Goal: Task Accomplishment & Management: Manage account settings

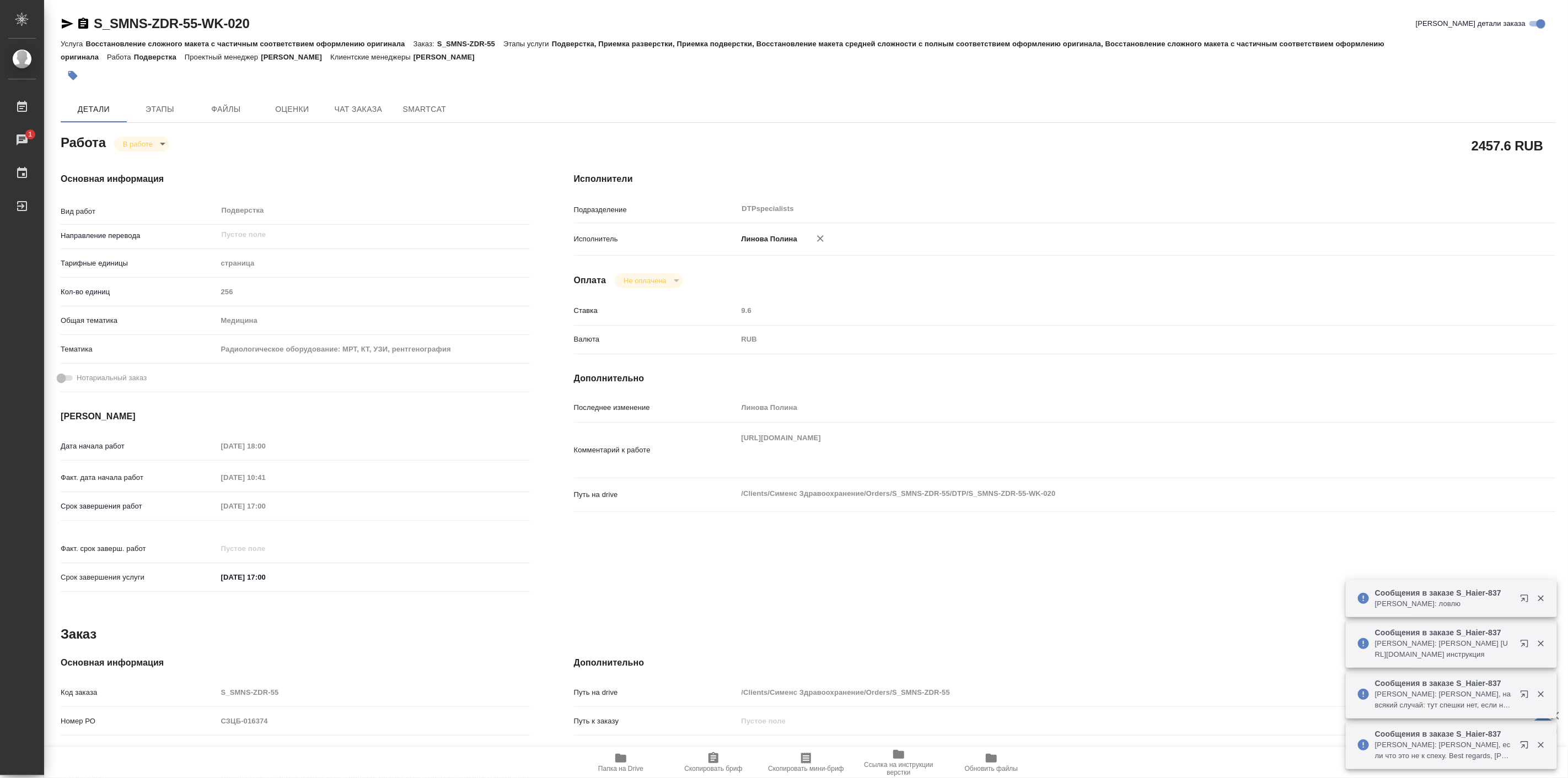
click at [625, 763] on icon "button" at bounding box center [621, 758] width 13 height 13
click at [151, 156] on div "Основная информация Вид работ Подверстка x ​ Направление перевода ​ Тарифные ед…" at bounding box center [295, 385] width 514 height 470
click at [142, 139] on body "🙏 .cls-1 fill:#fff; AWATERA Linova Polina Работы 1 Чаты График Выйти S_SMNS-ZDR…" at bounding box center [784, 389] width 1568 height 778
click at [157, 164] on button "Выполнен" at bounding box center [142, 162] width 40 height 12
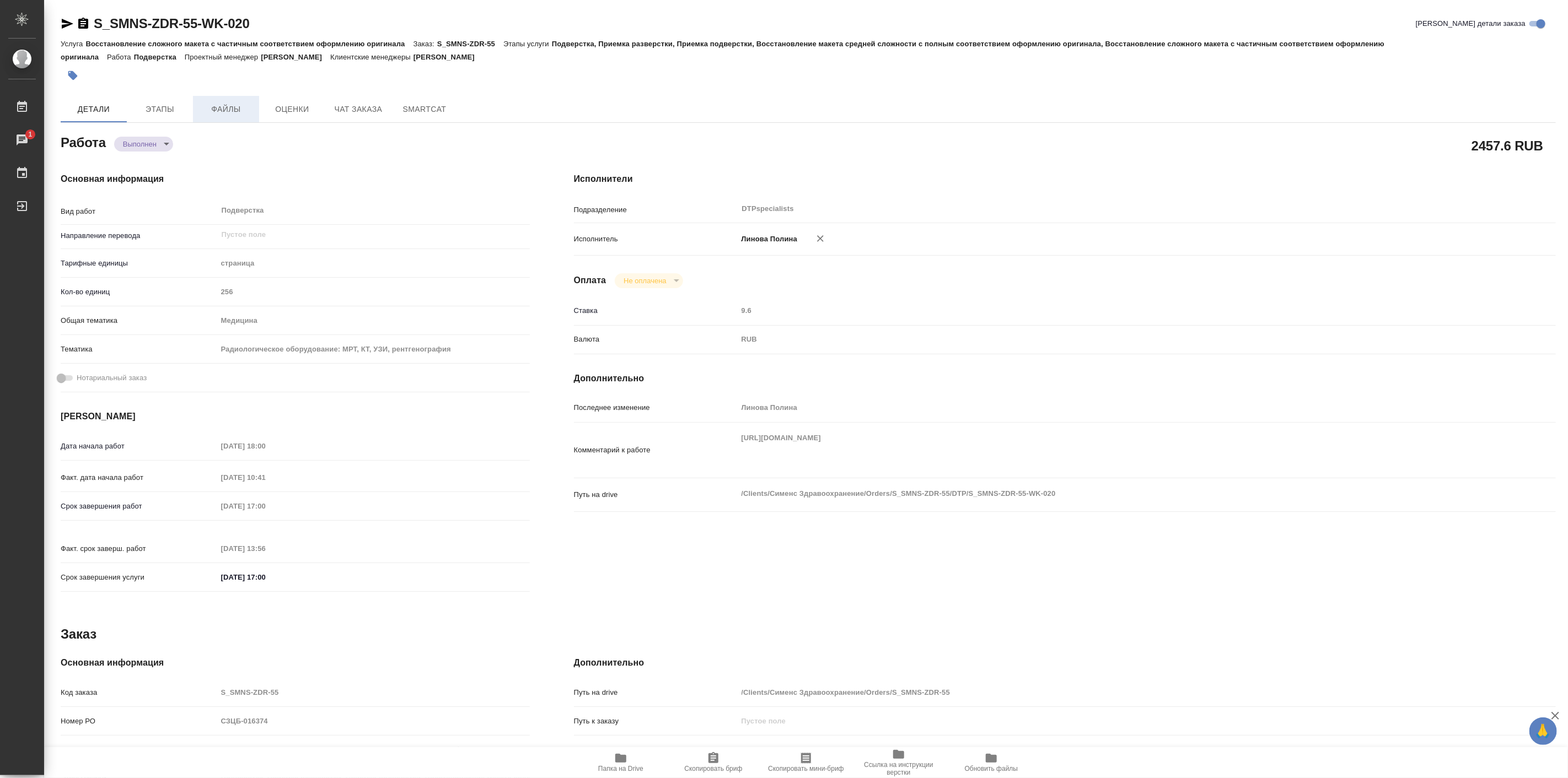
type textarea "x"
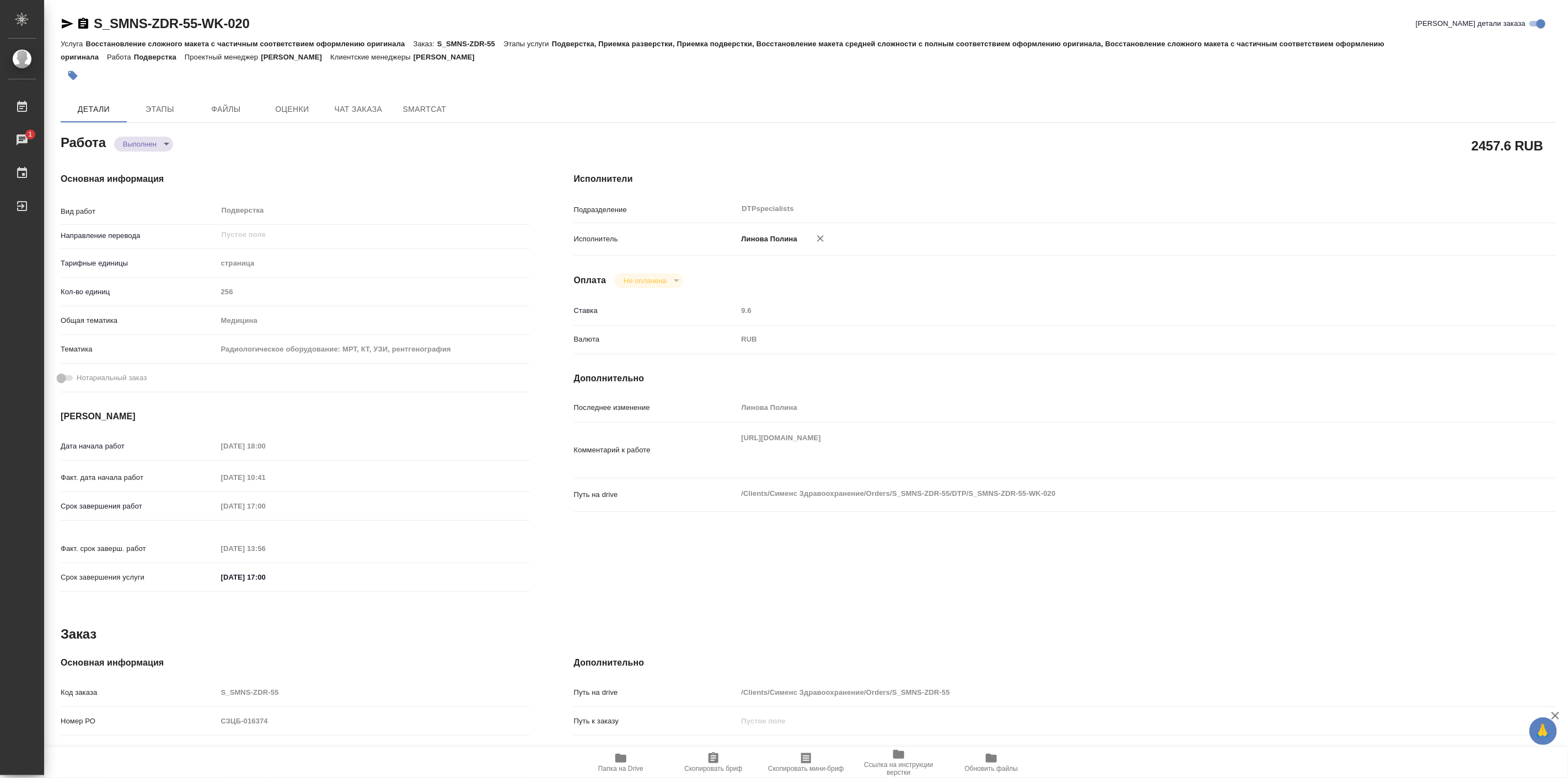
type textarea "x"
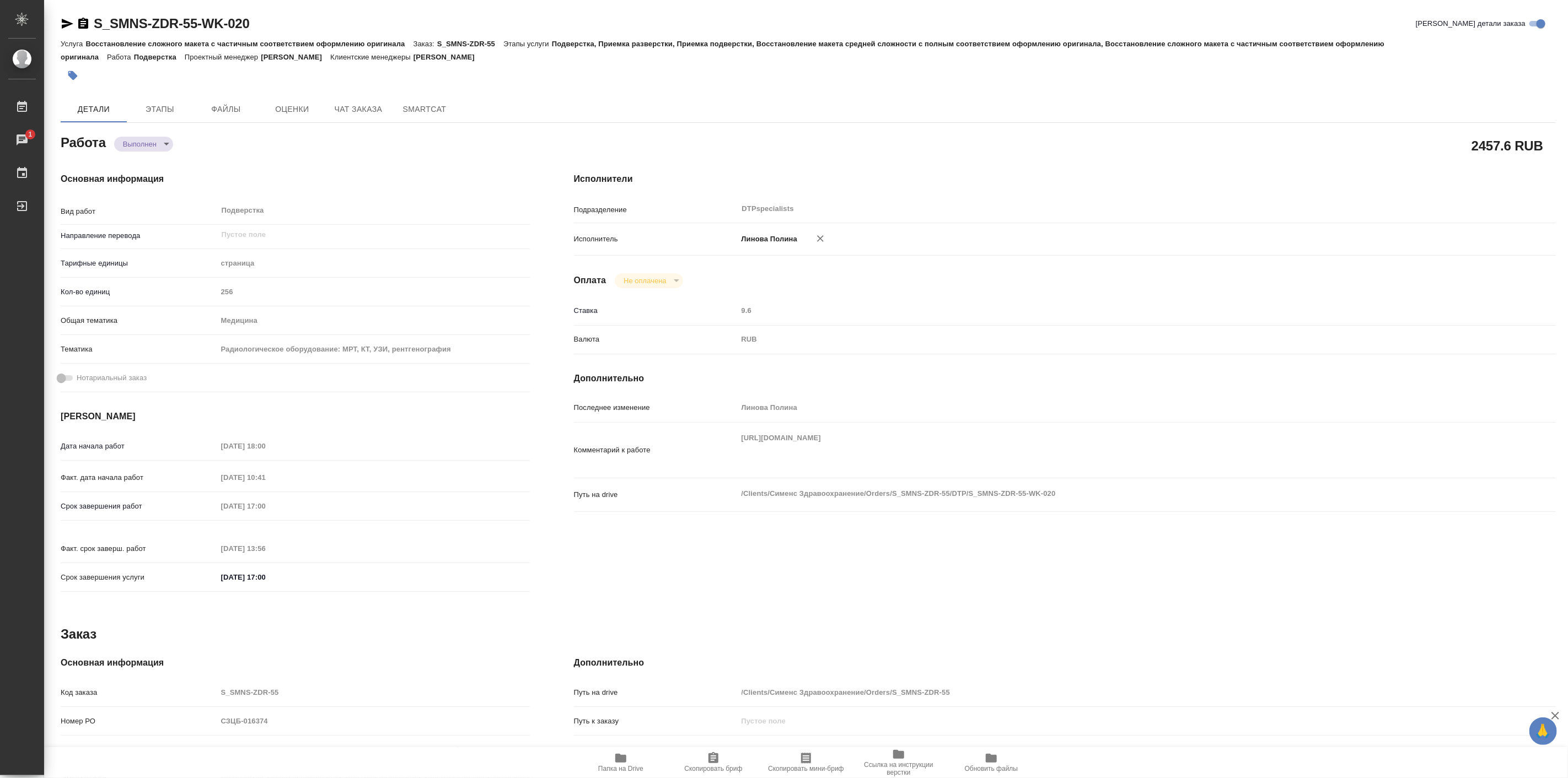
type textarea "x"
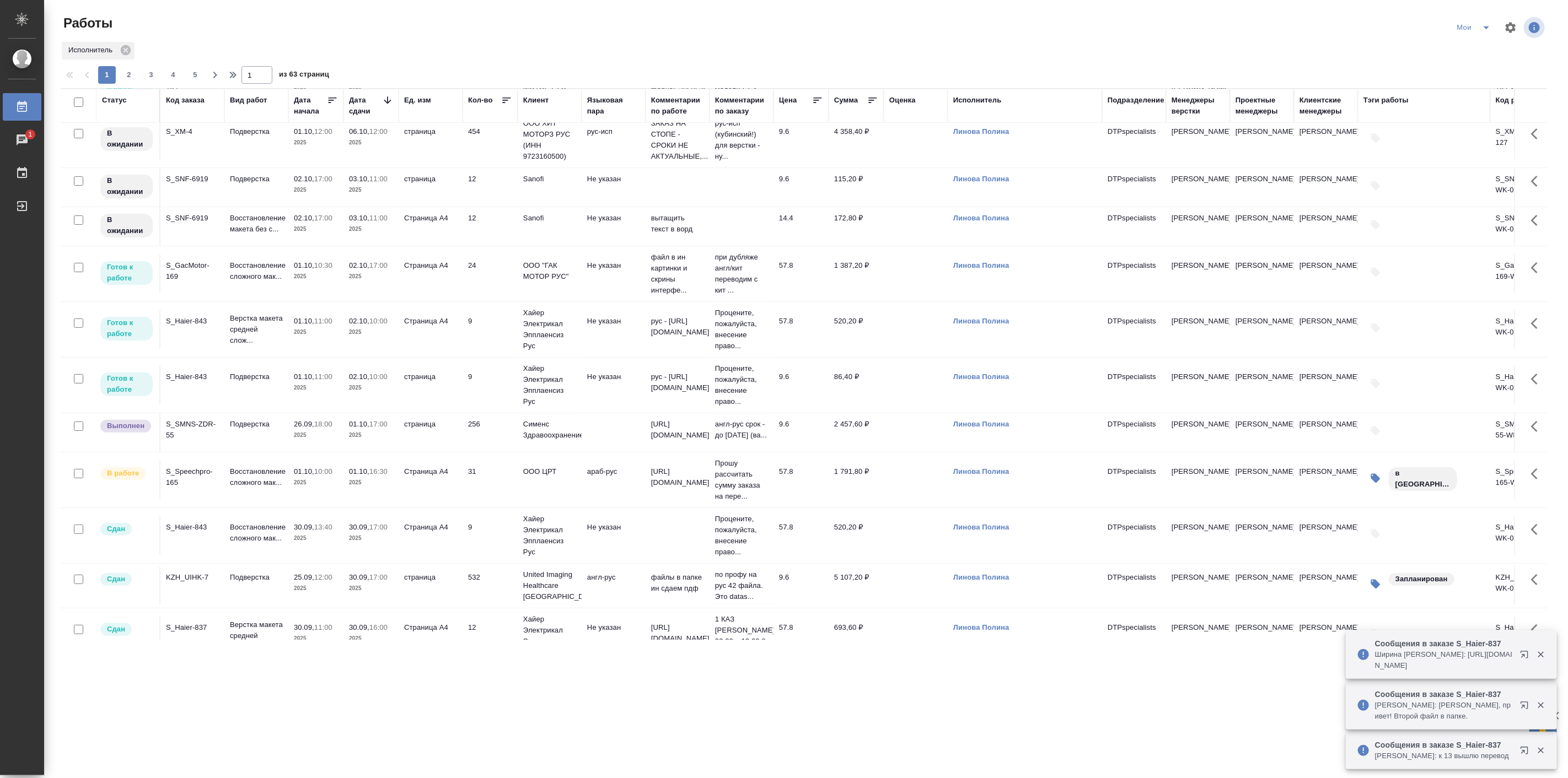
scroll to position [204, 0]
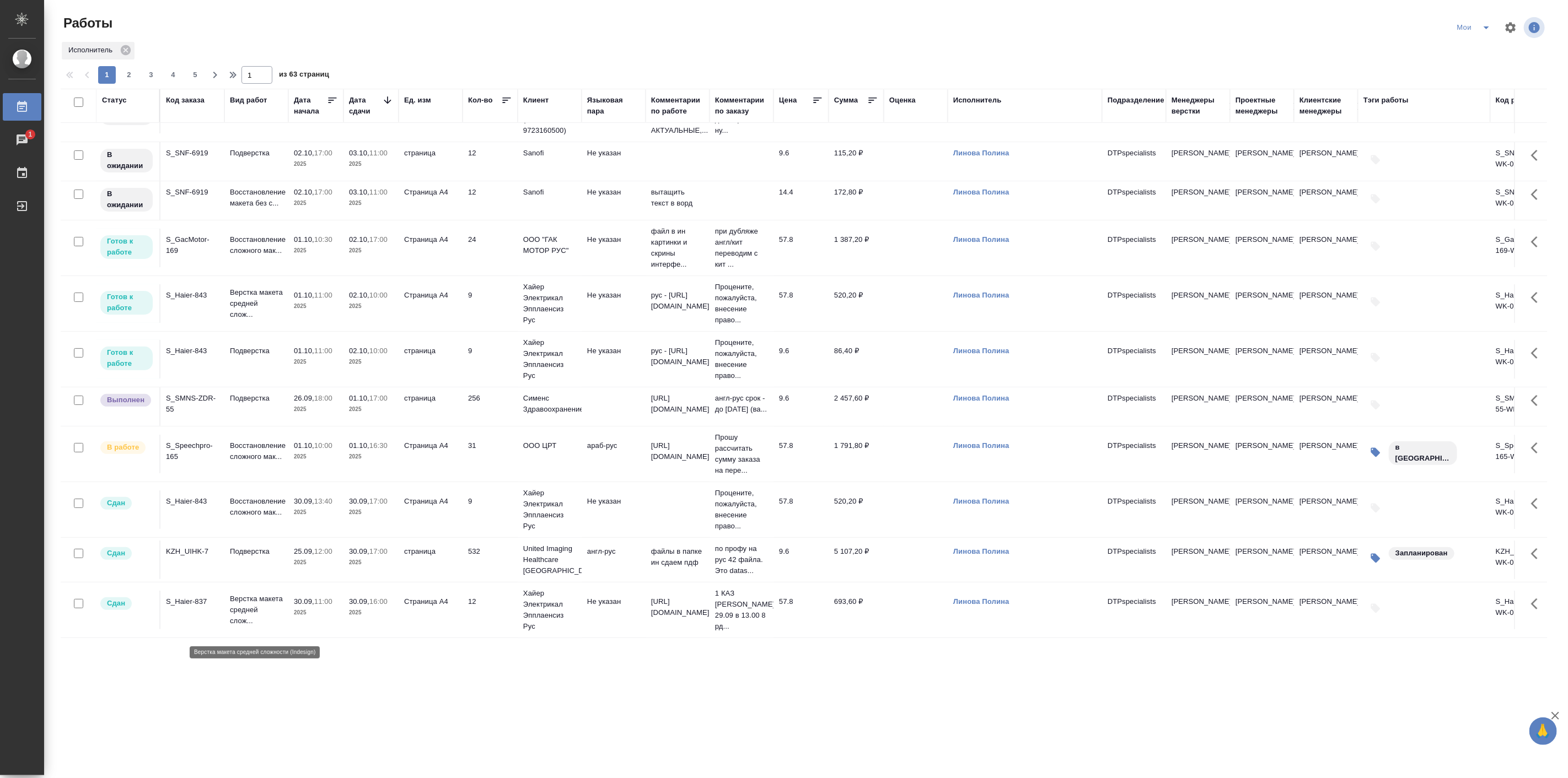
click at [247, 604] on p "Верстка макета средней слож..." at bounding box center [256, 610] width 53 height 33
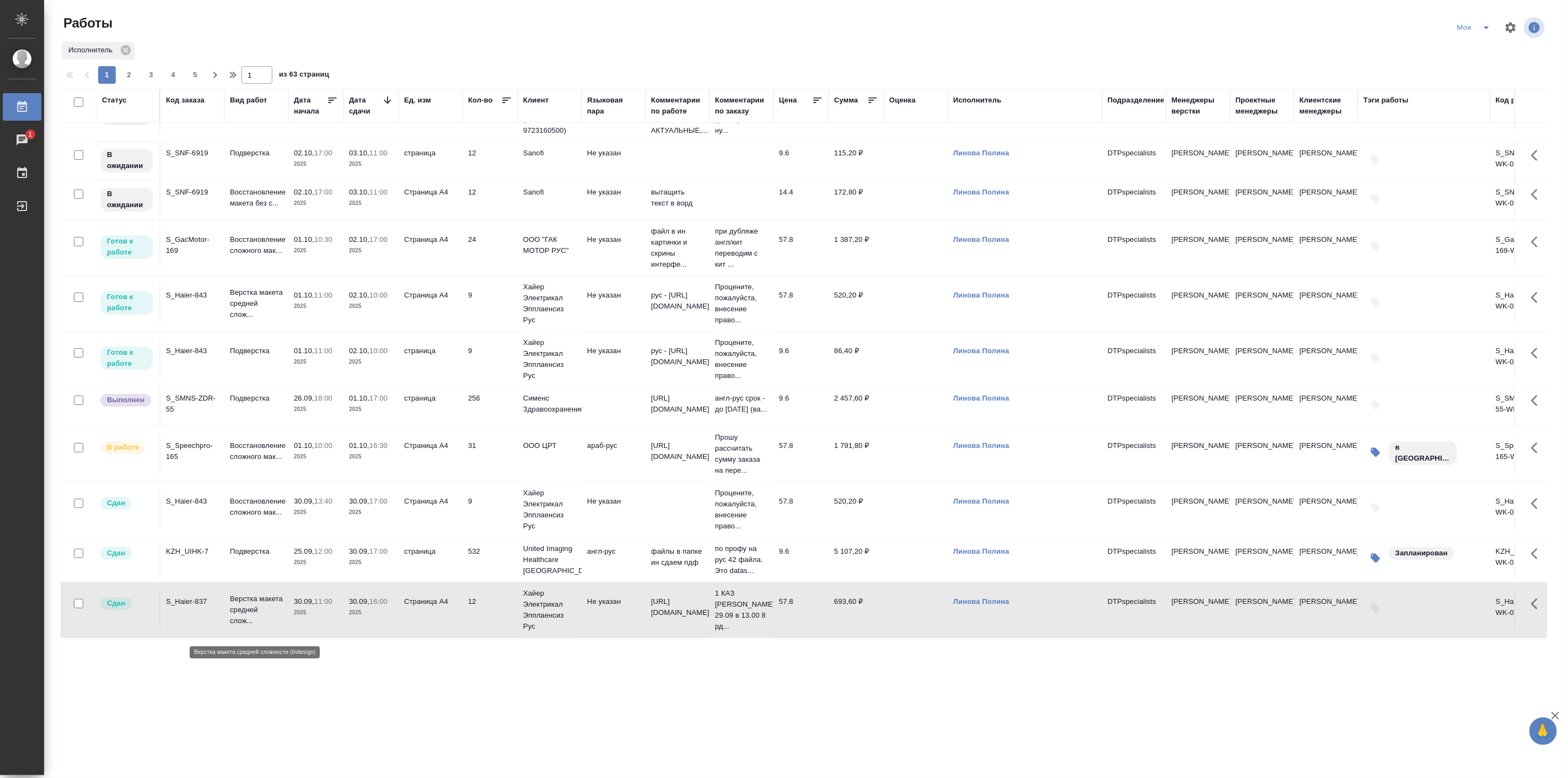
click at [247, 604] on p "Верстка макета средней слож..." at bounding box center [256, 610] width 53 height 33
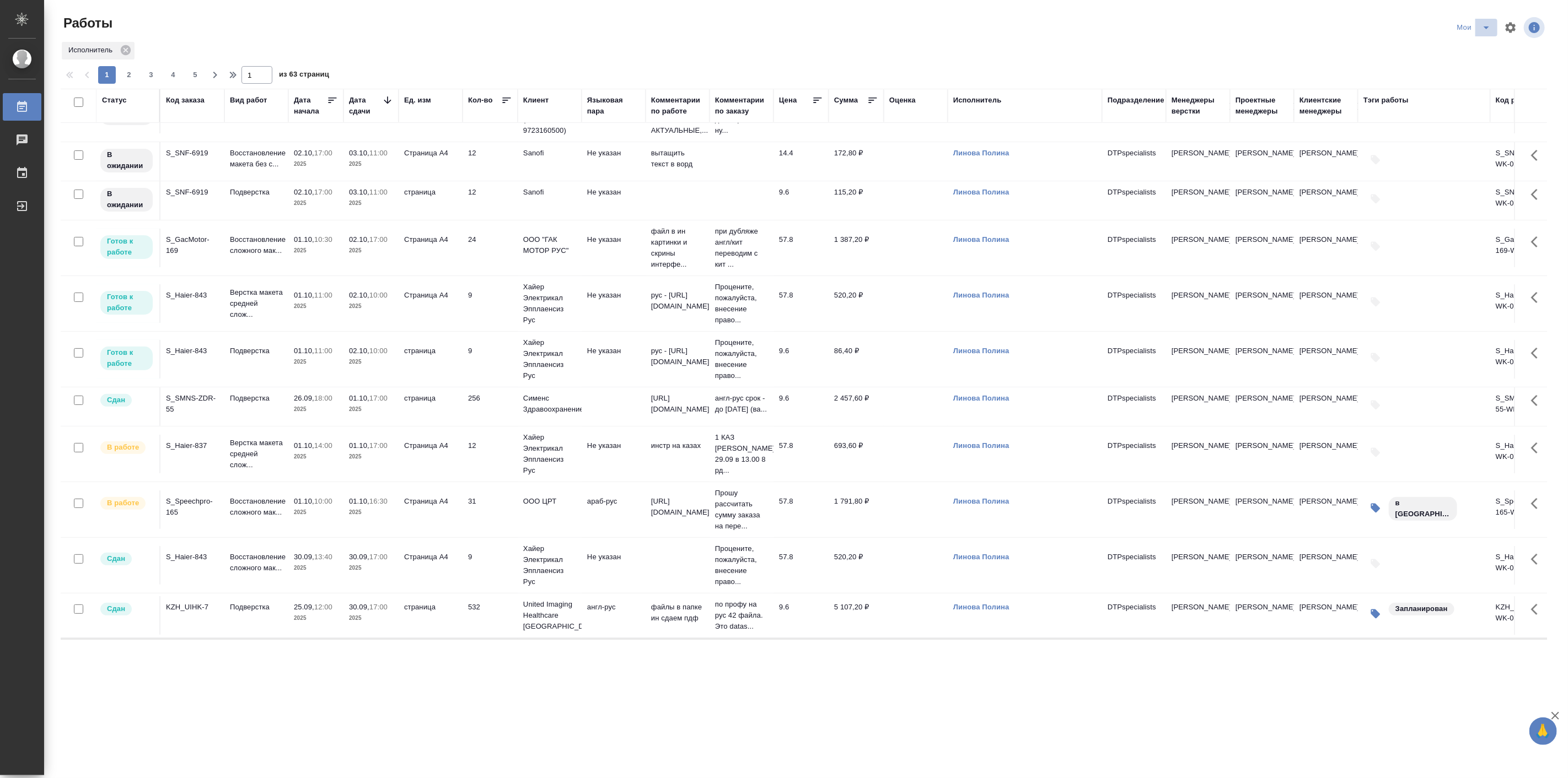
click at [1482, 31] on icon "split button" at bounding box center [1486, 27] width 13 height 13
click at [1474, 62] on li "Актуальные" at bounding box center [1474, 67] width 66 height 18
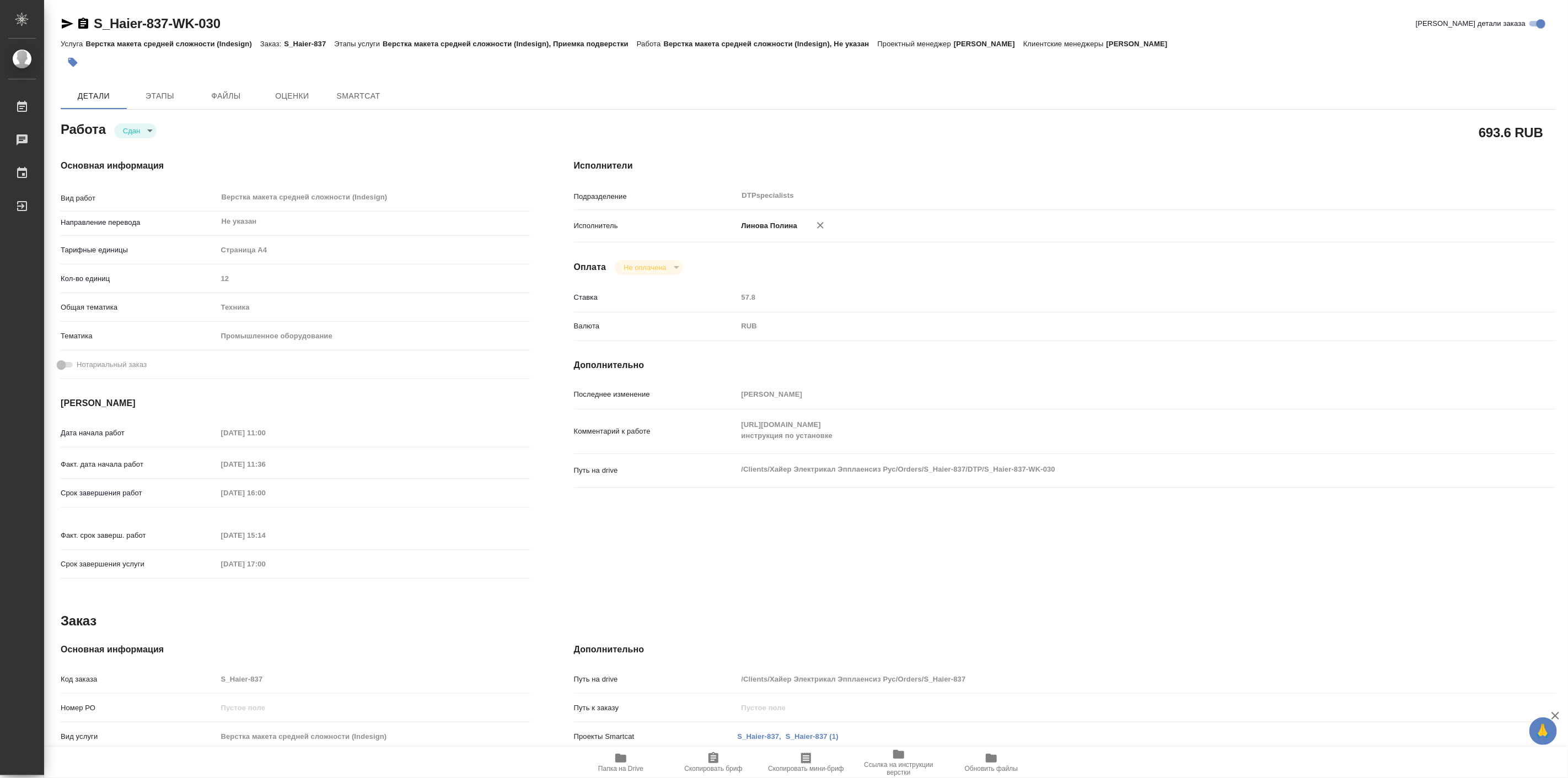
type textarea "x"
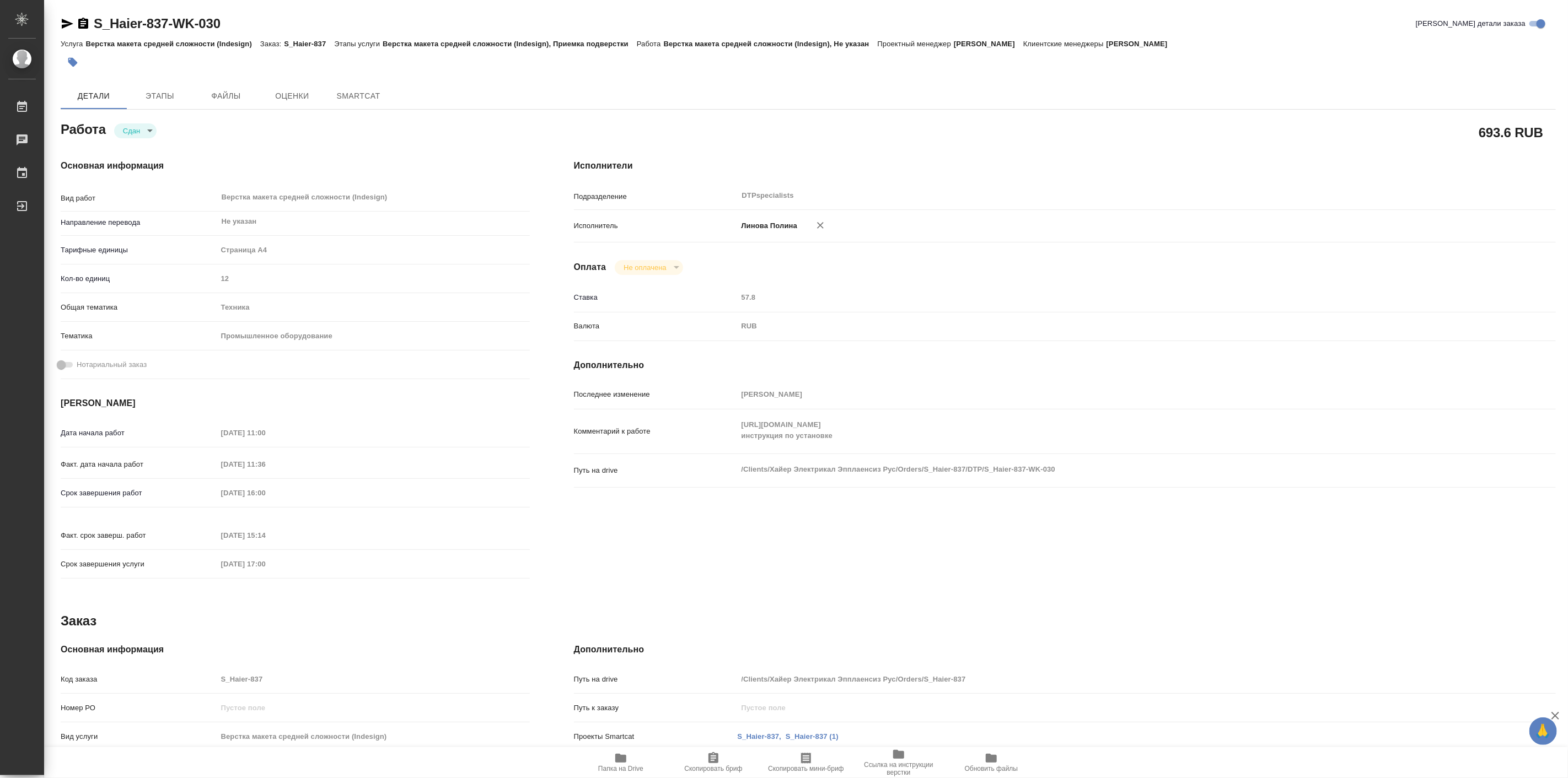
type textarea "x"
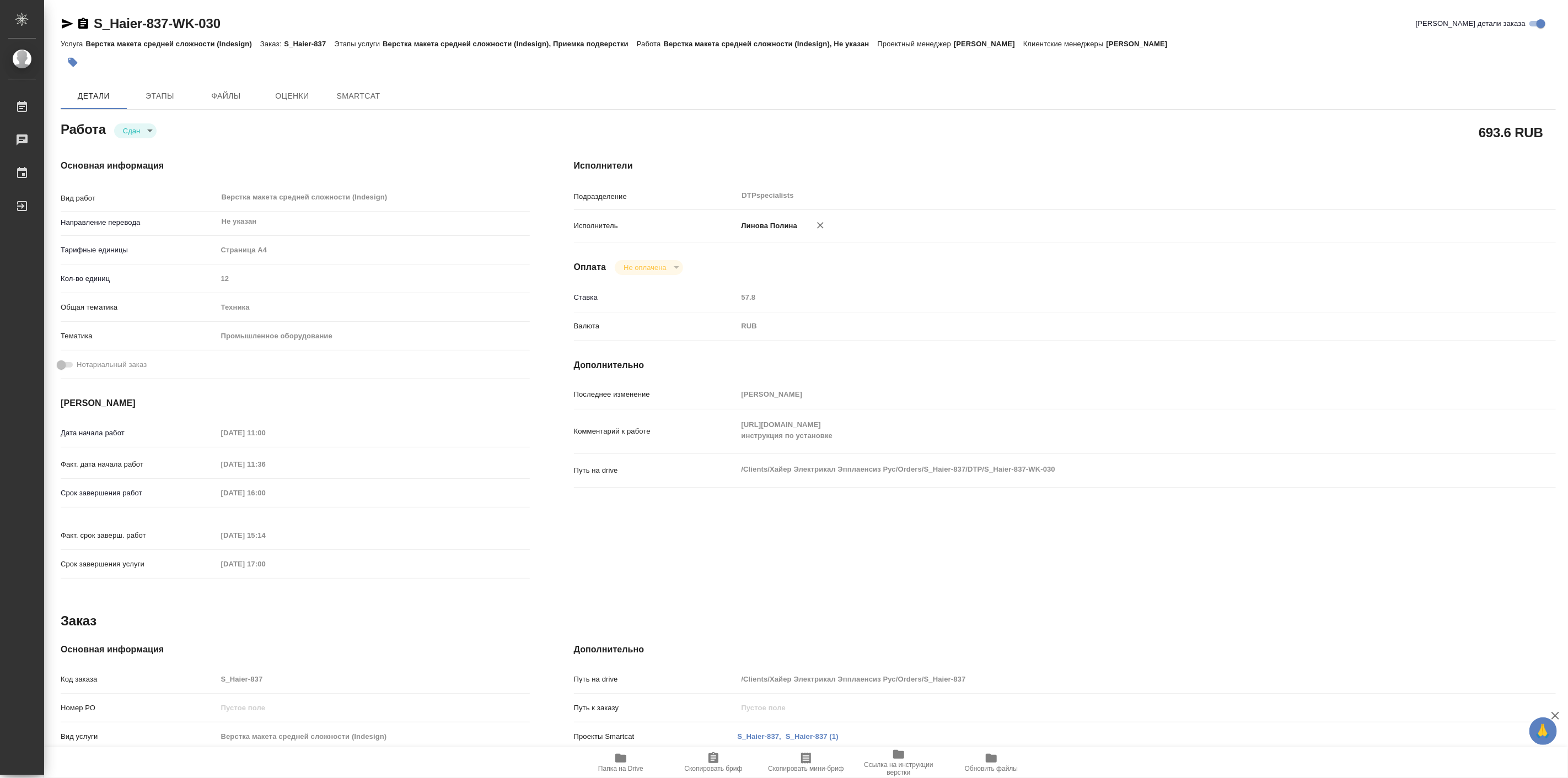
type textarea "x"
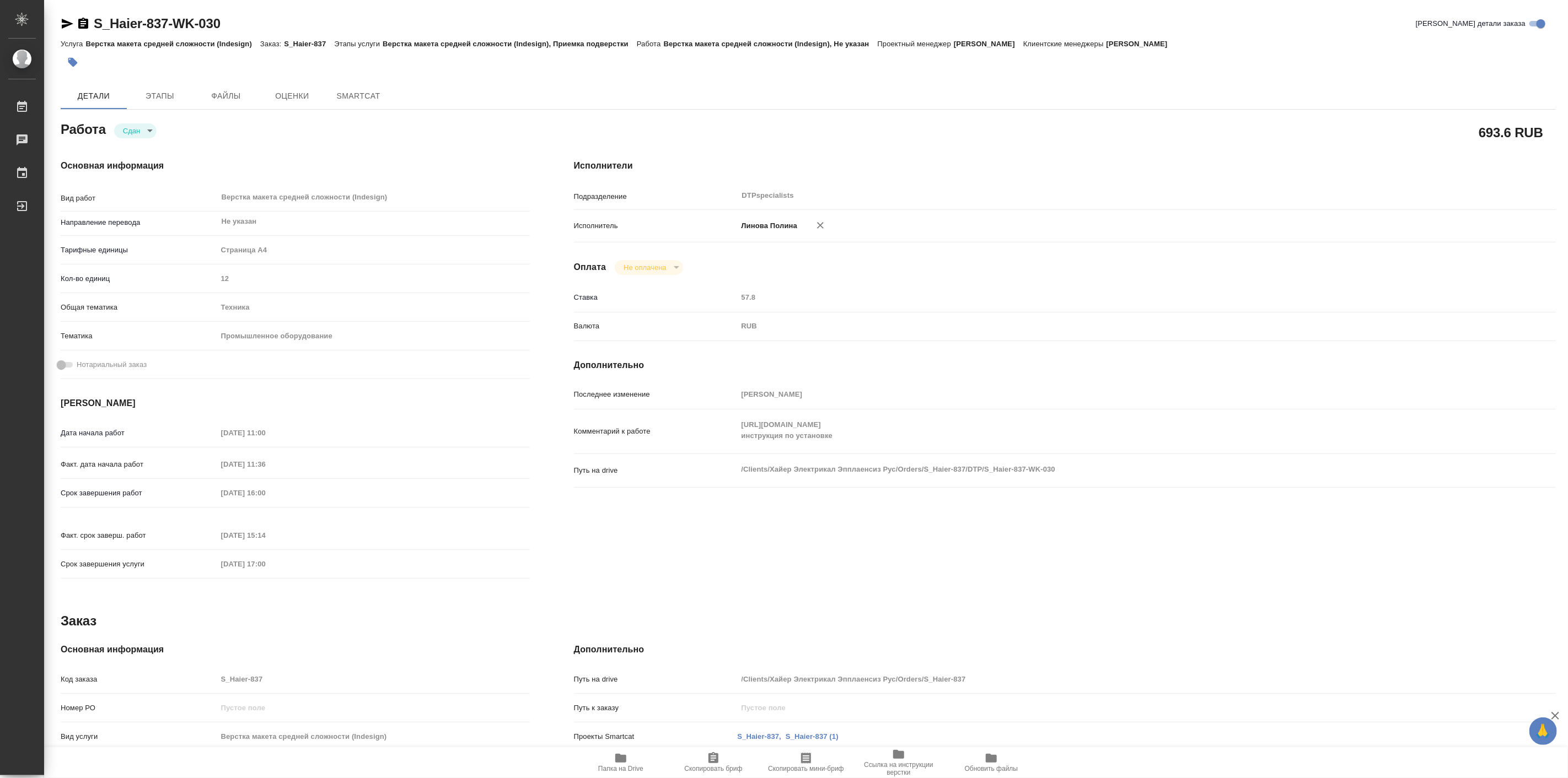
type textarea "x"
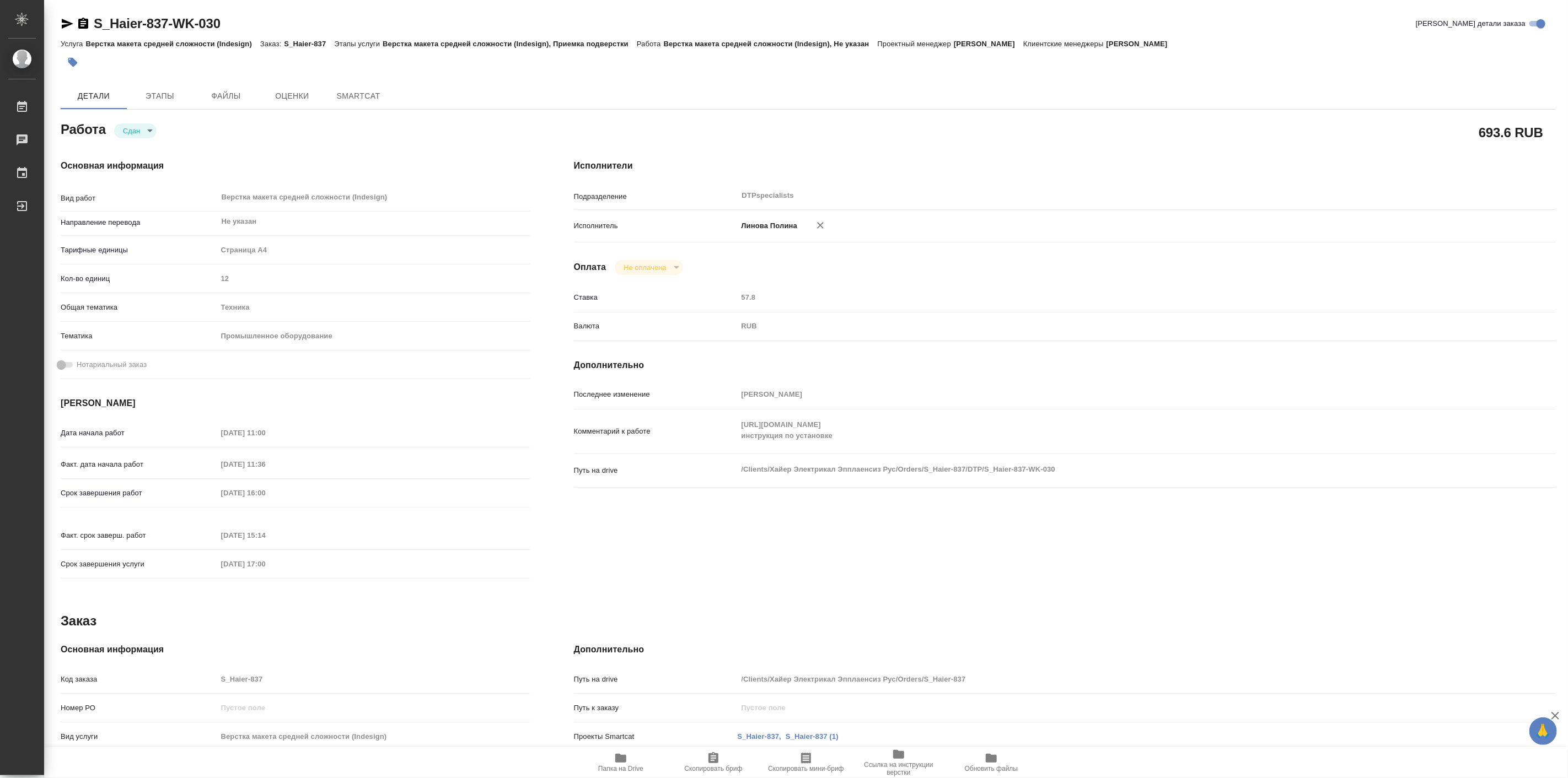
type textarea "x"
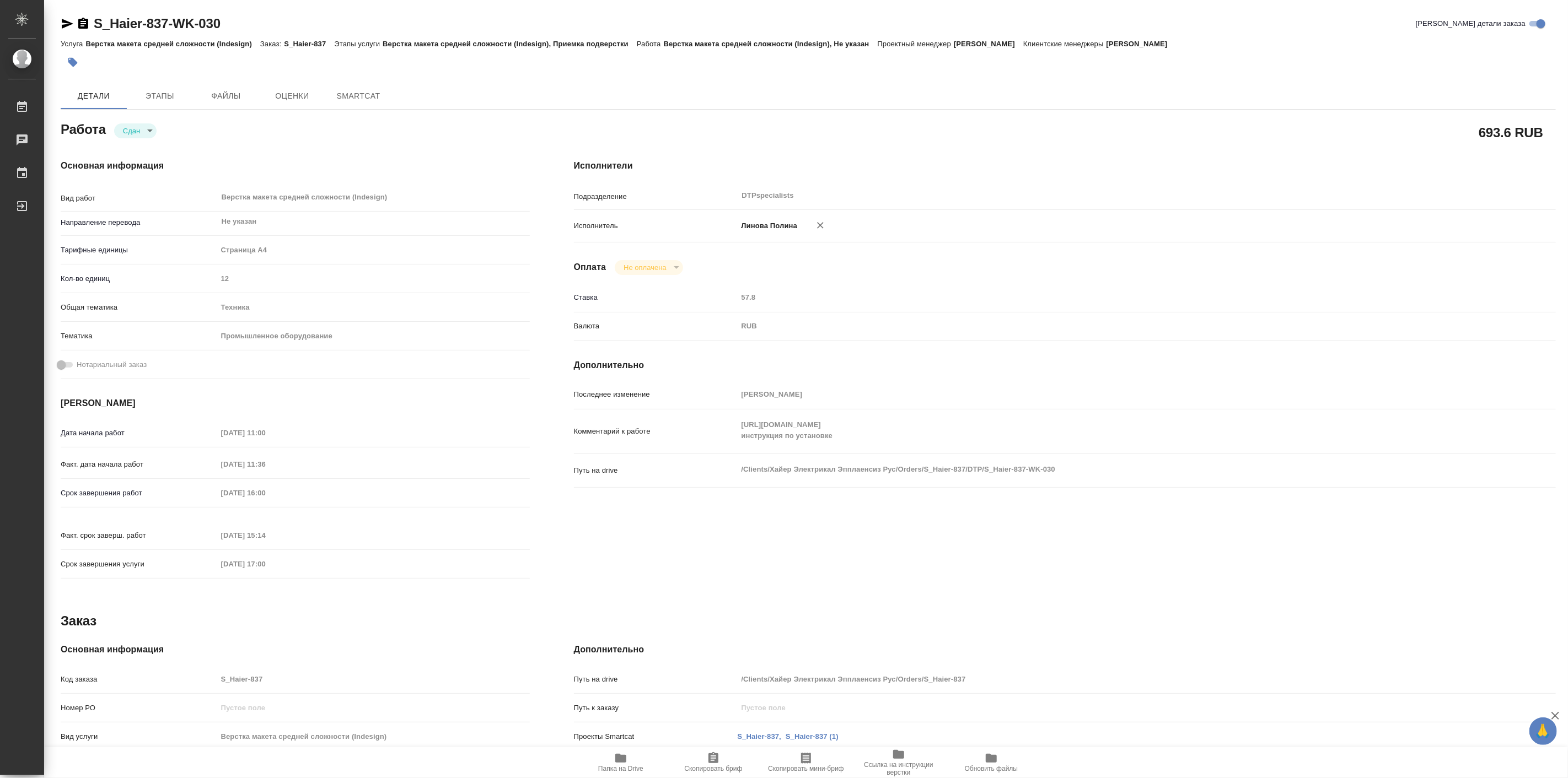
type textarea "x"
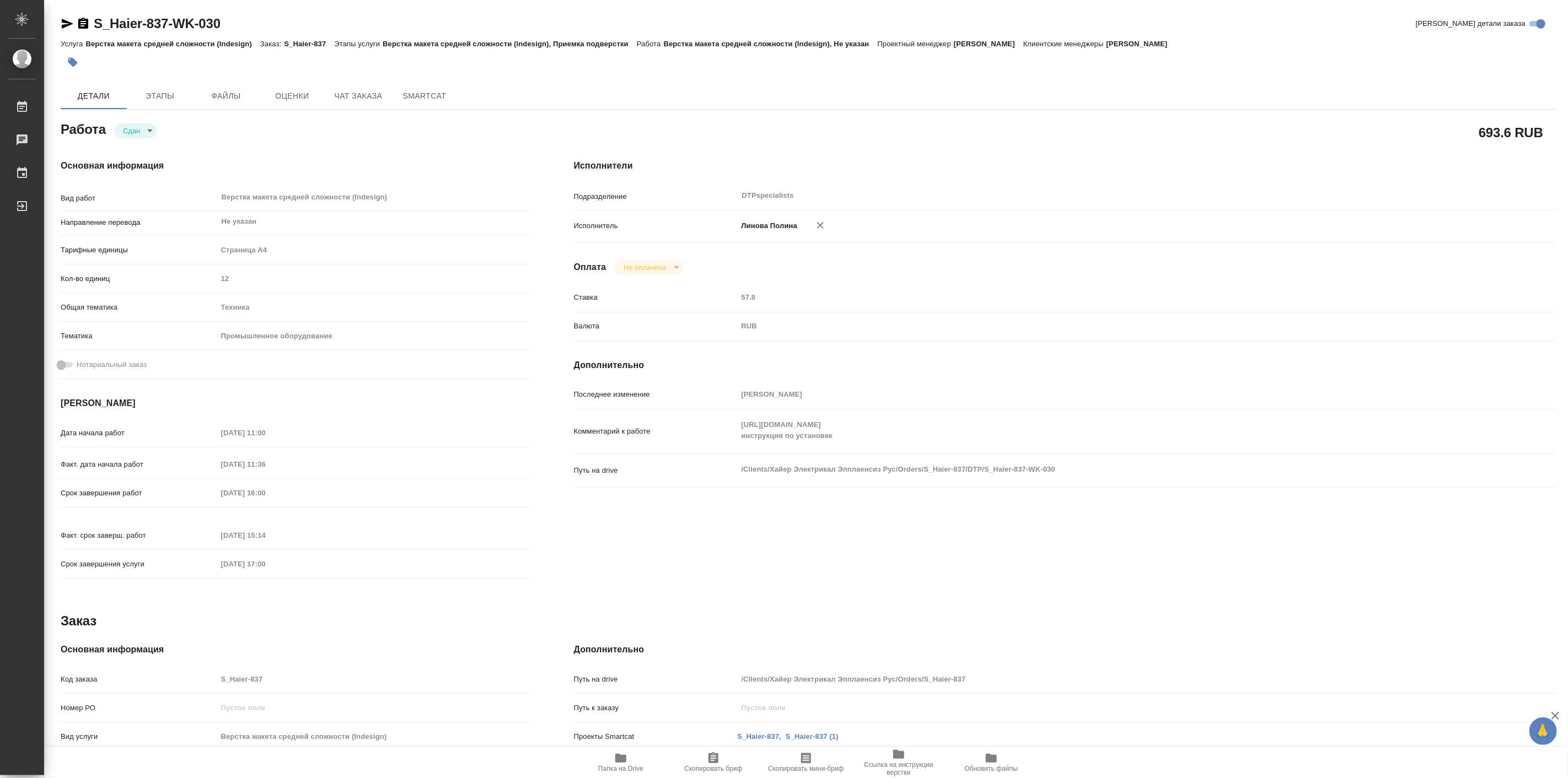
type textarea "x"
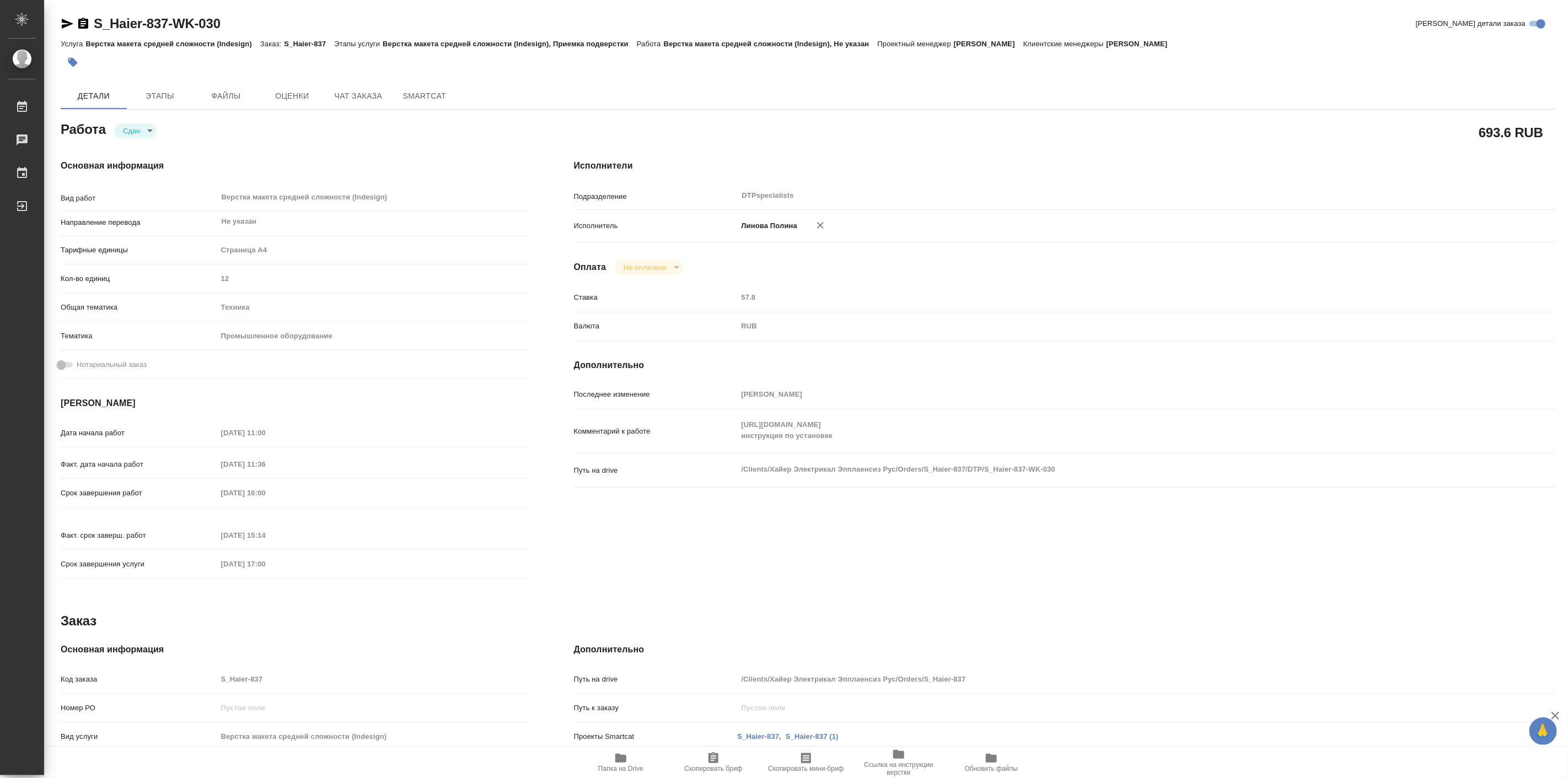
type textarea "x"
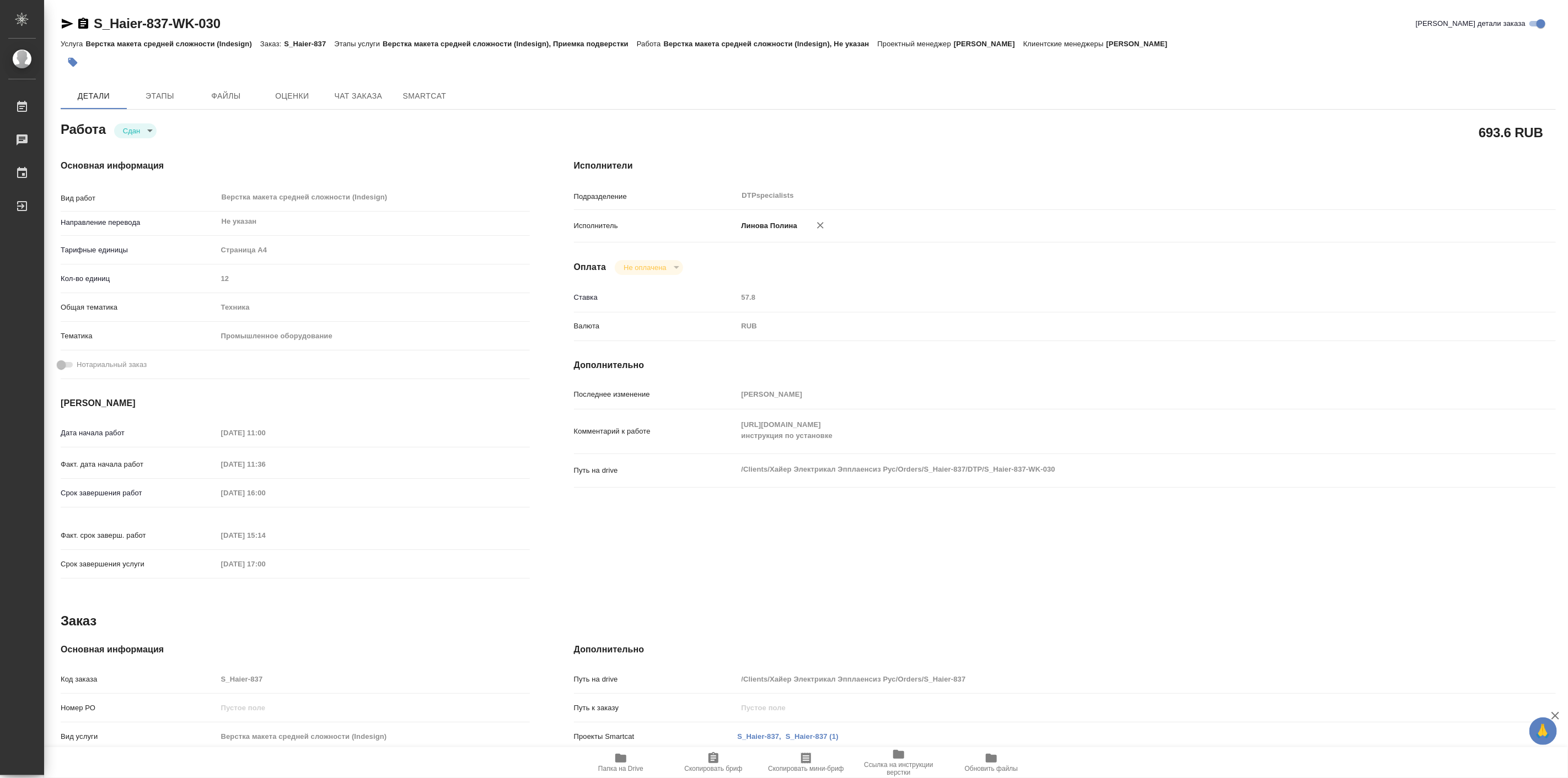
type textarea "x"
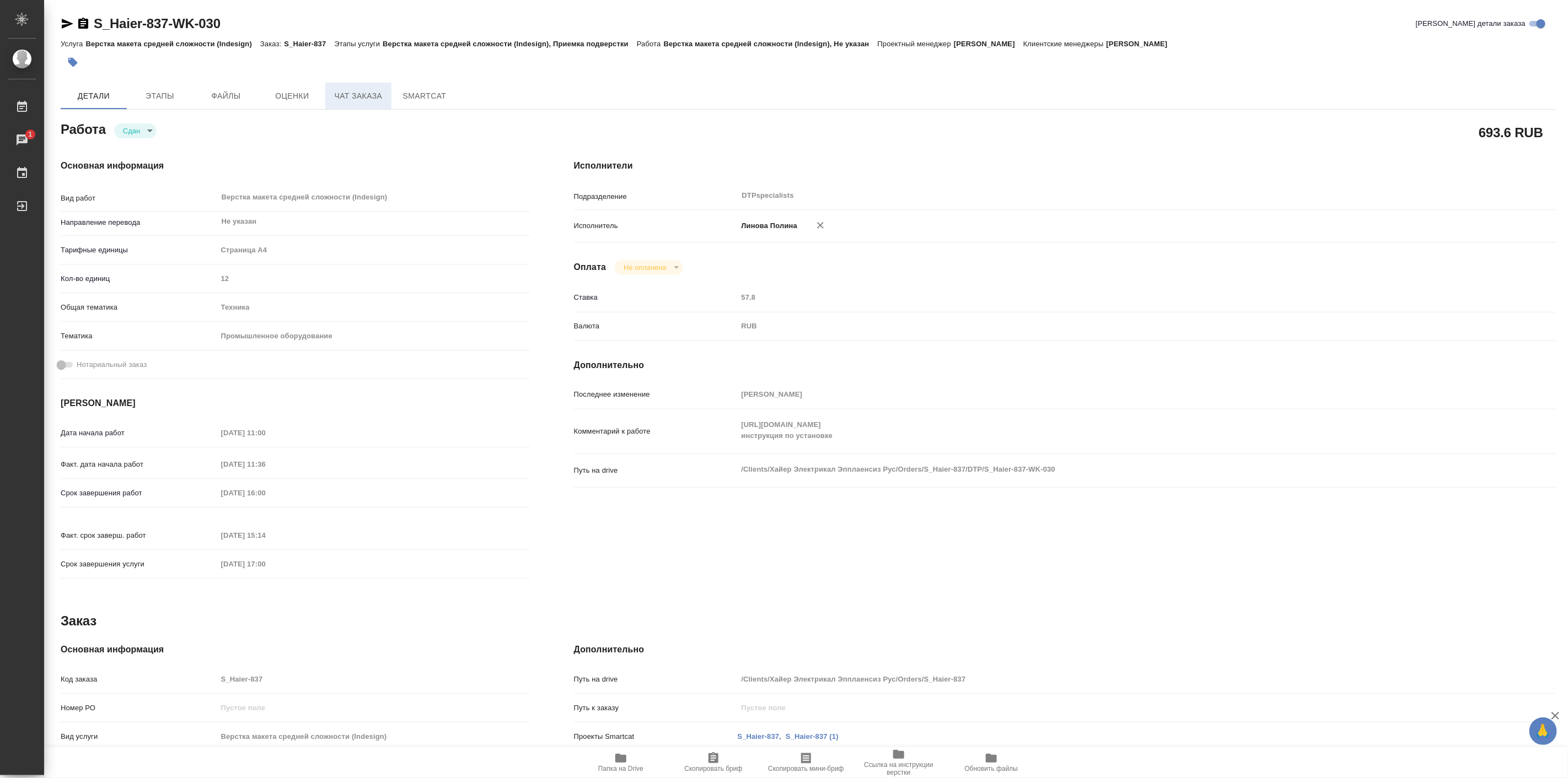
click at [355, 98] on span "Чат заказа" at bounding box center [358, 95] width 53 height 13
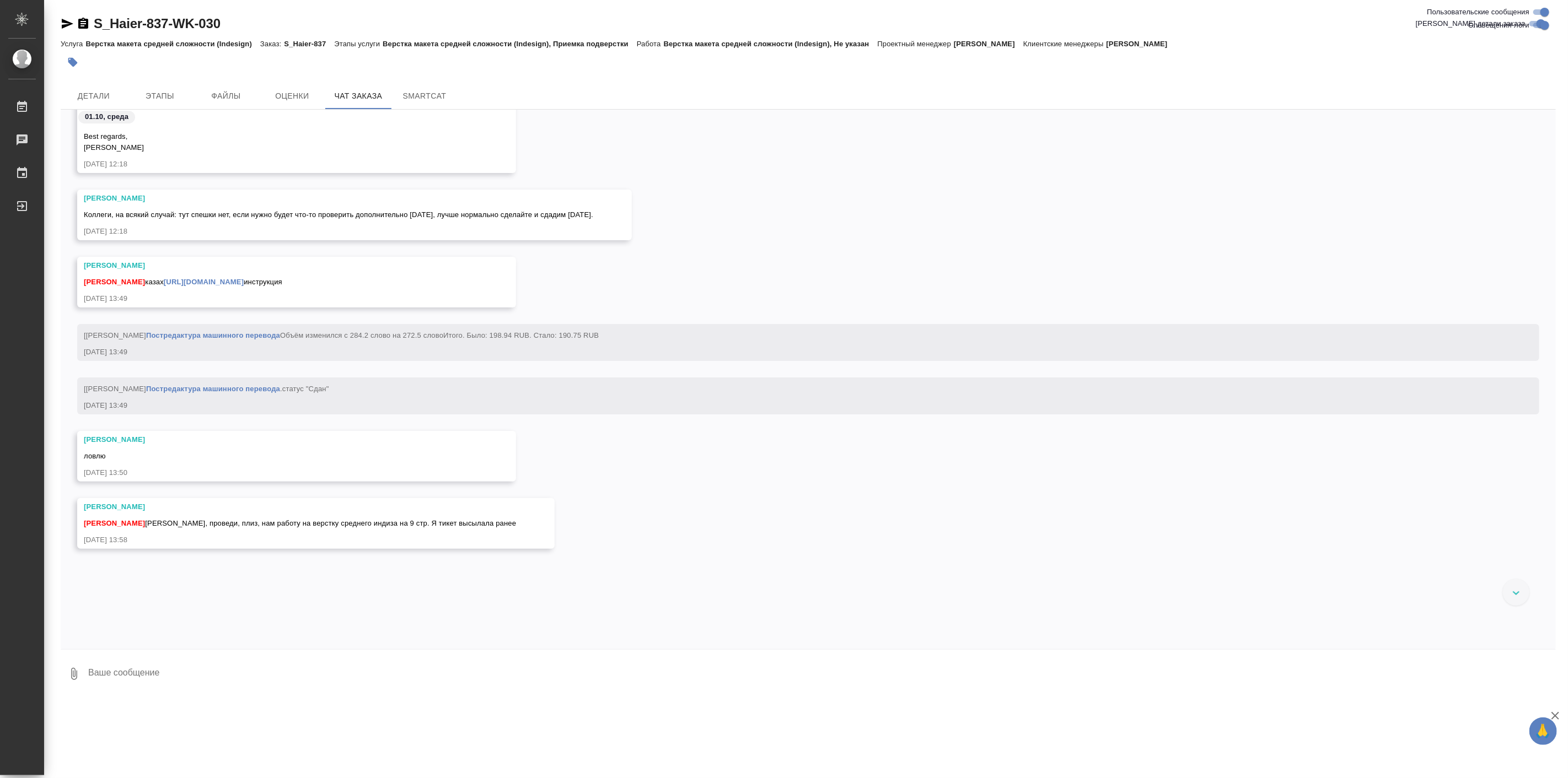
scroll to position [55795, 0]
click at [543, 523] on div "Арсеньева Вера Белякова Юлия Юля, проведи, плиз, нам работу на верстку среднего…" at bounding box center [808, 532] width 1495 height 67
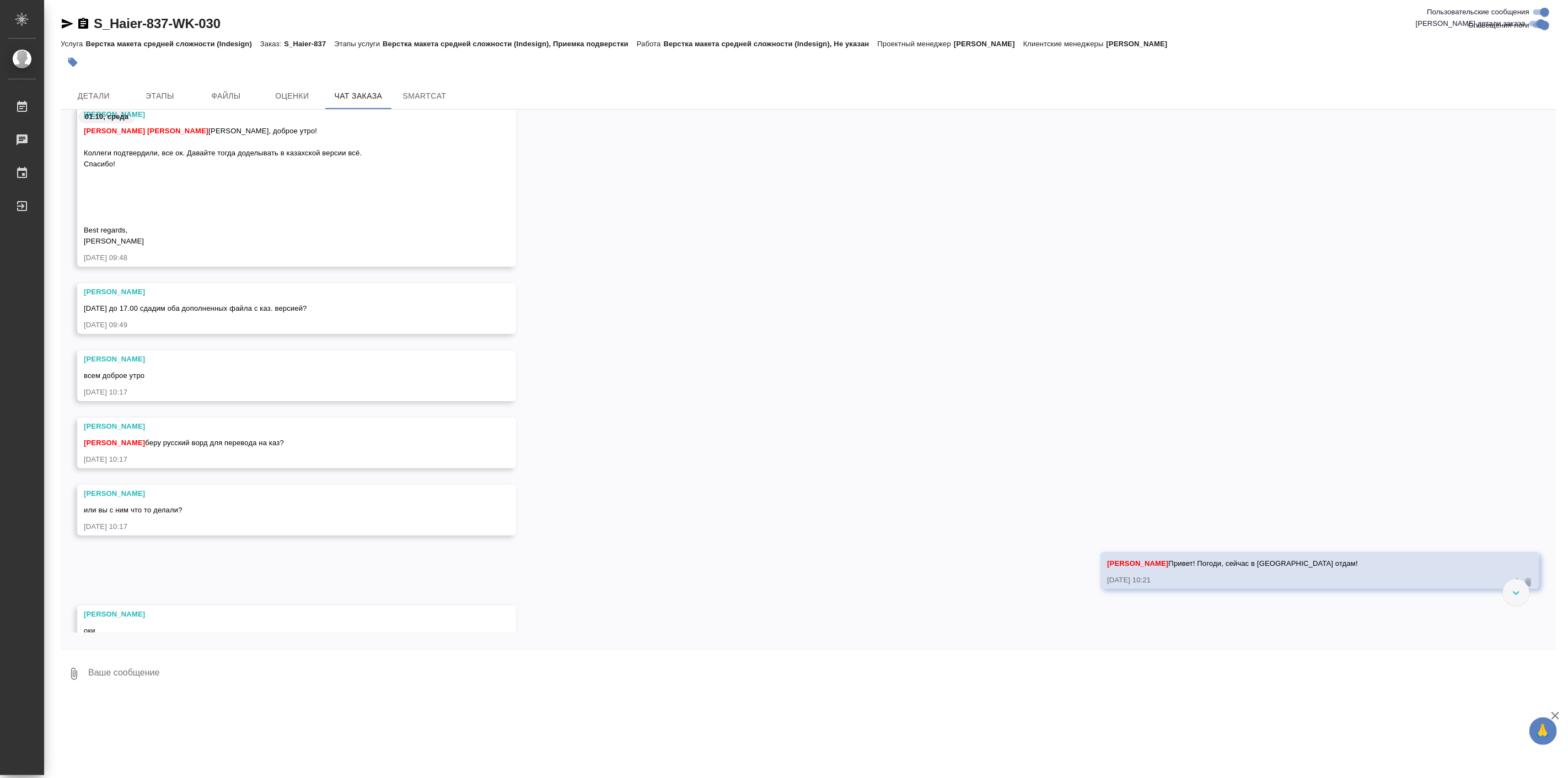
scroll to position [53400, 0]
click at [305, 313] on span "Сегодня до 17.00 сдадим оба дополненных файла с каз. версией?" at bounding box center [195, 312] width 223 height 8
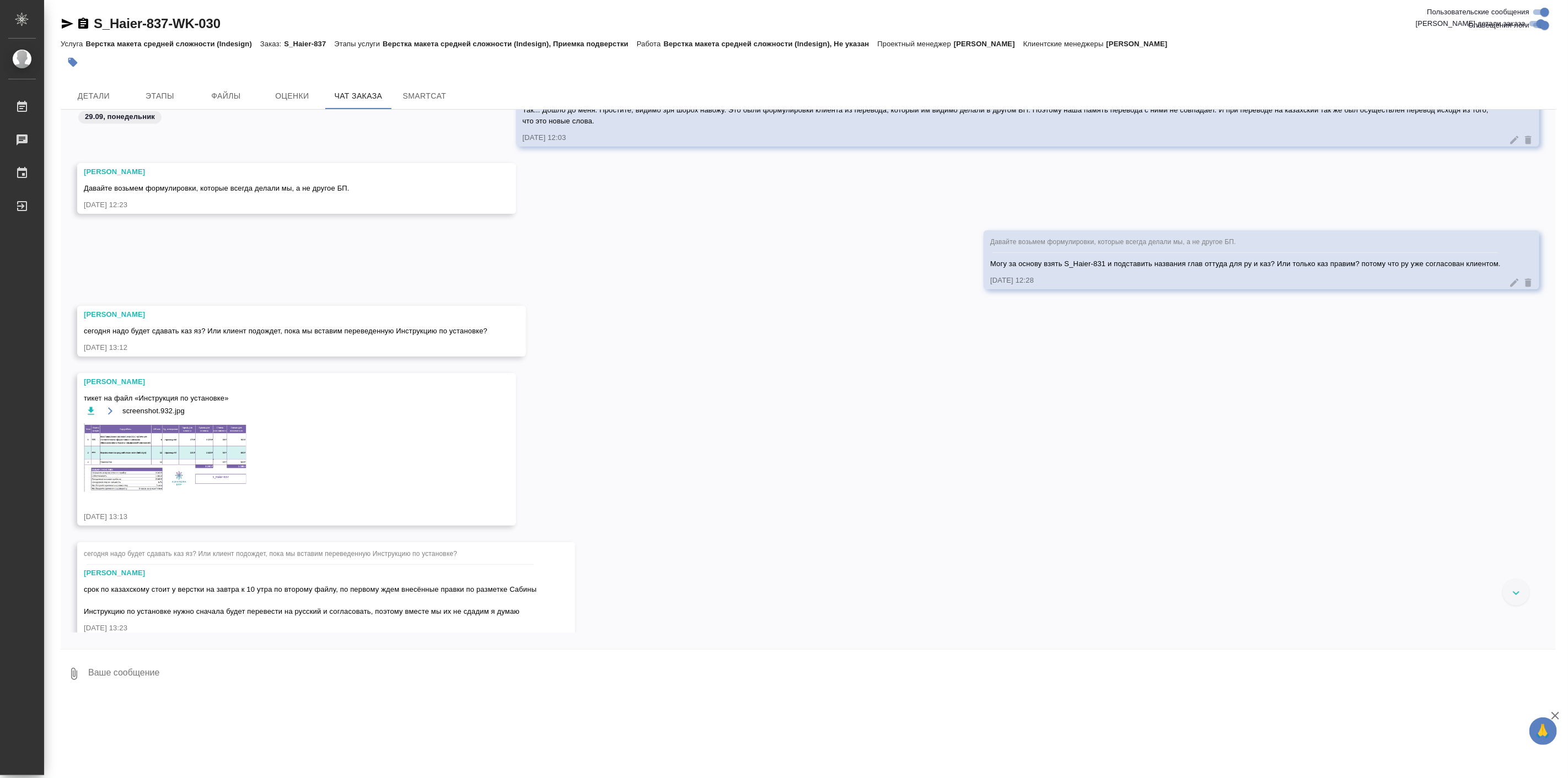
scroll to position [40774, 0]
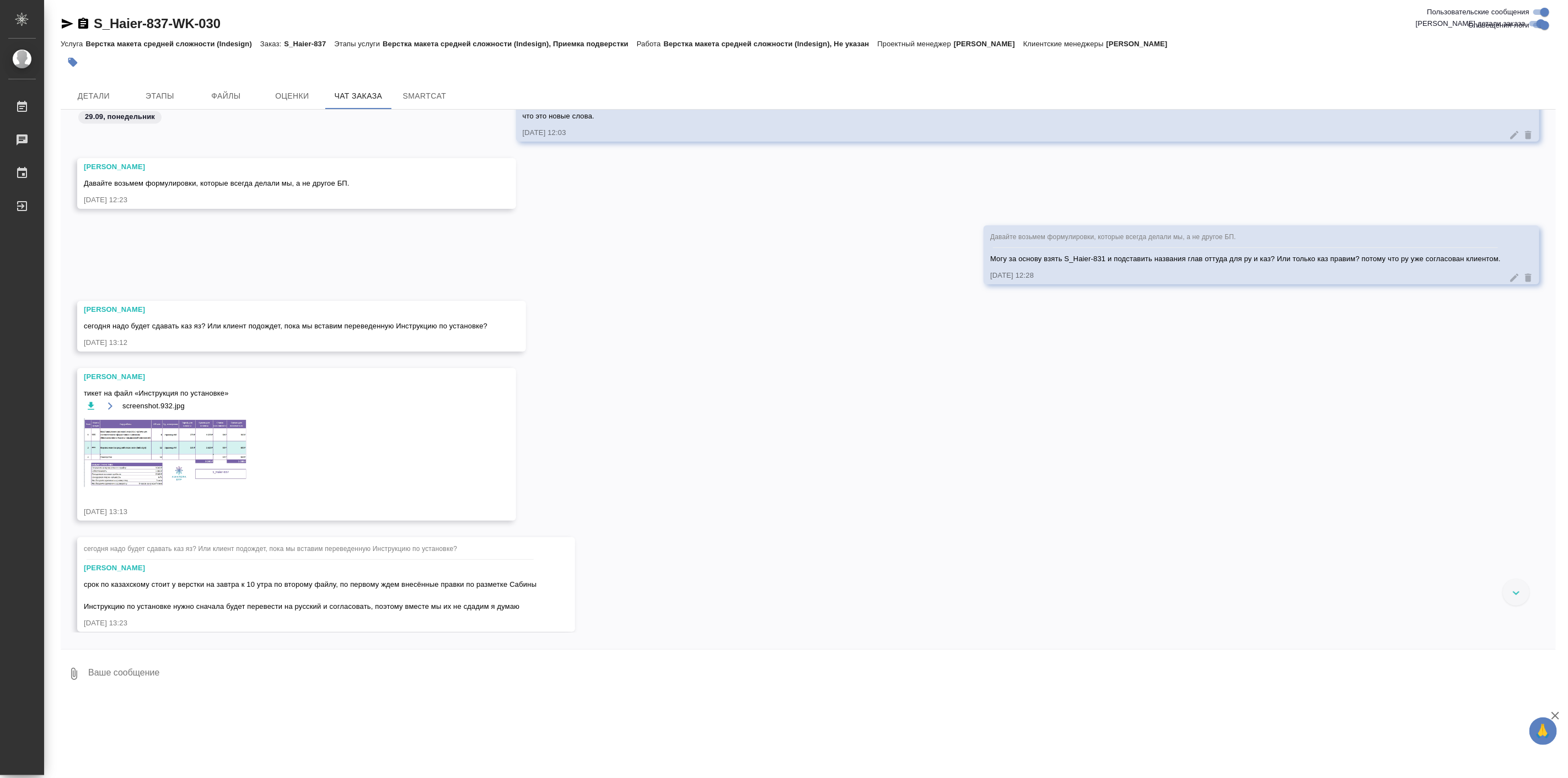
click at [199, 460] on img at bounding box center [166, 452] width 166 height 69
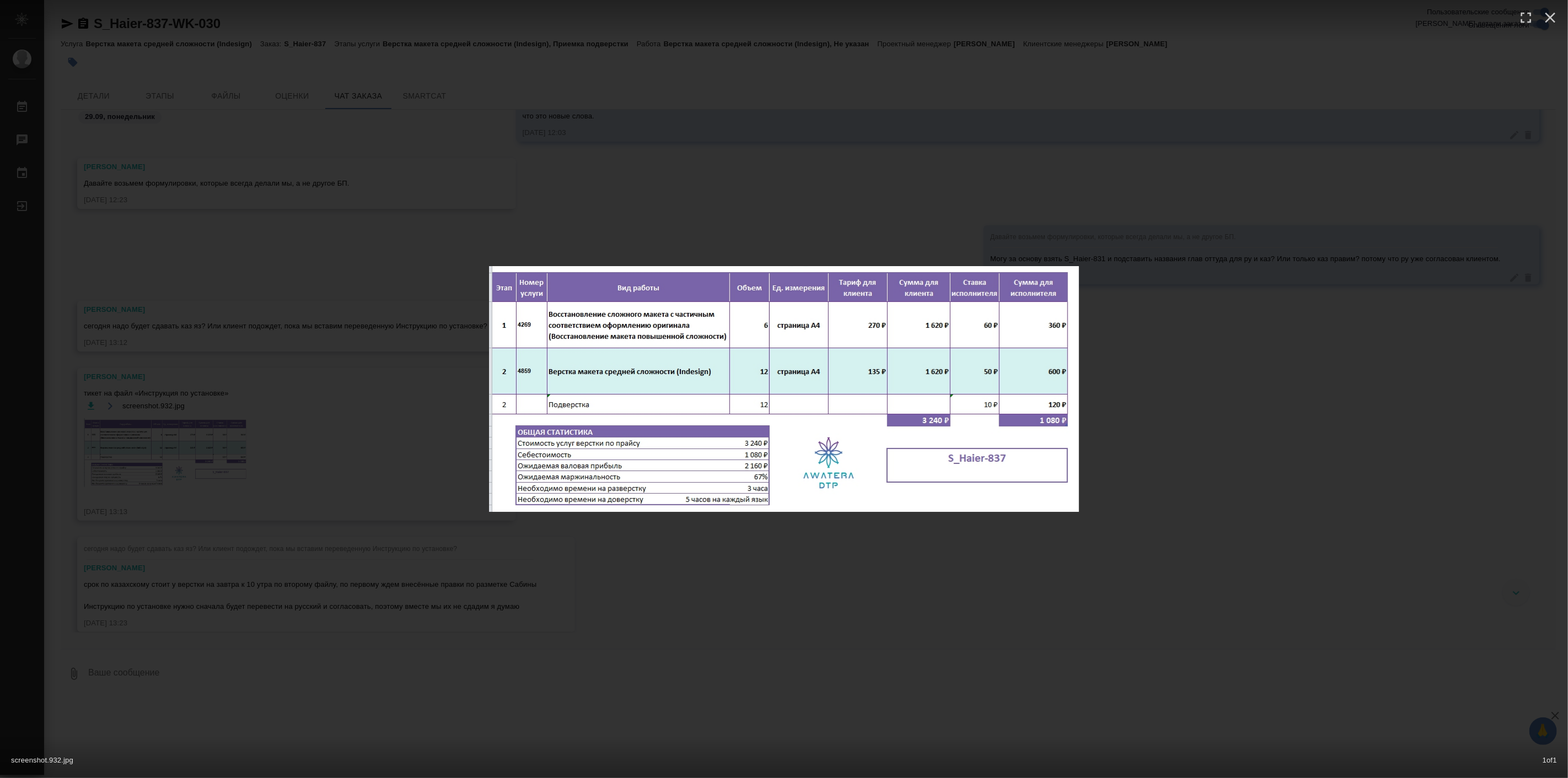
click at [692, 531] on div "screenshot.932.jpg 1 of 1" at bounding box center [784, 389] width 1568 height 778
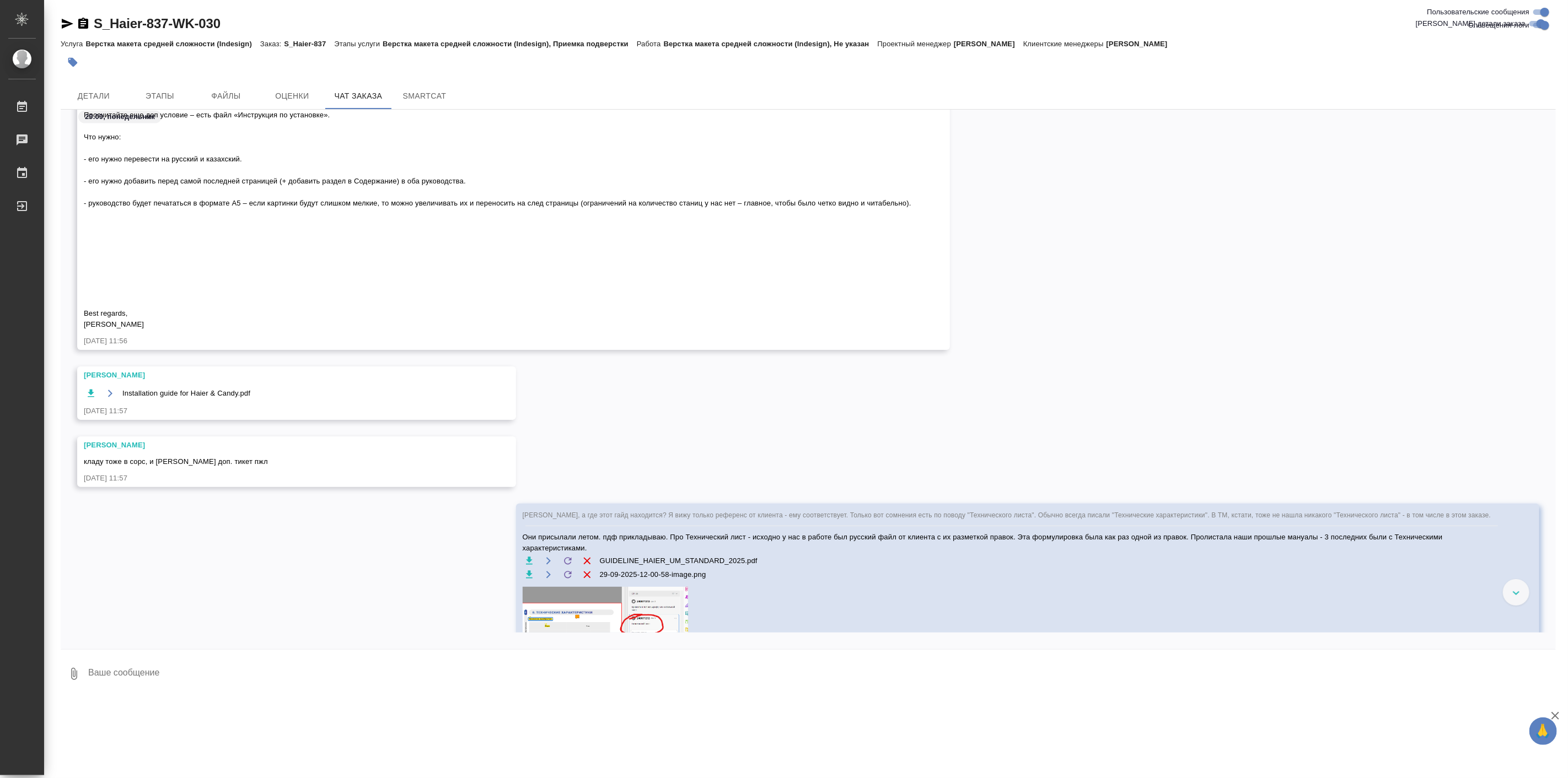
scroll to position [40240, 0]
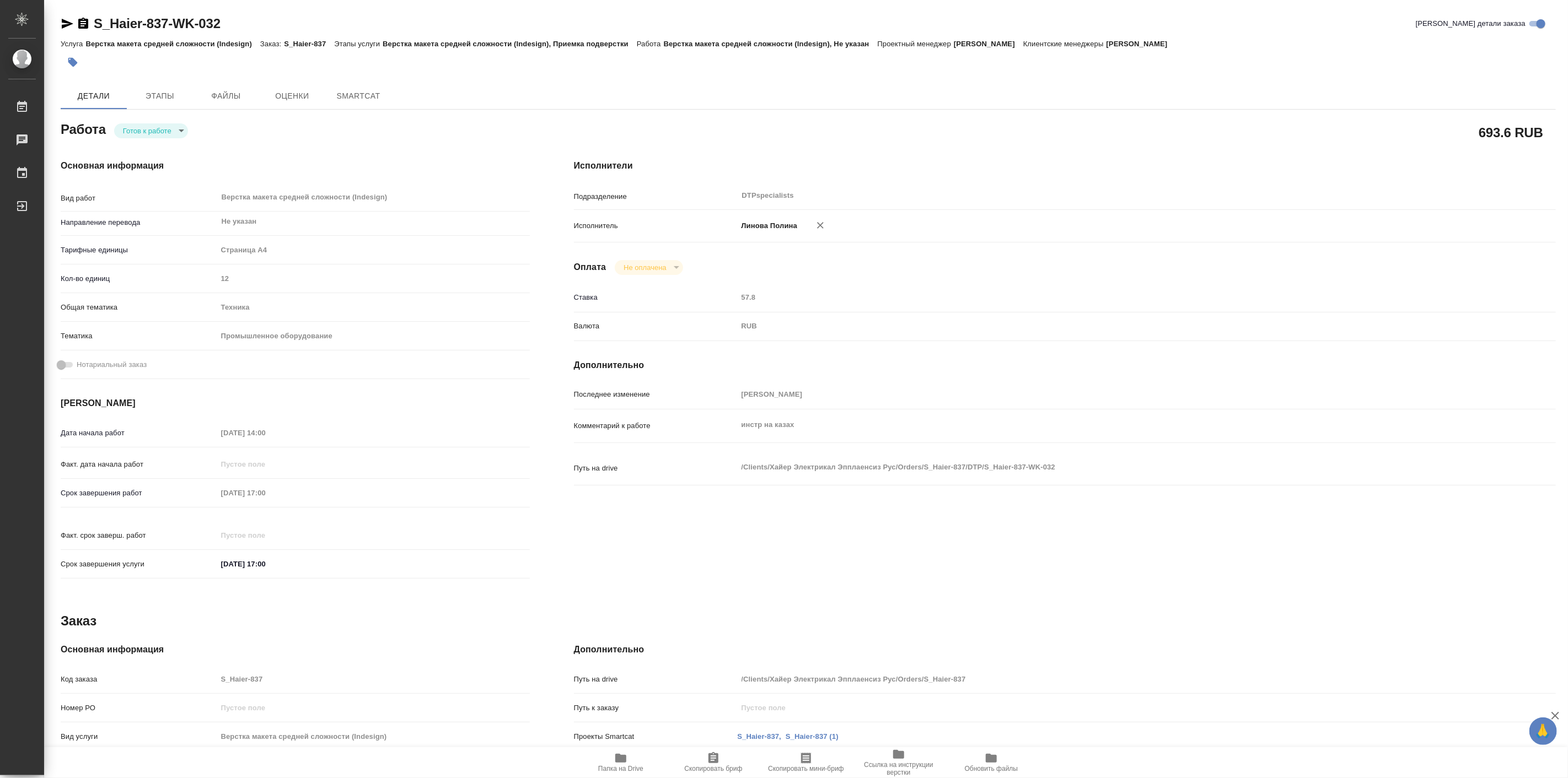
type textarea "x"
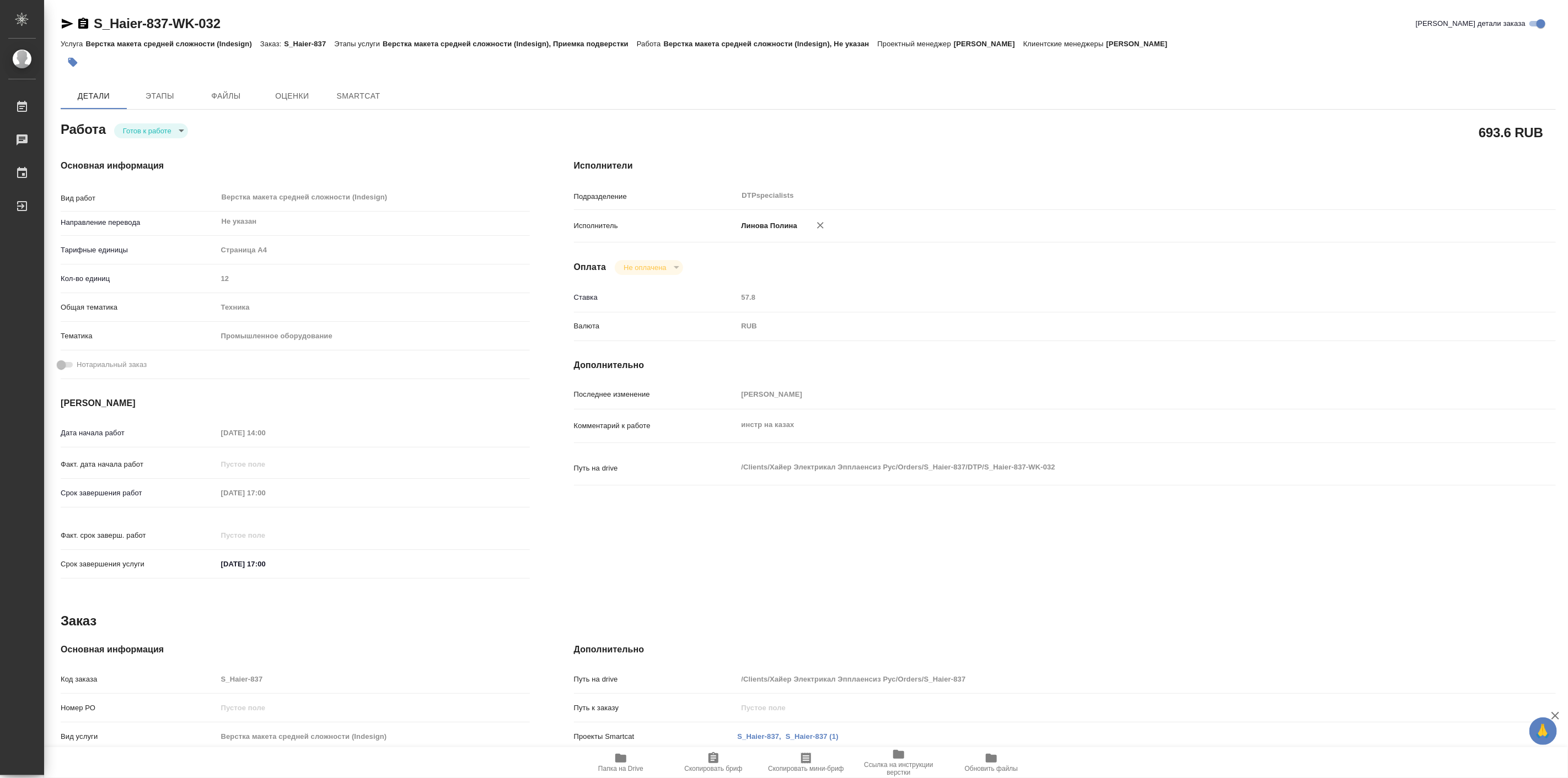
type textarea "x"
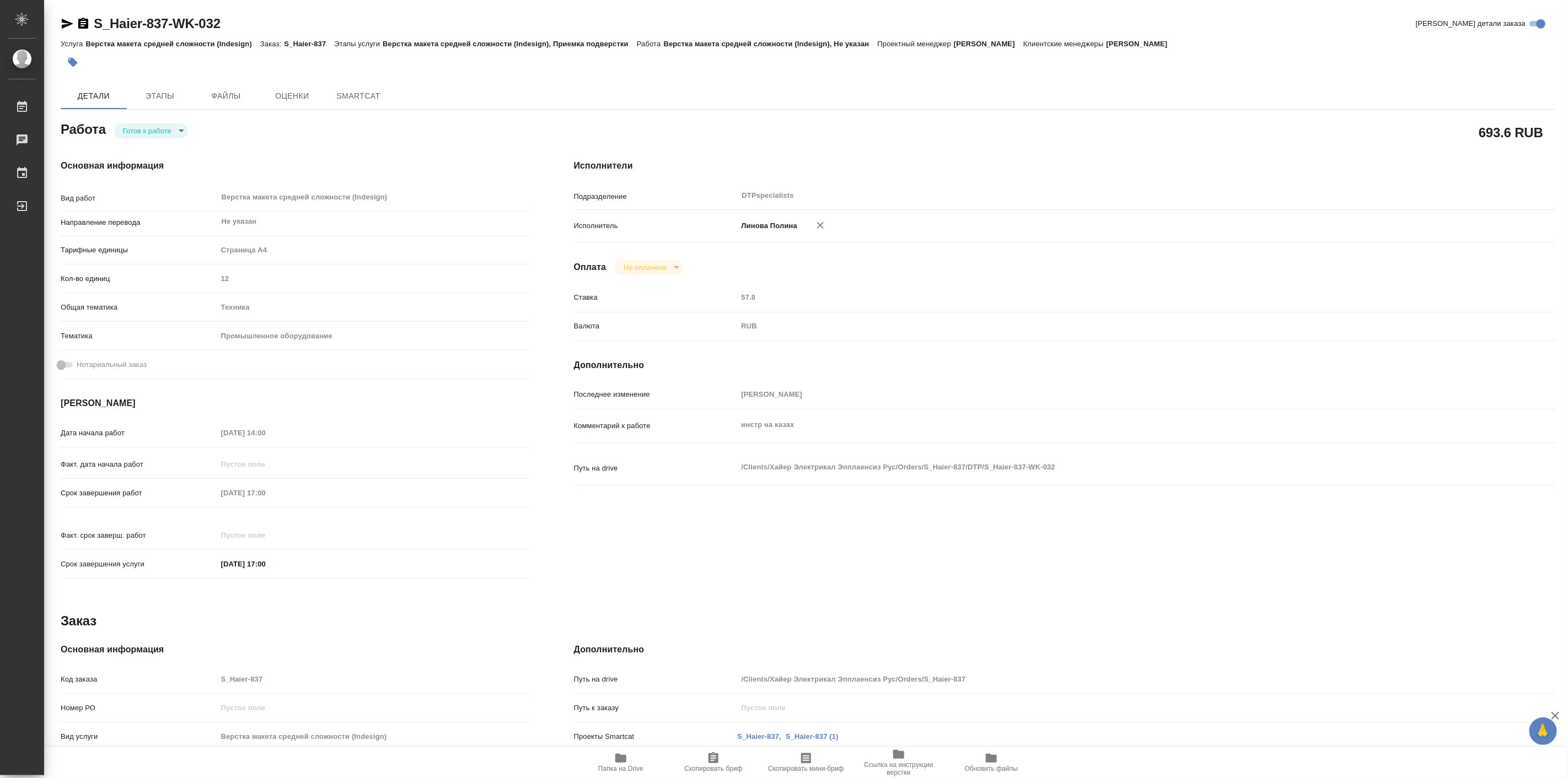
type textarea "x"
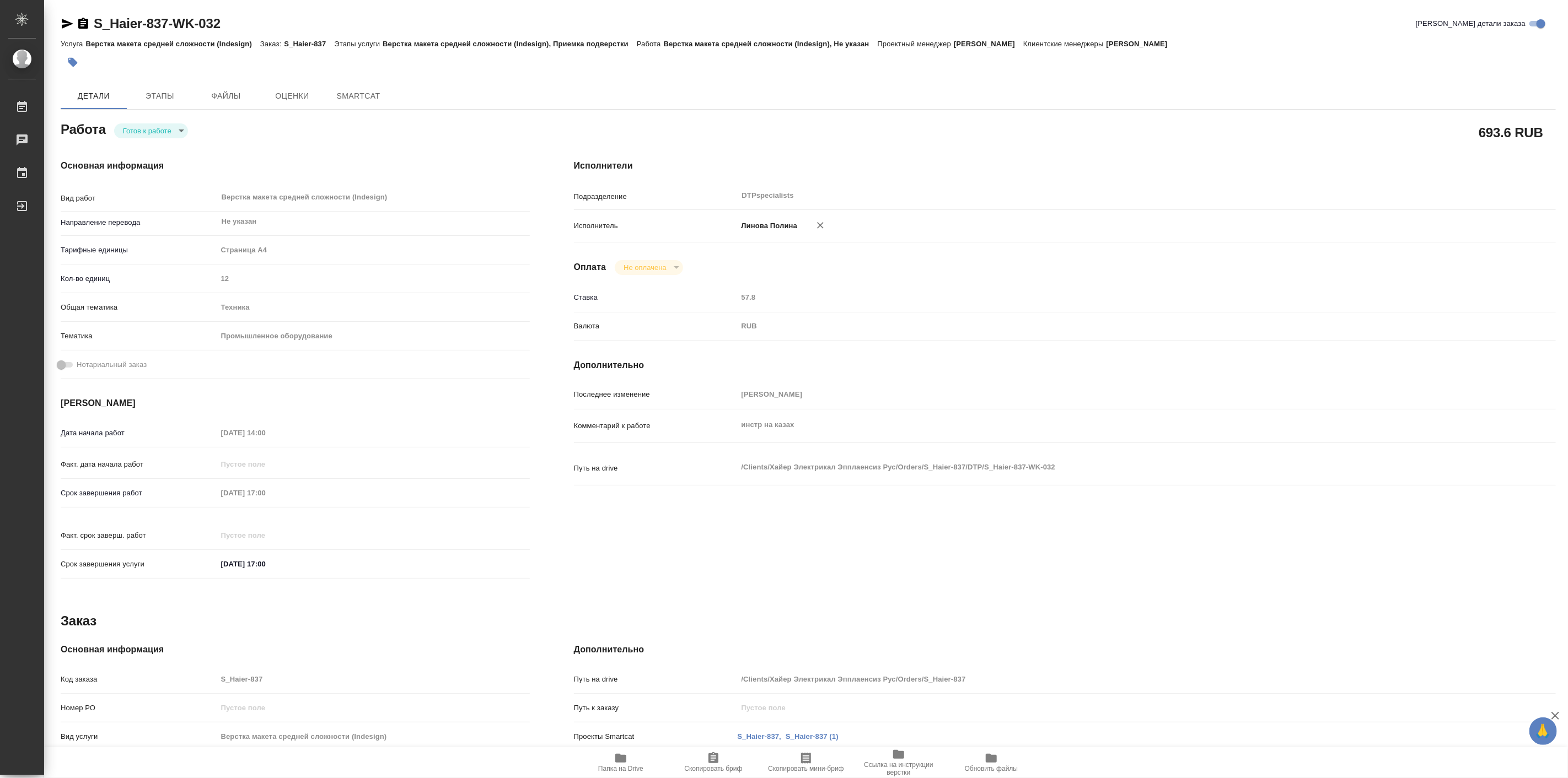
type textarea "x"
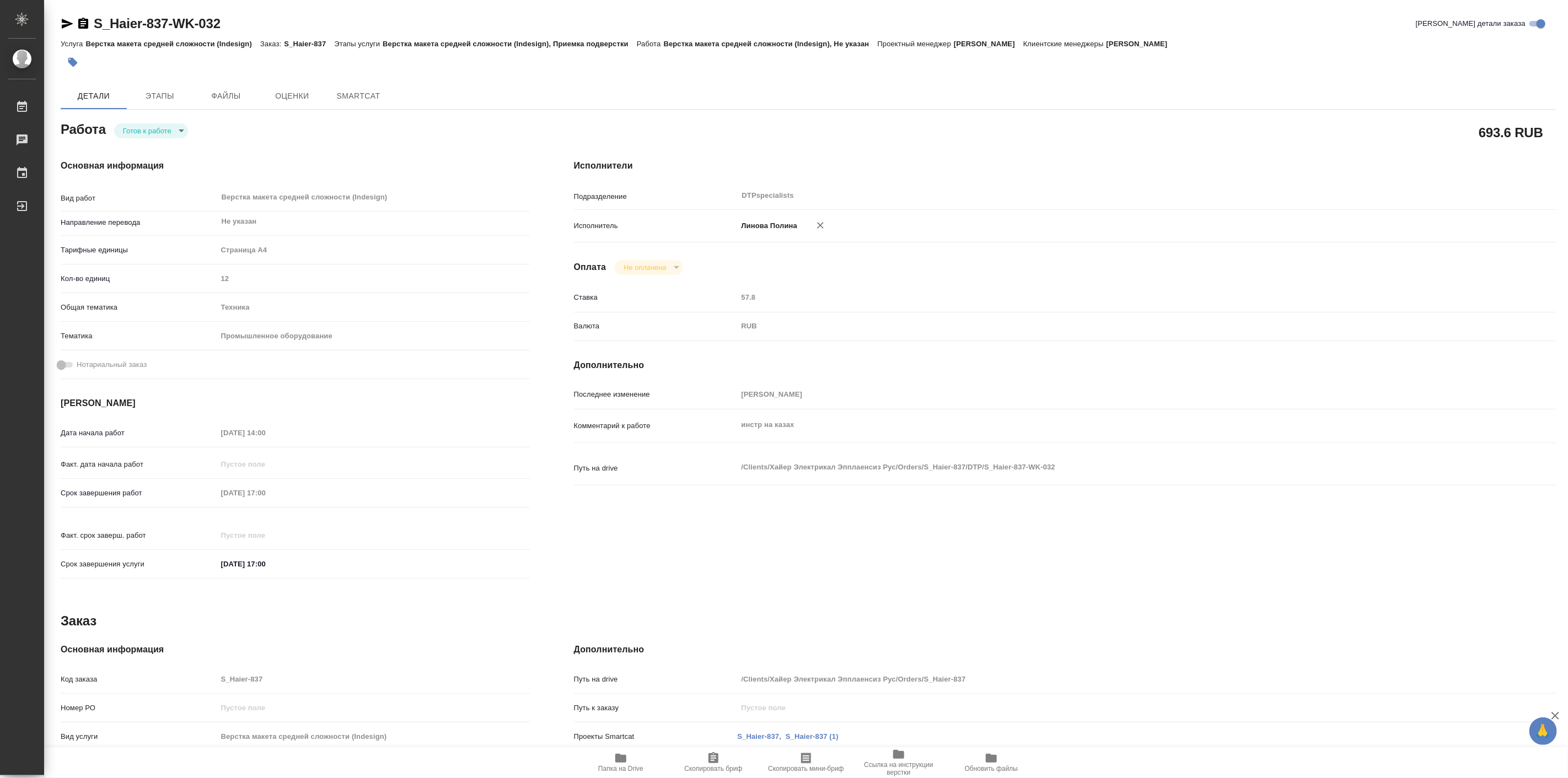
type textarea "x"
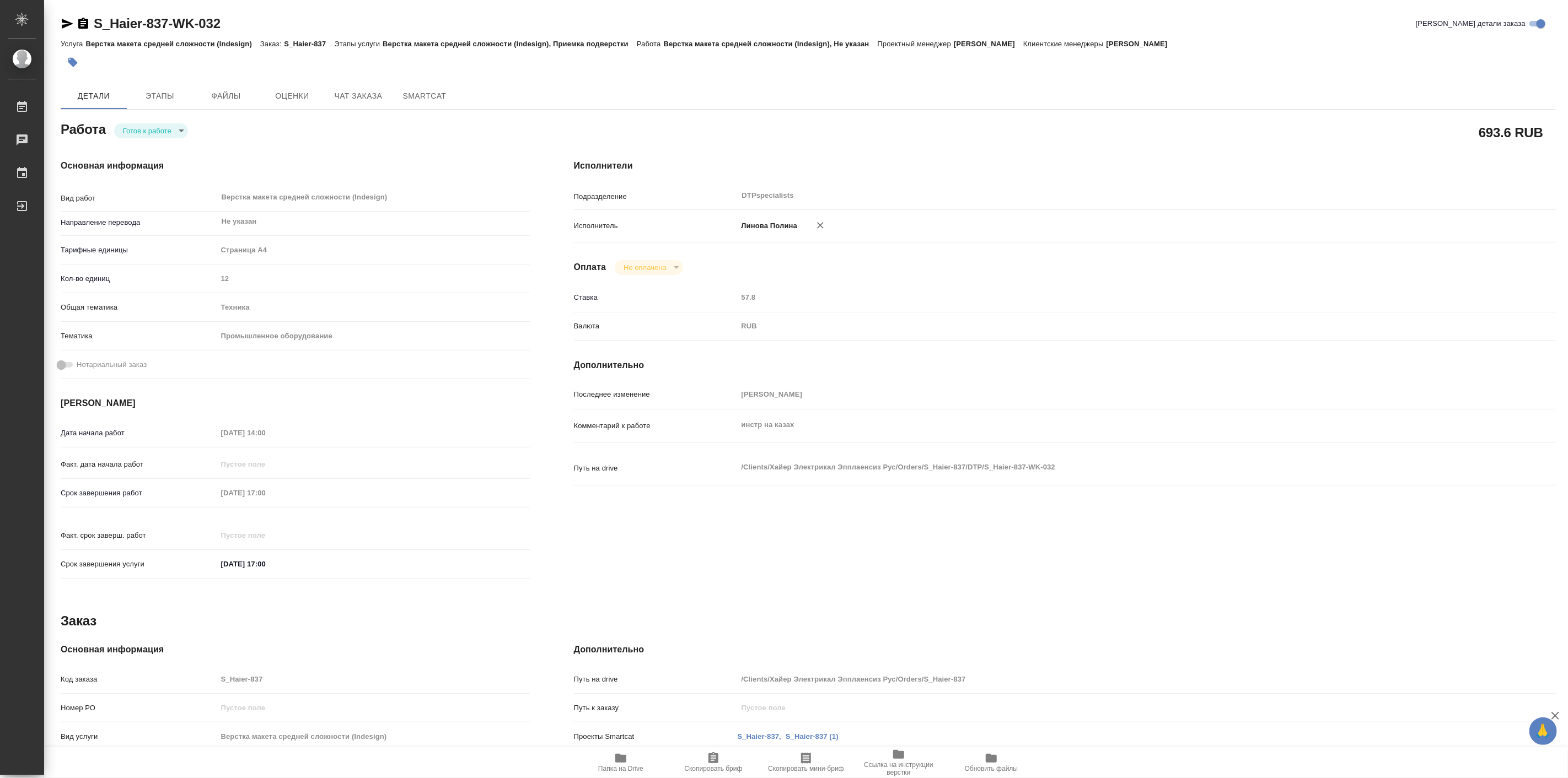
type textarea "x"
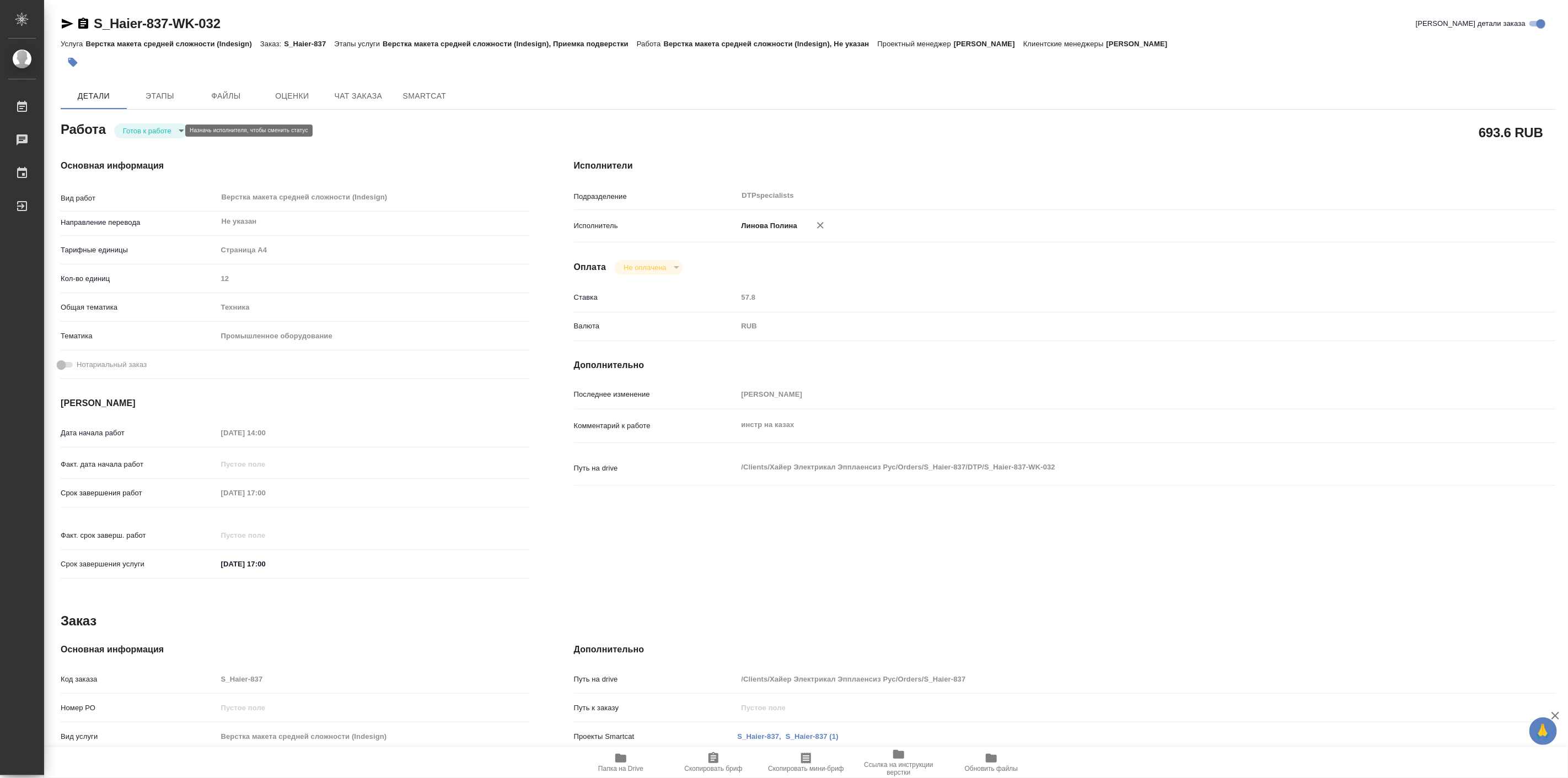
click at [170, 132] on body "🙏 .cls-1 fill:#fff; AWATERA Linova Polina Работы Чаты График Выйти S_Haier-837-…" at bounding box center [784, 389] width 1568 height 778
type textarea "x"
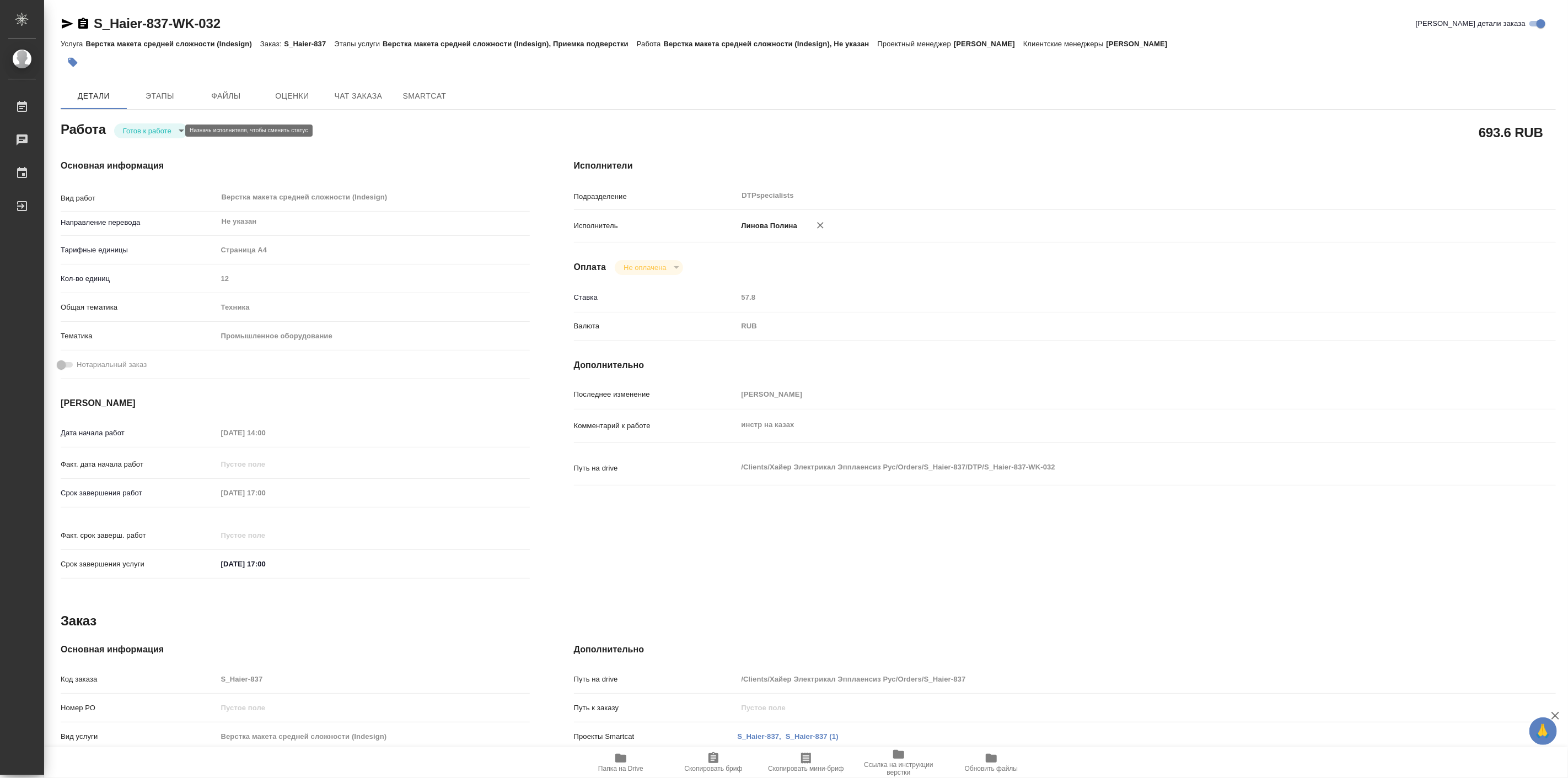
type textarea "x"
click at [162, 131] on li "В работе" at bounding box center [152, 130] width 77 height 19
type textarea "x"
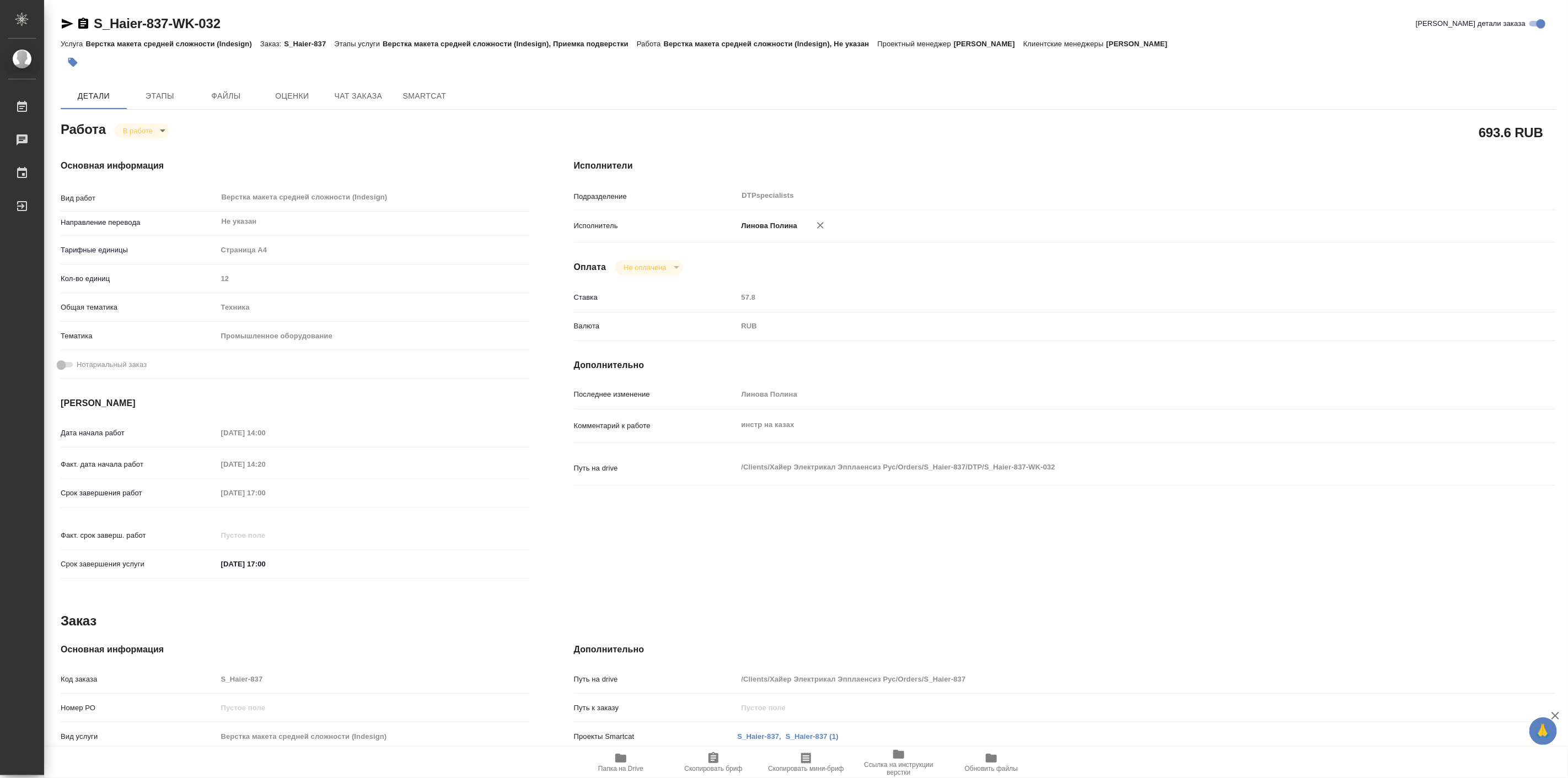
type textarea "x"
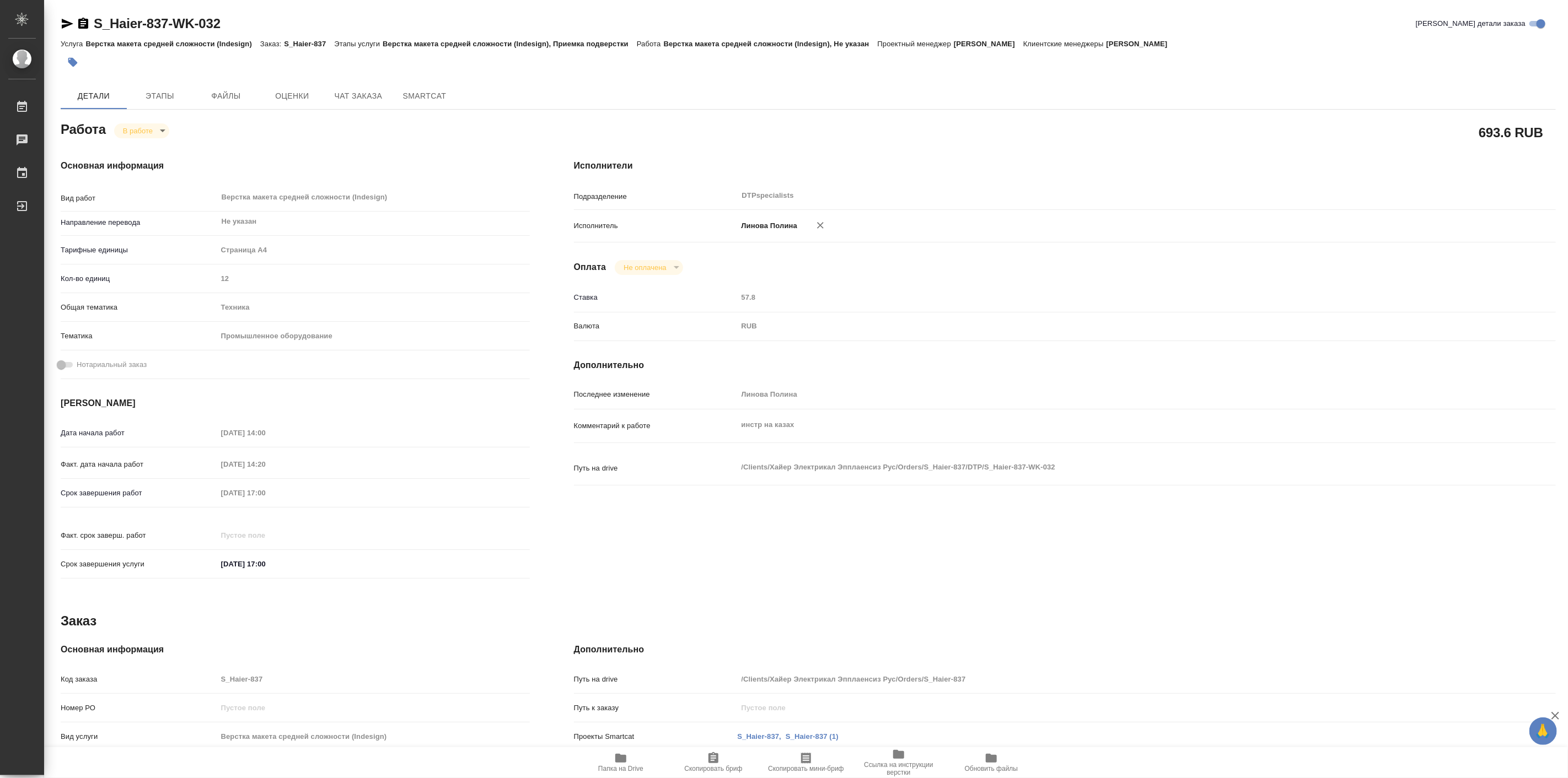
type textarea "x"
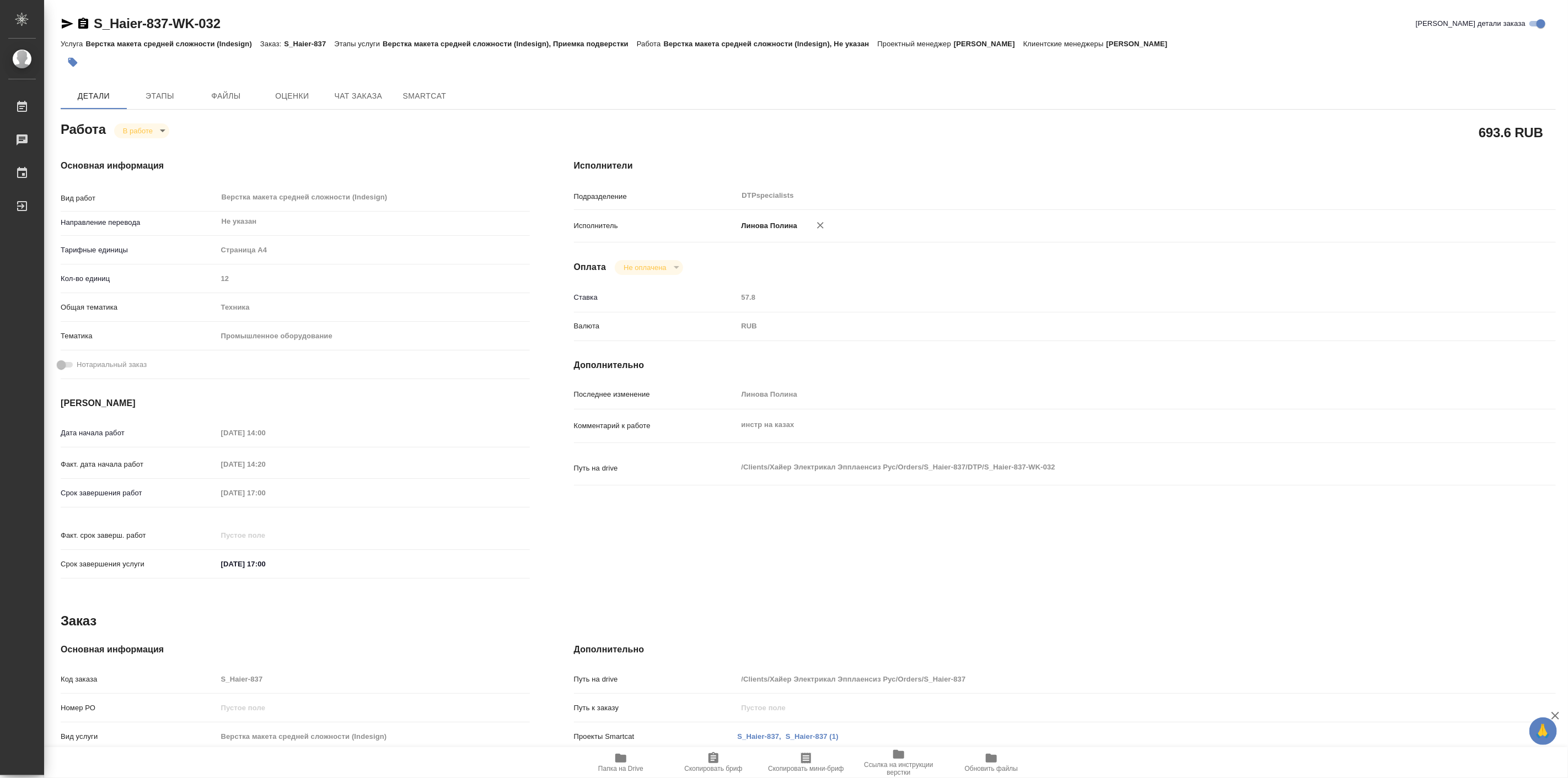
type textarea "x"
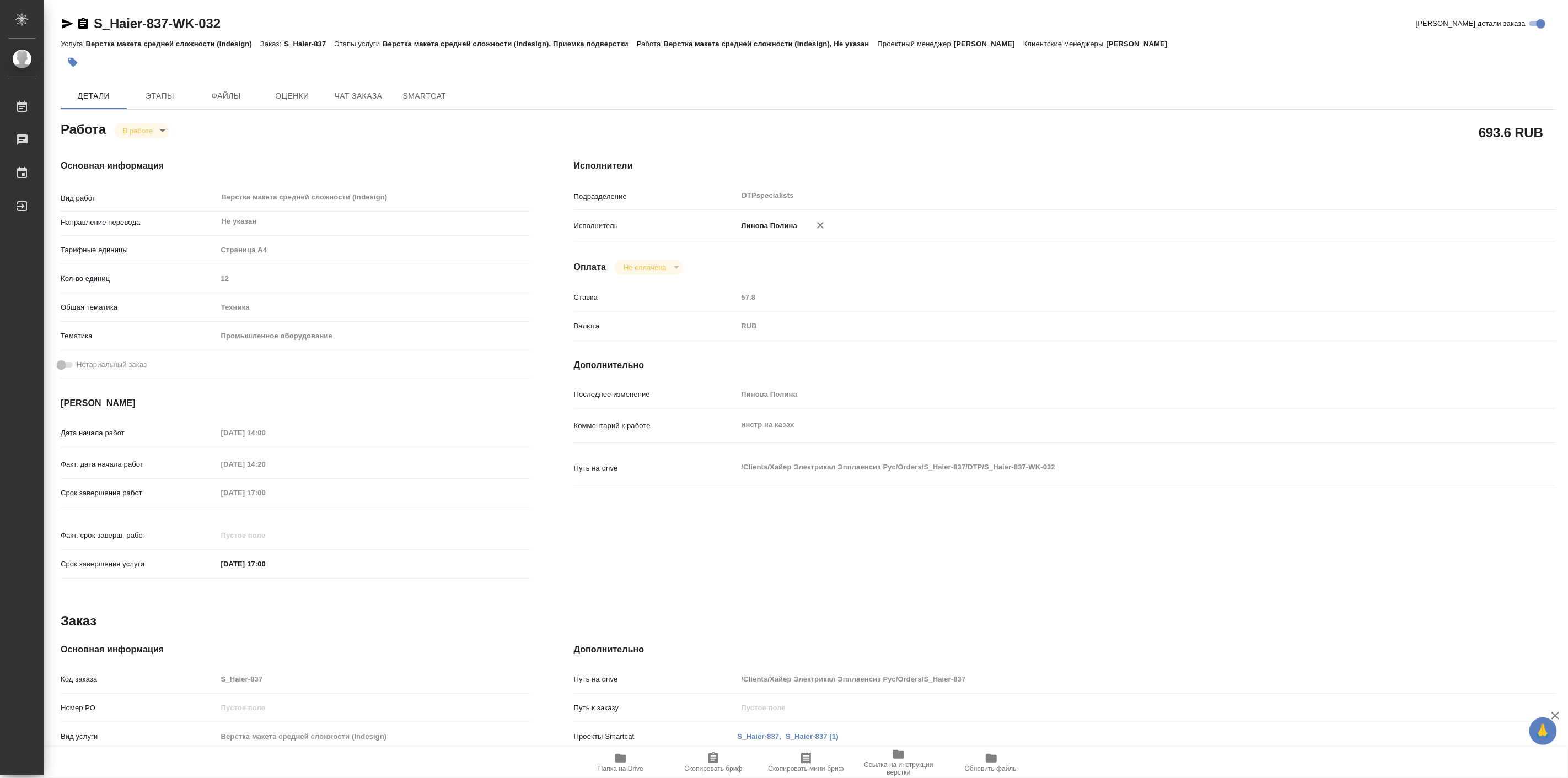
type textarea "x"
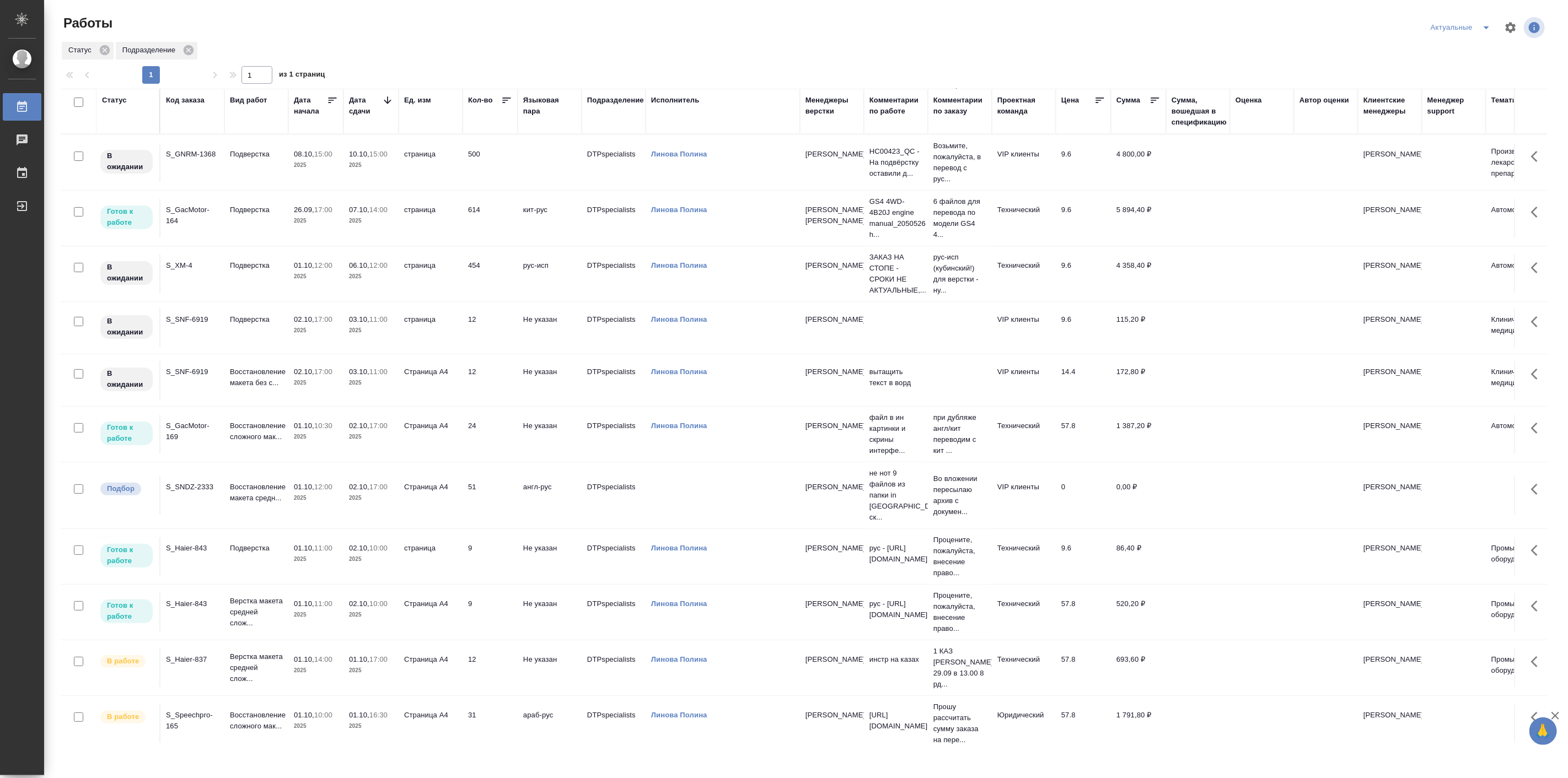
scroll to position [56, 0]
click at [377, 492] on p "2025" at bounding box center [371, 497] width 44 height 11
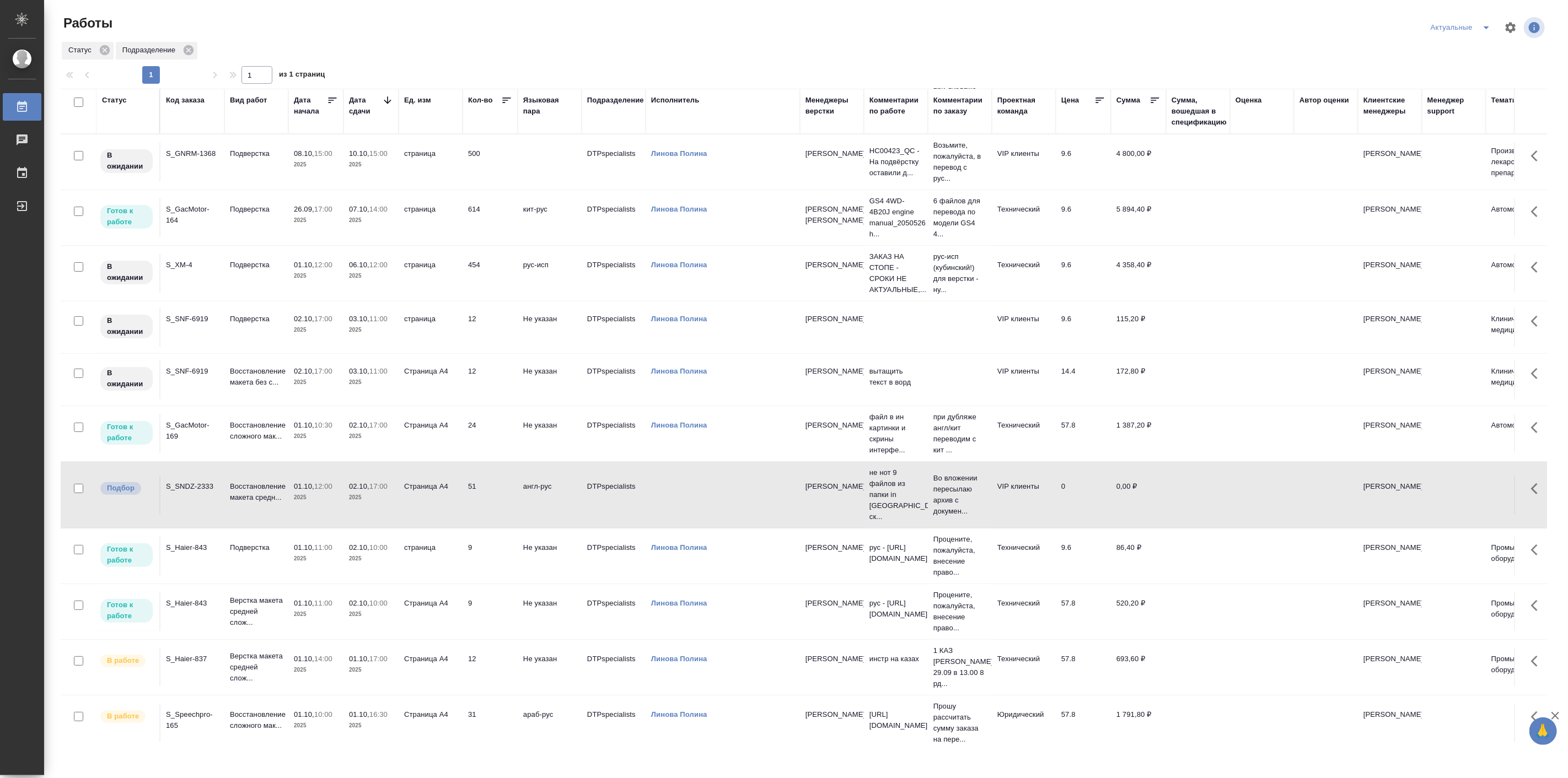
click at [377, 492] on p "2025" at bounding box center [371, 497] width 44 height 11
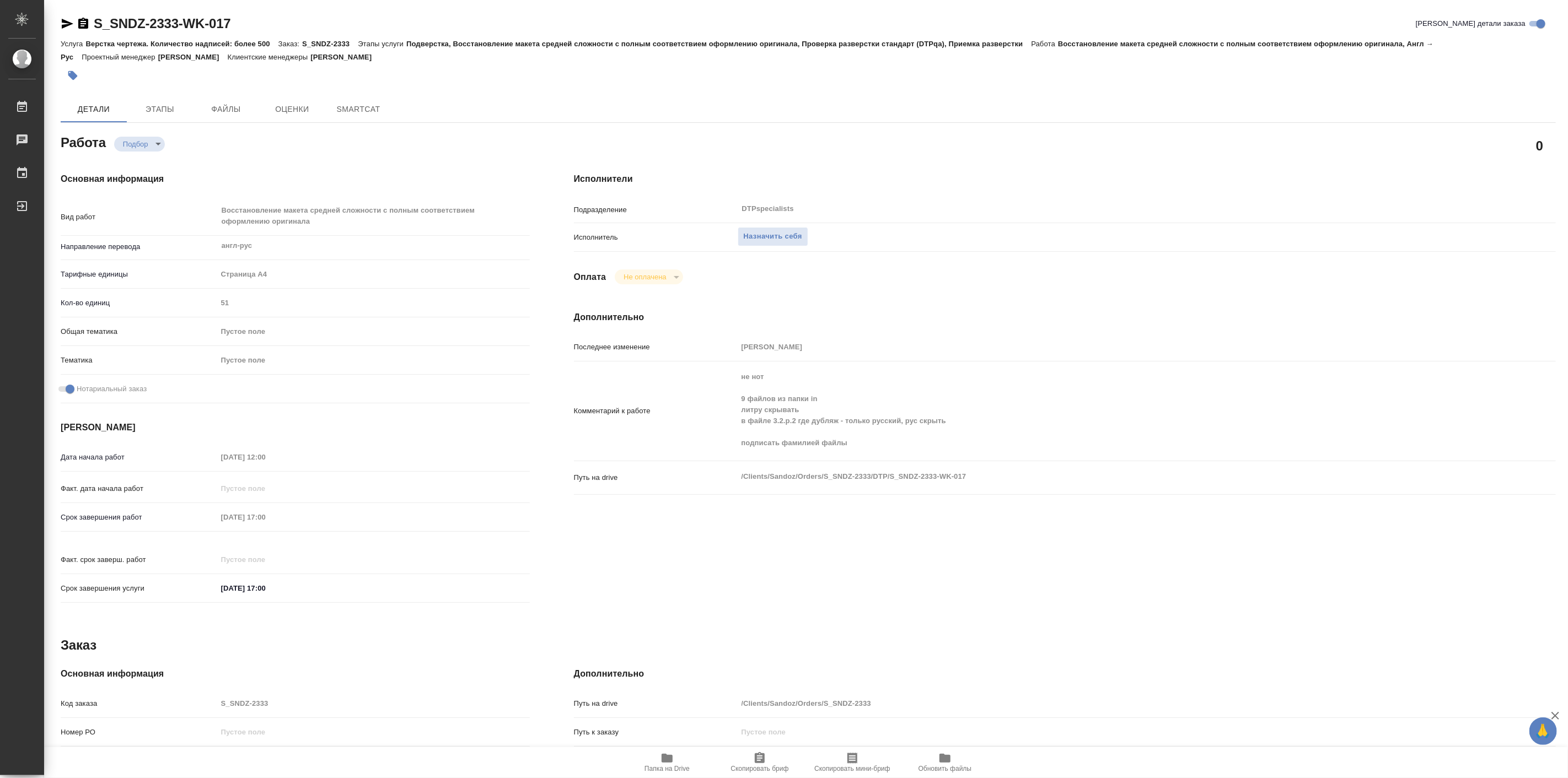
type textarea "x"
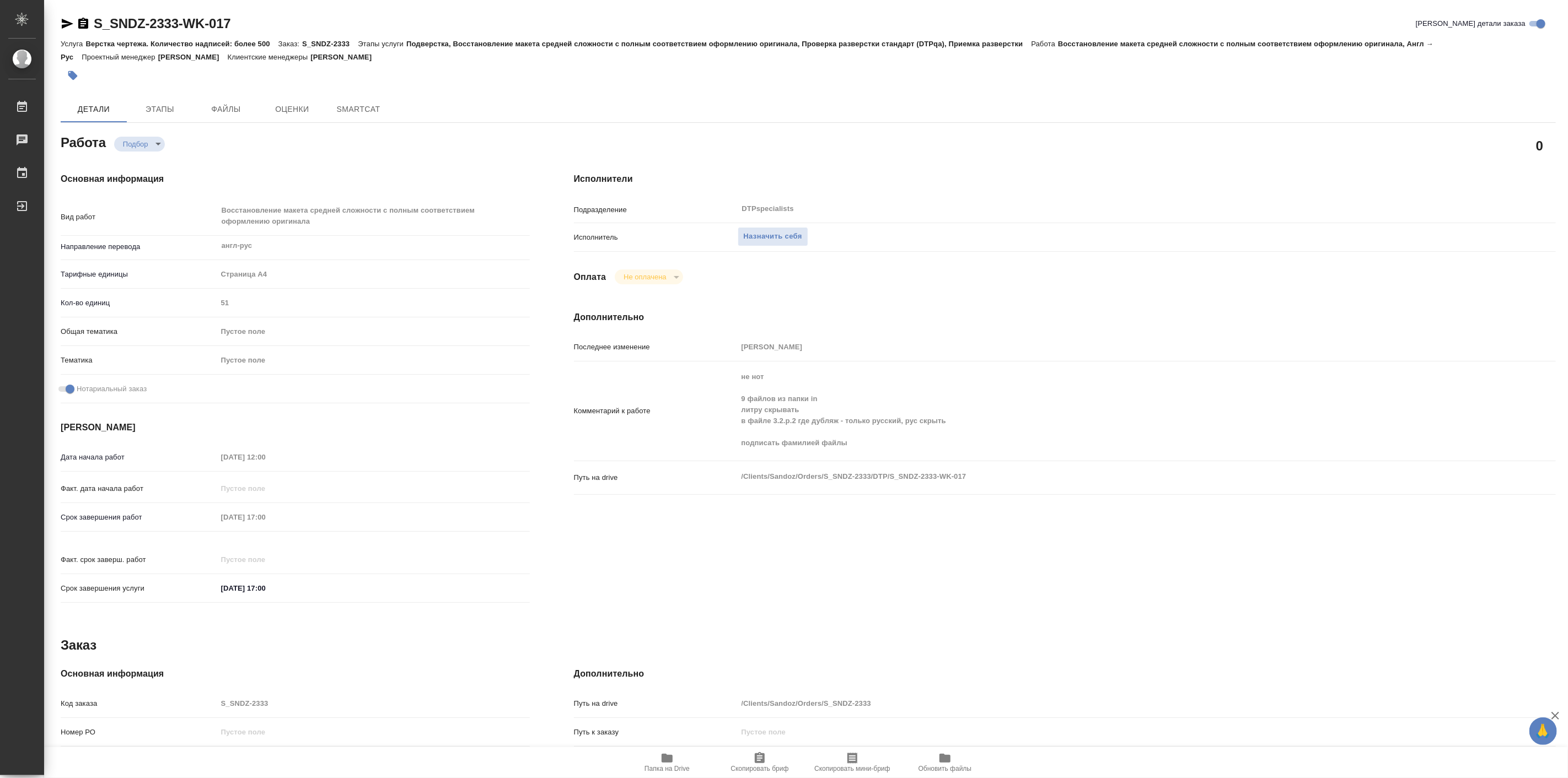
type textarea "x"
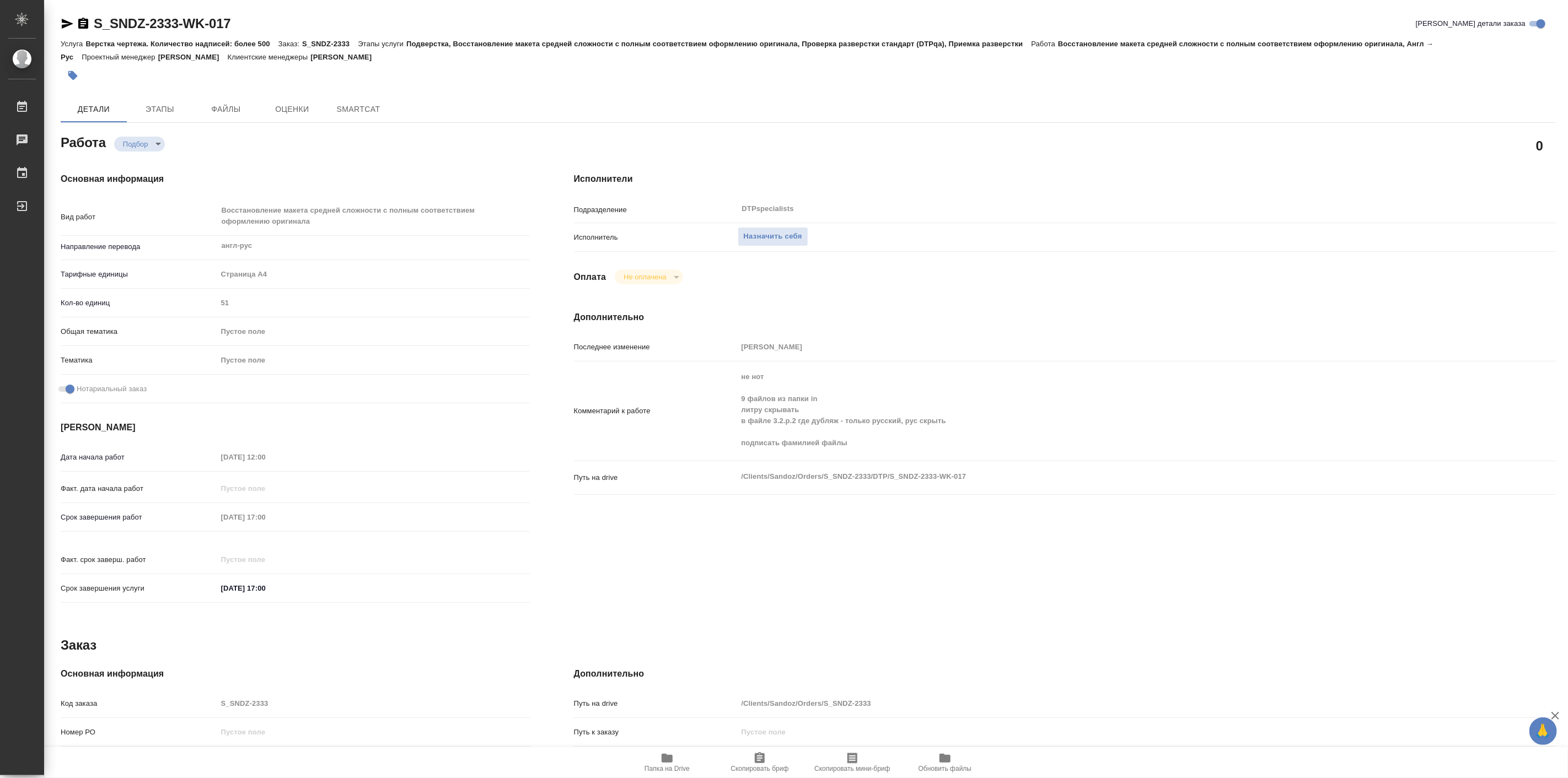
type textarea "x"
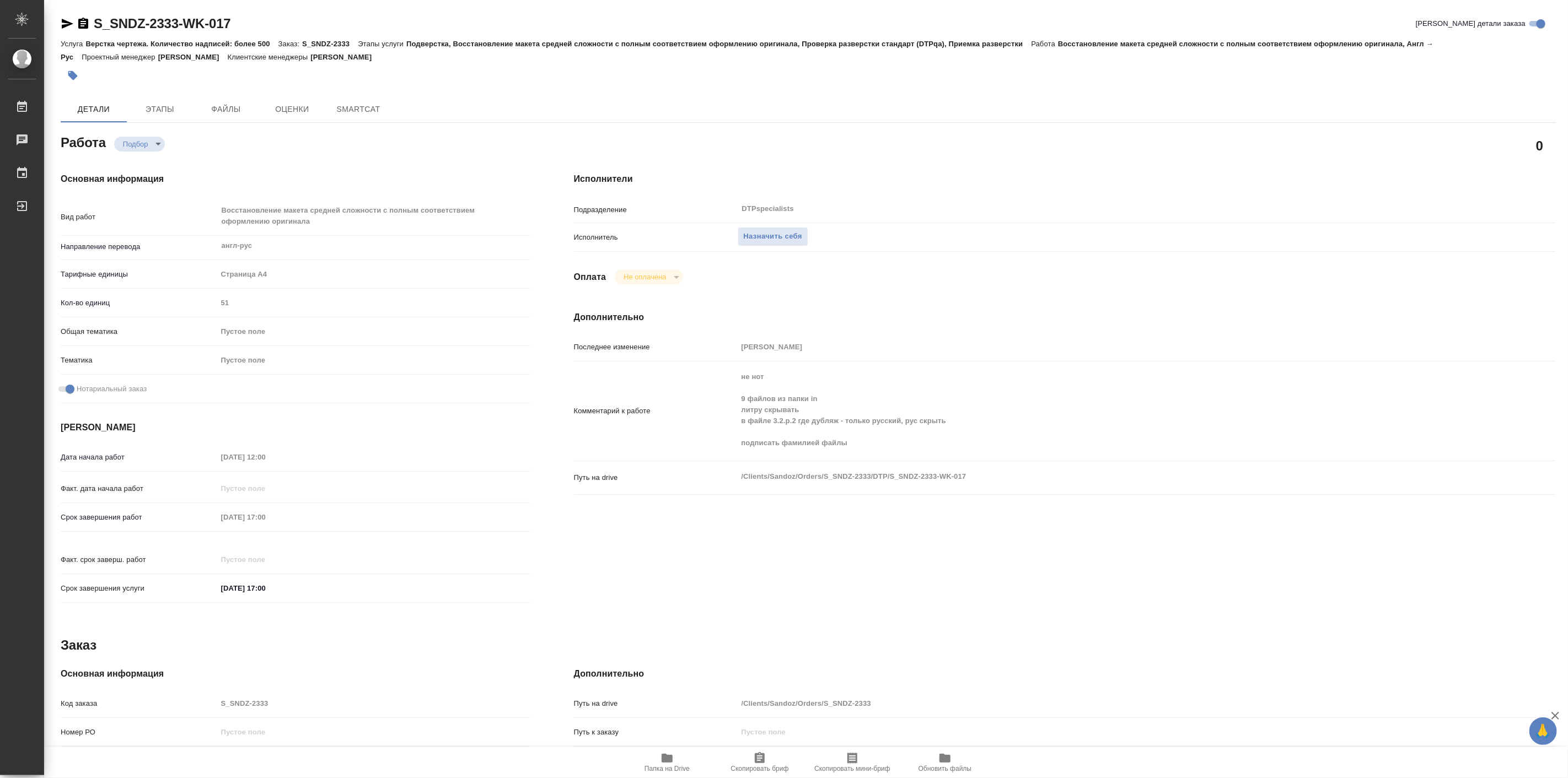
type textarea "x"
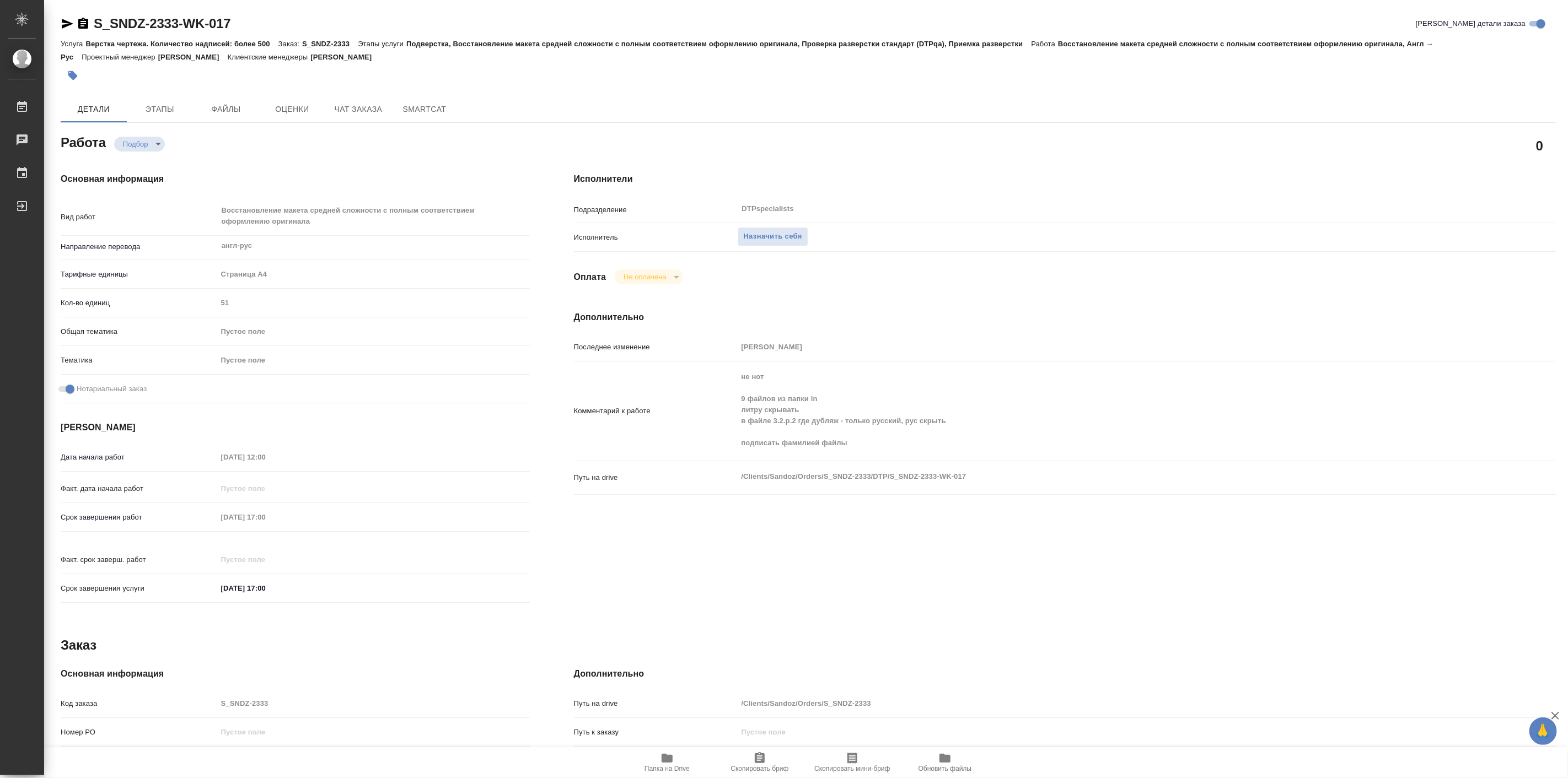
type textarea "x"
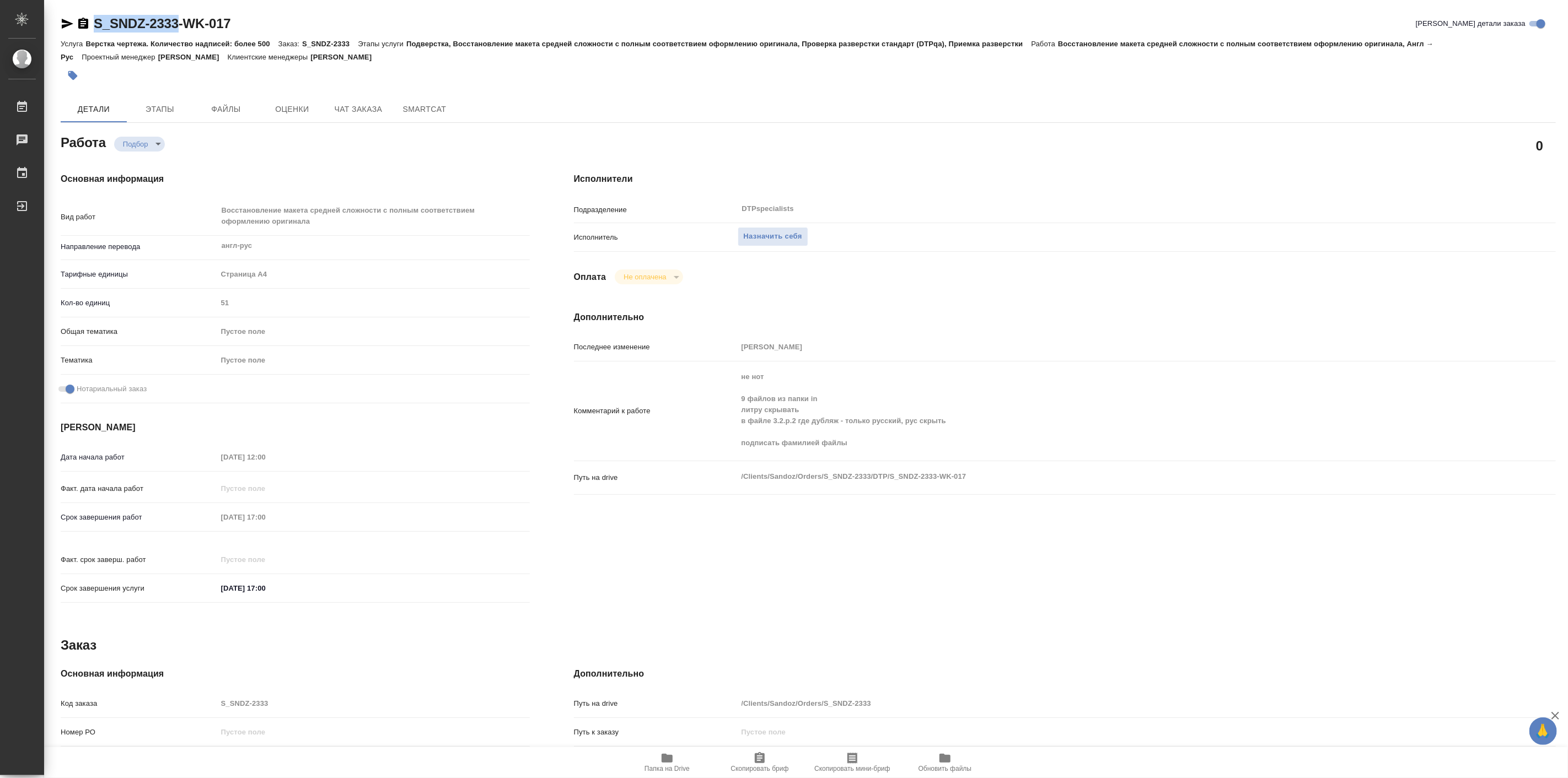
type textarea "x"
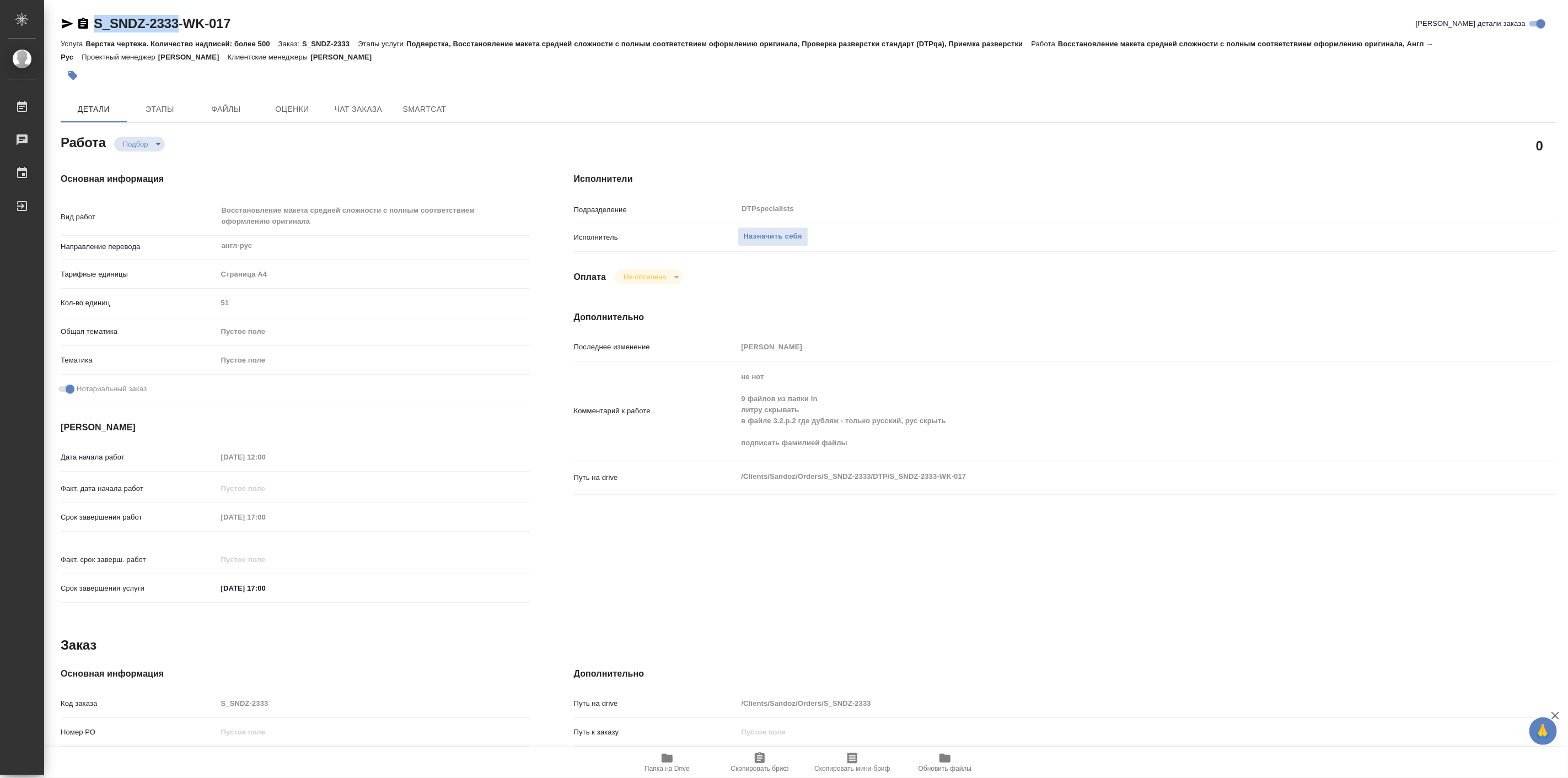
drag, startPoint x: 93, startPoint y: 11, endPoint x: 180, endPoint y: 24, distance: 88.0
click at [180, 24] on div "S_SNDZ-2333-WK-017 Кратко детали заказа Услуга Верстка чертежа. Количество надп…" at bounding box center [809, 481] width 1508 height 962
copy link "S_SNDZ-2333"
click at [669, 761] on icon "button" at bounding box center [668, 758] width 11 height 9
click at [670, 761] on icon "button" at bounding box center [668, 758] width 11 height 9
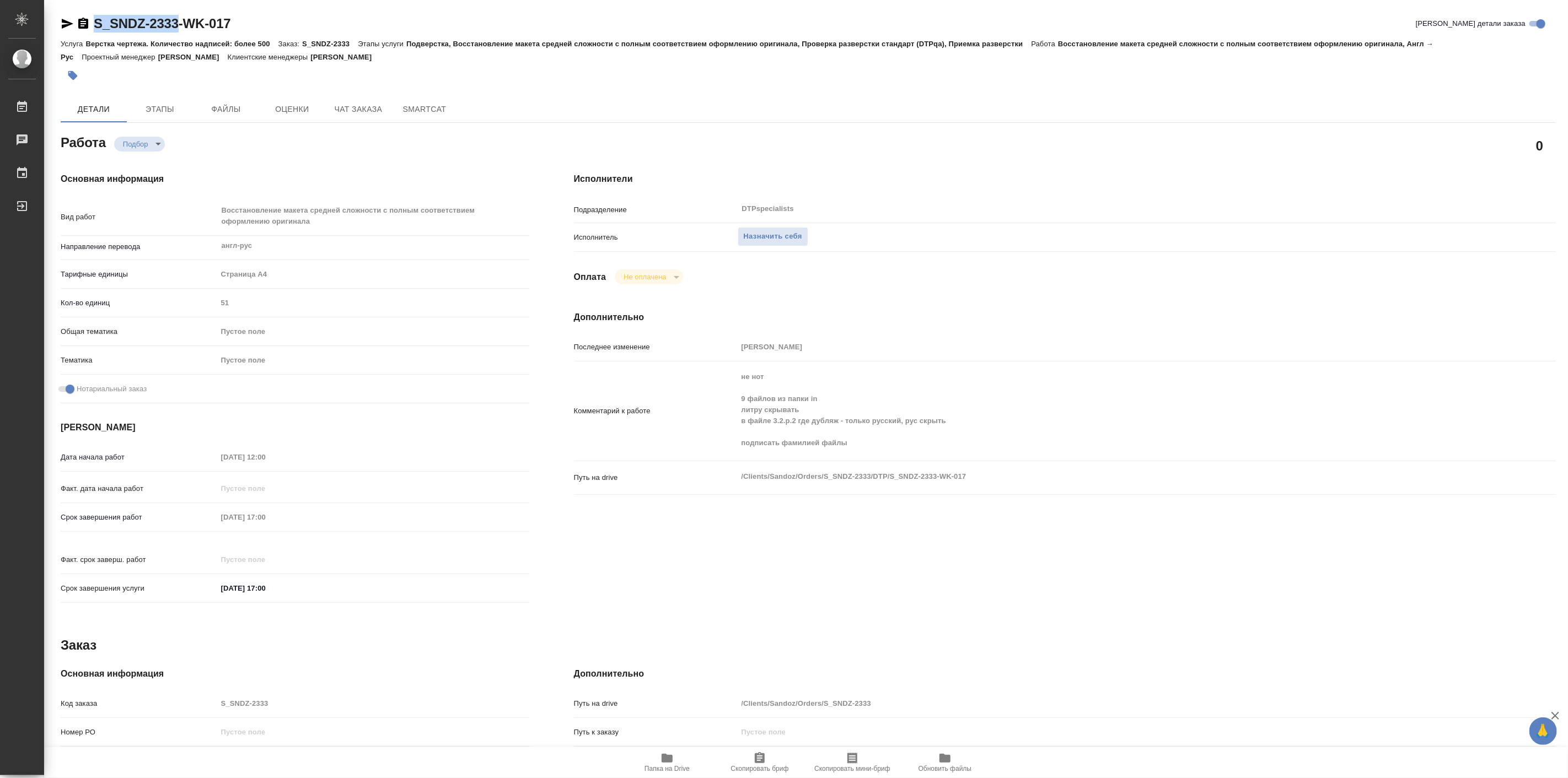
type textarea "x"
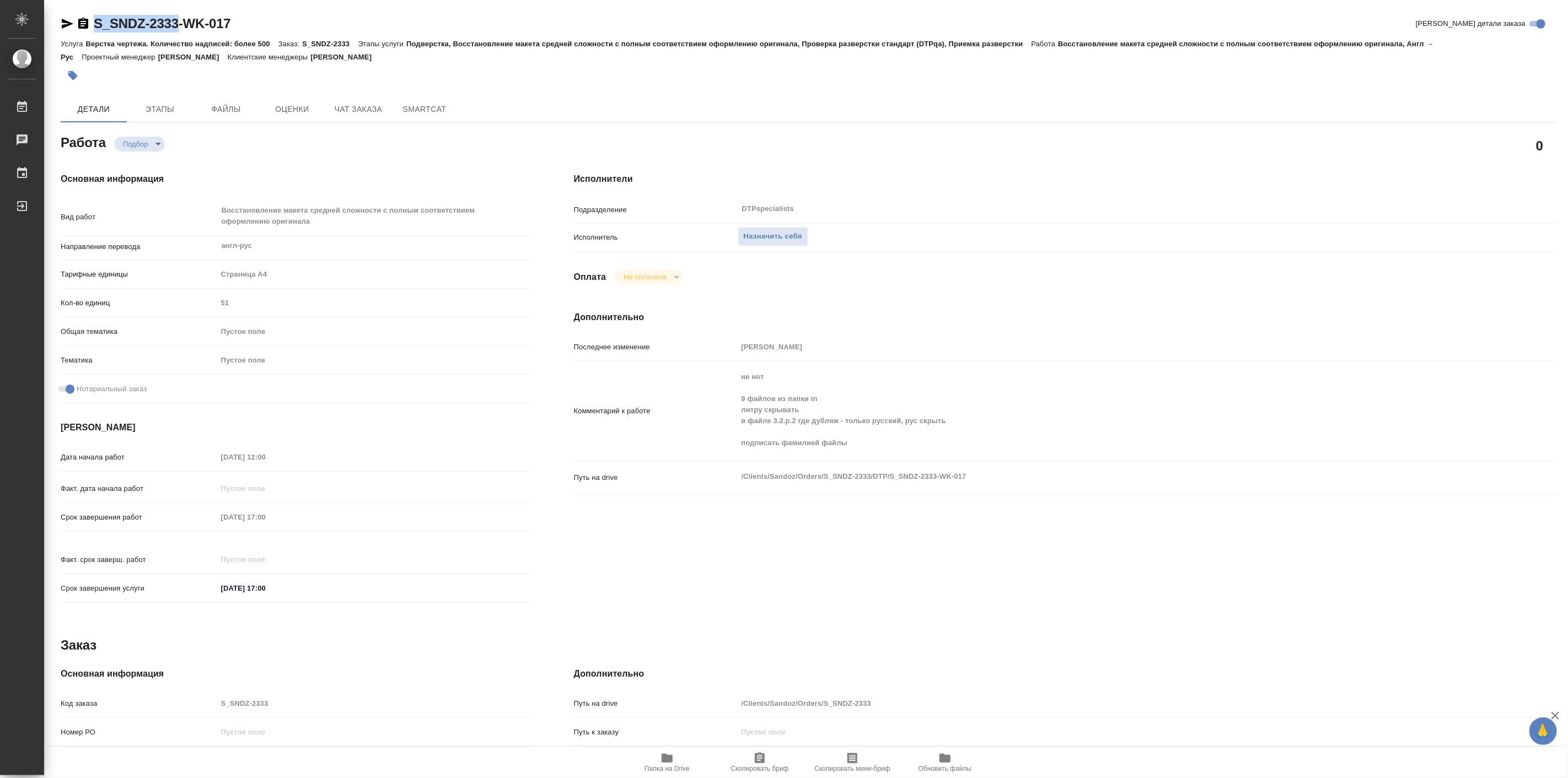
type textarea "x"
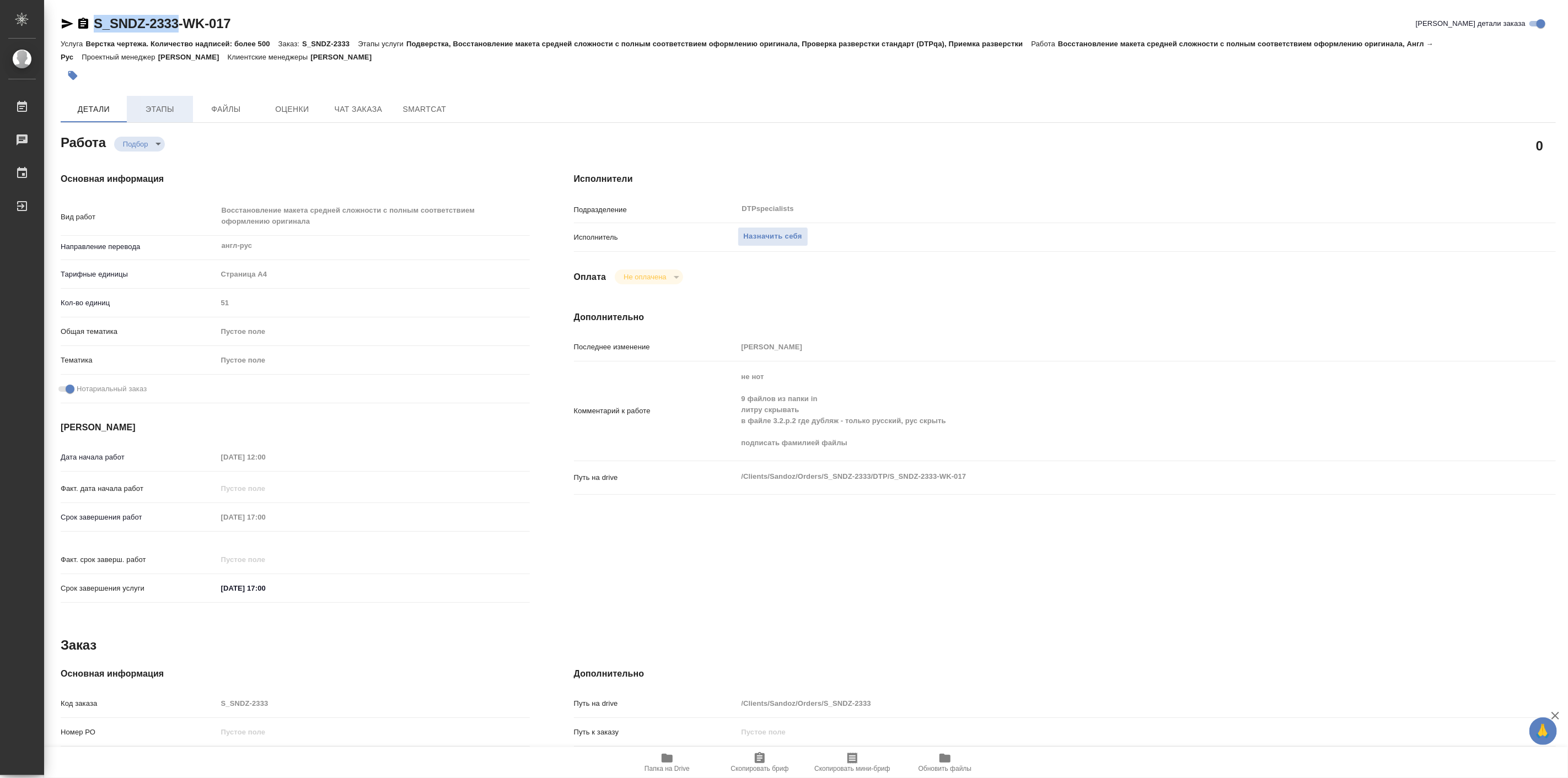
click at [170, 96] on button "Этапы" at bounding box center [160, 109] width 67 height 26
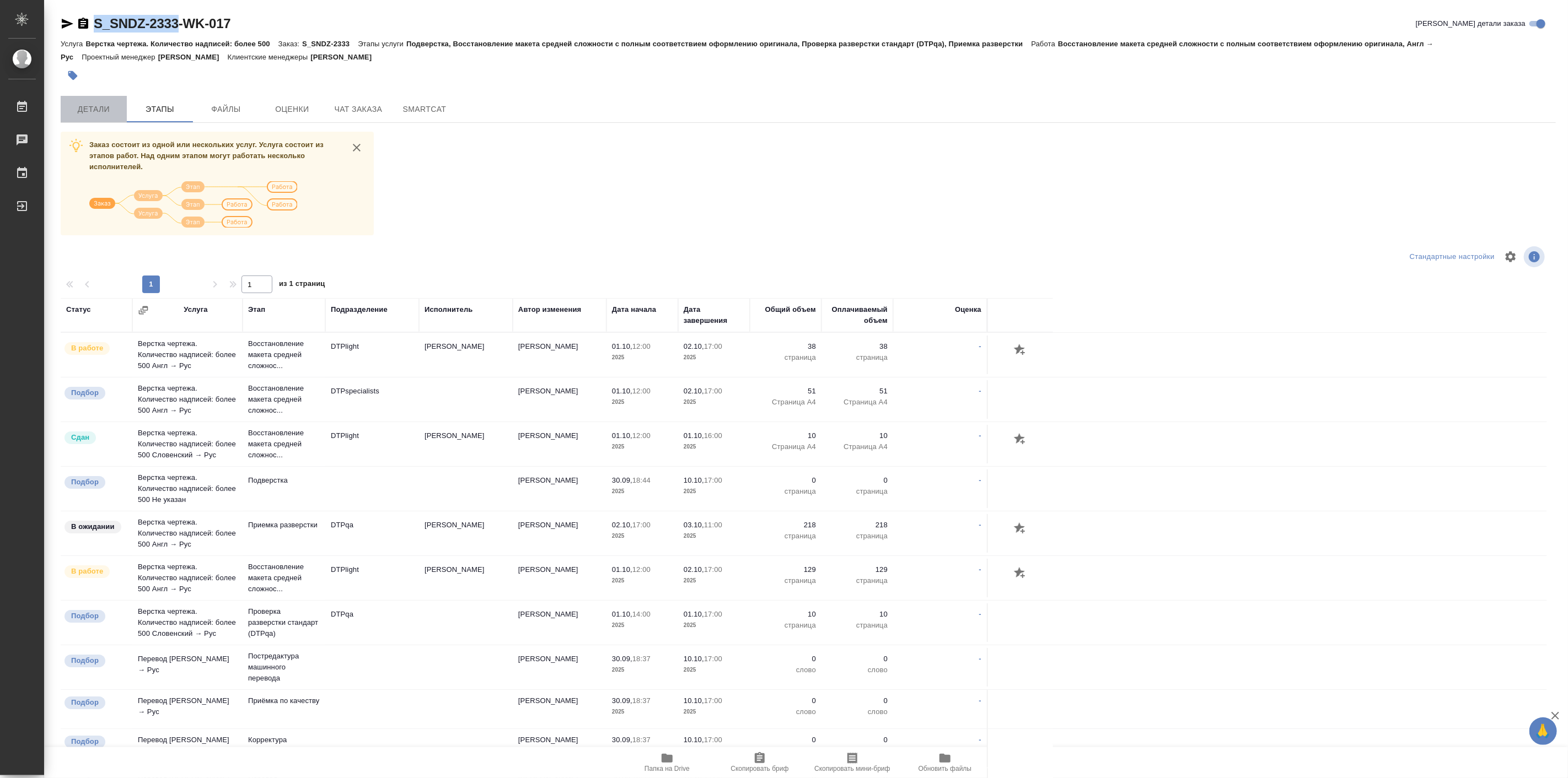
click at [86, 108] on span "Детали" at bounding box center [94, 109] width 53 height 13
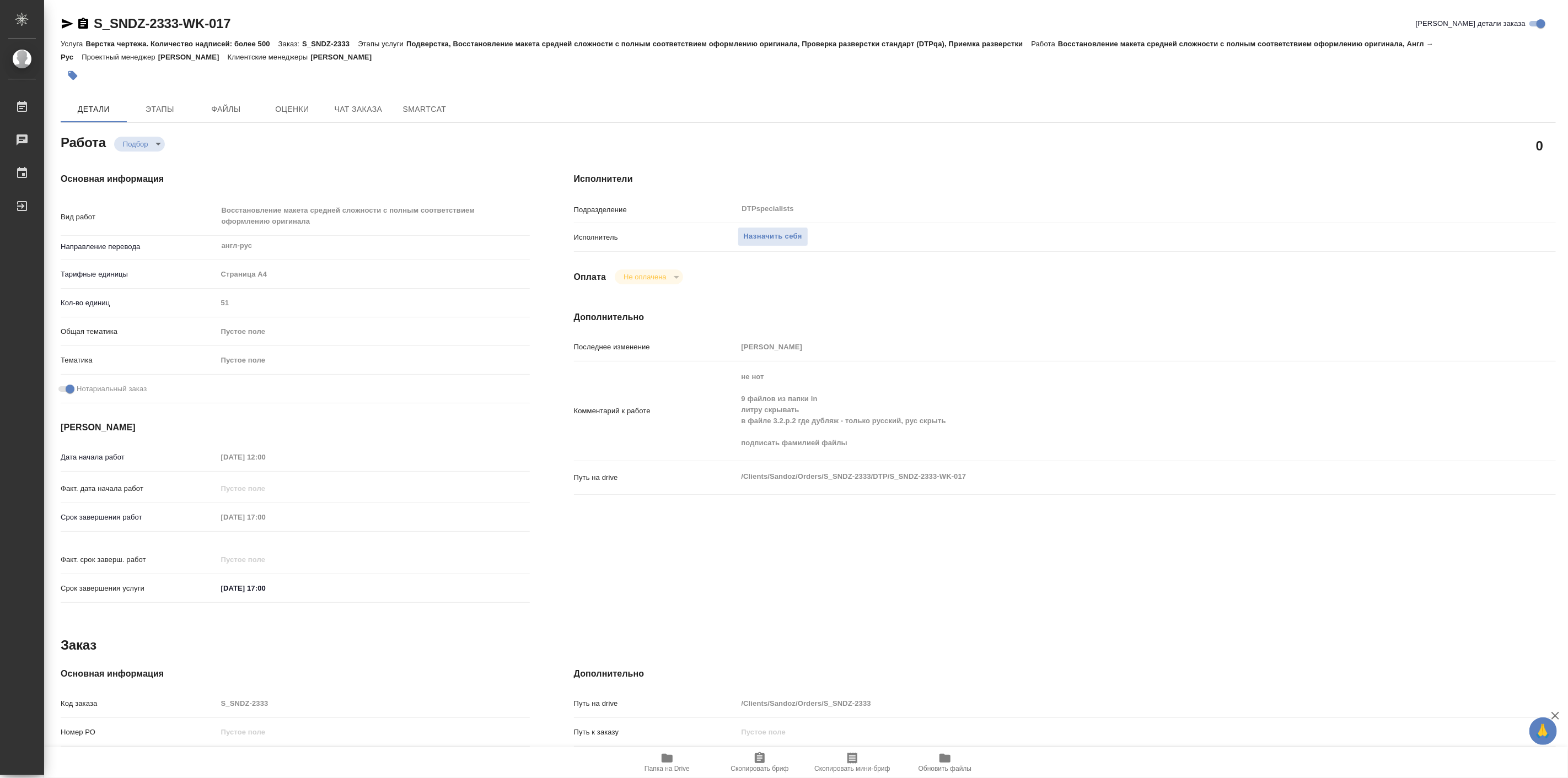
type textarea "x"
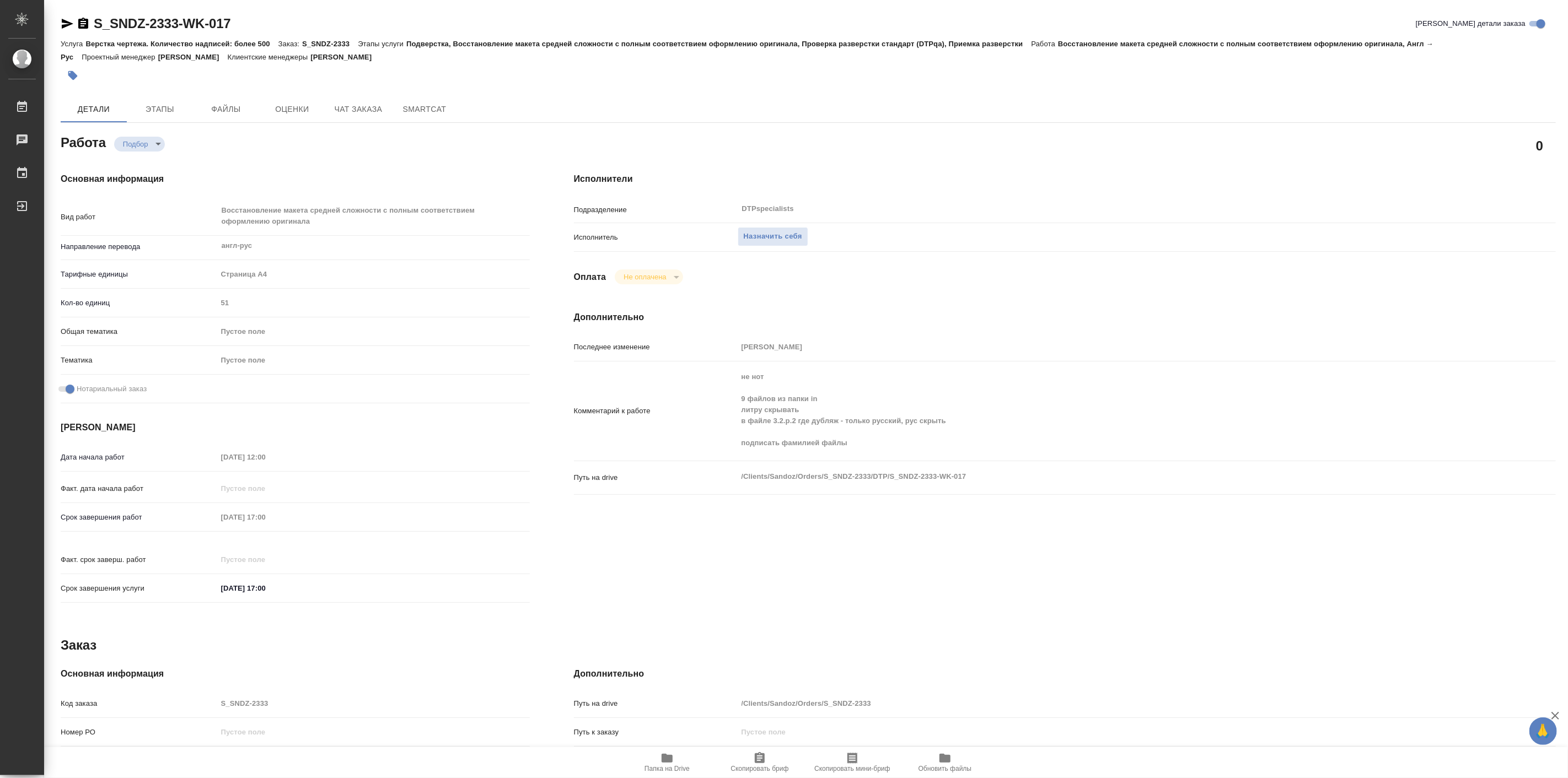
type textarea "x"
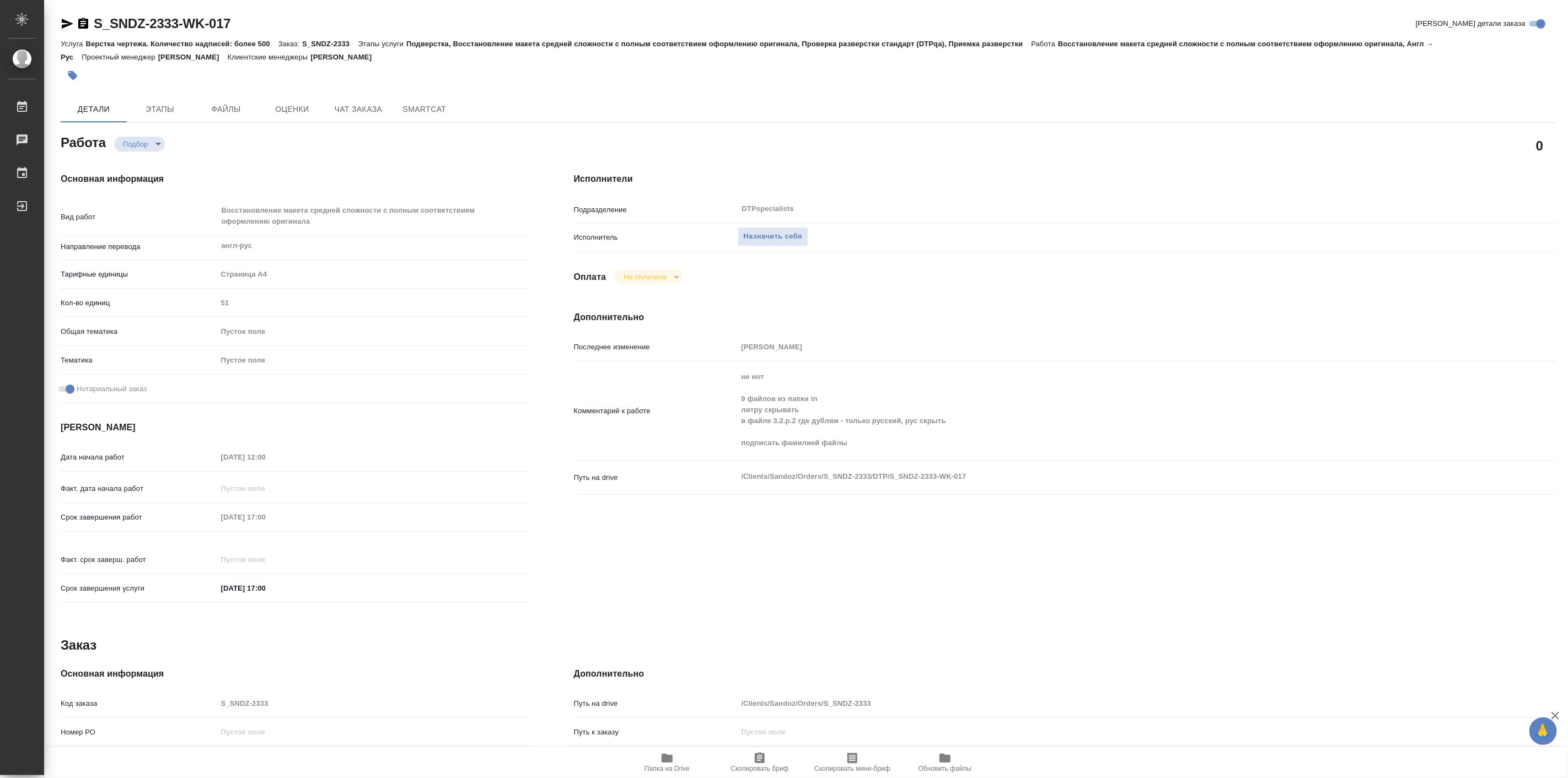
type textarea "x"
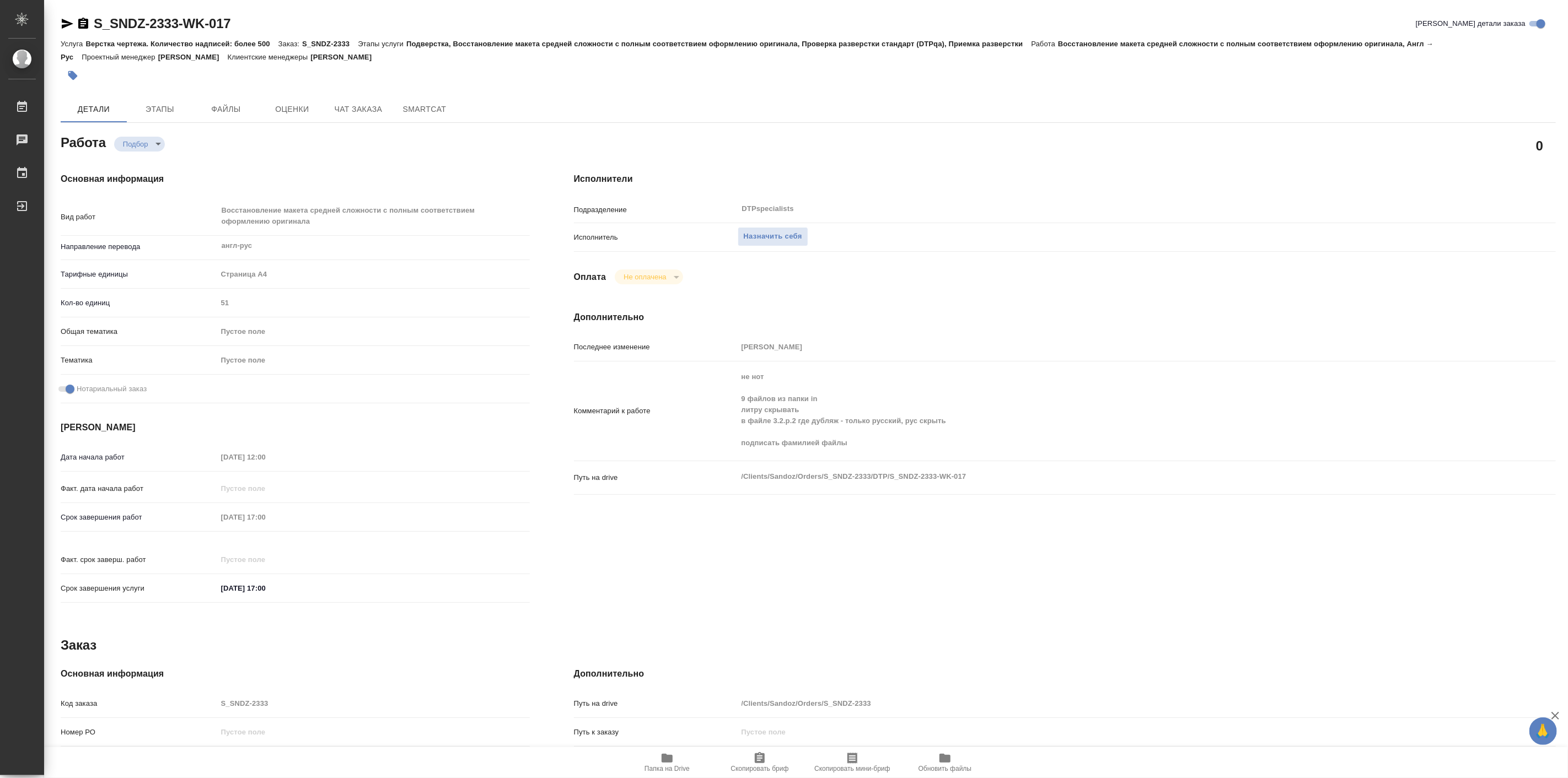
type textarea "x"
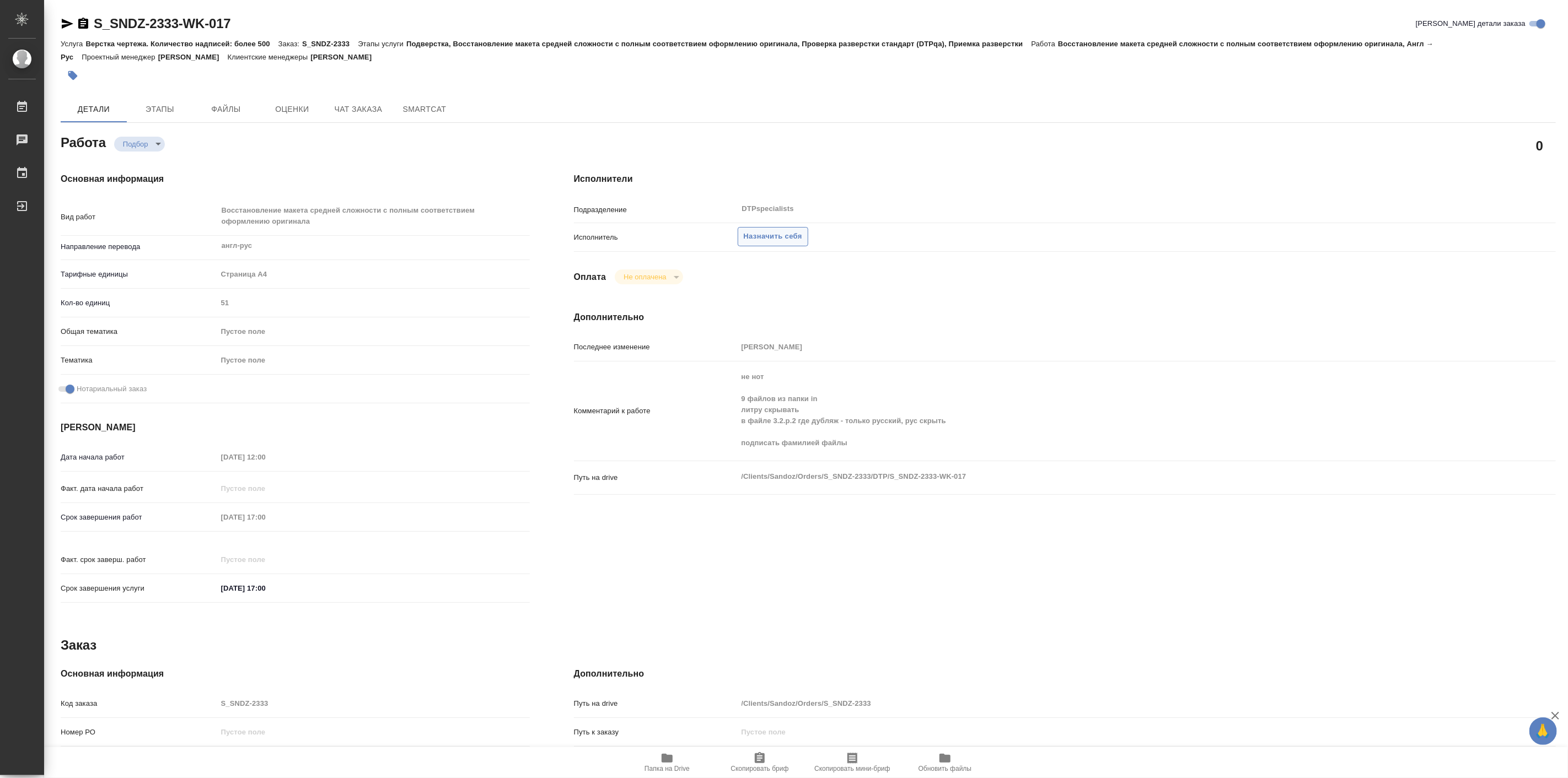
click at [776, 236] on span "Назначить себя" at bounding box center [773, 237] width 58 height 13
type textarea "x"
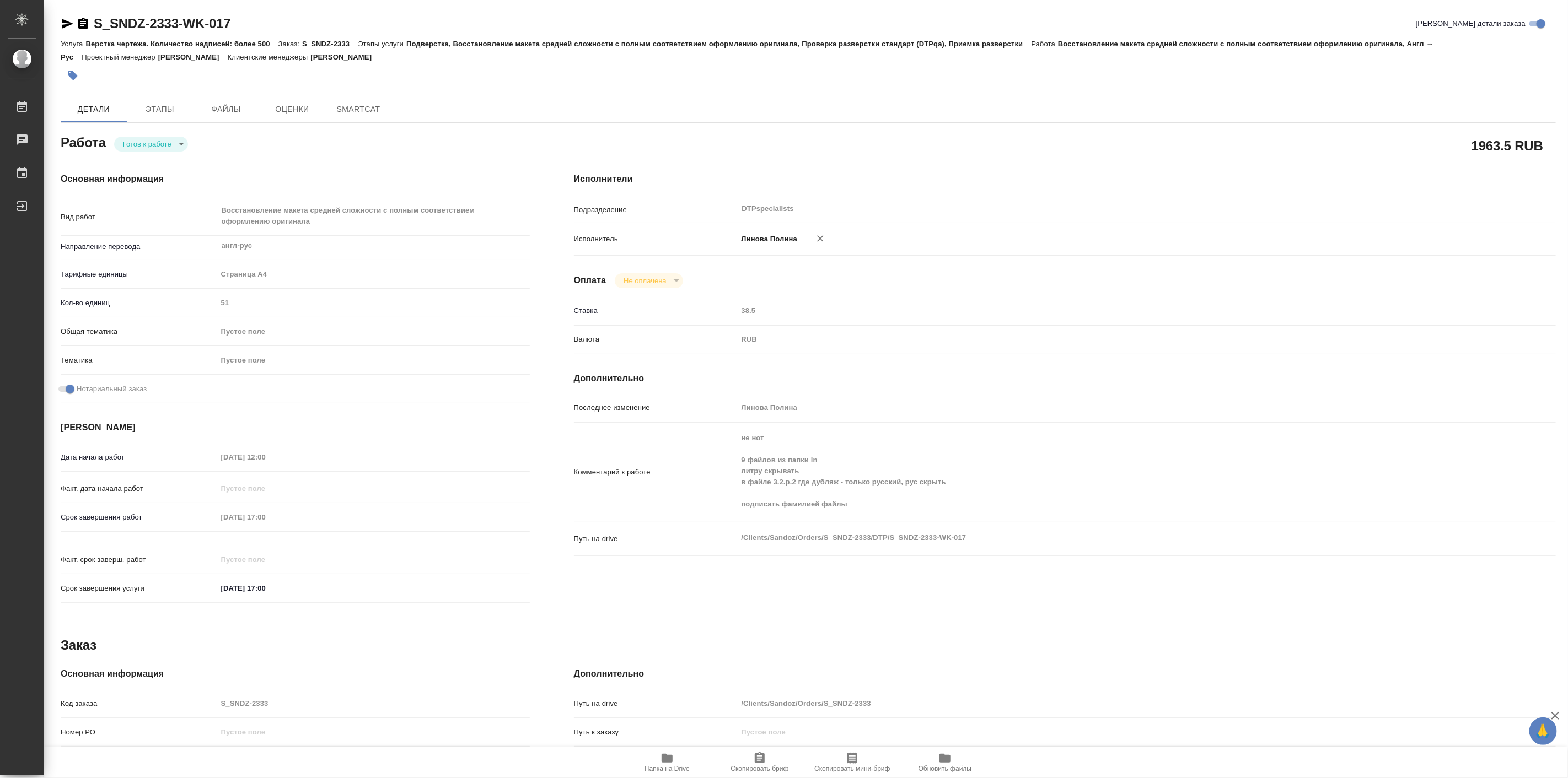
type textarea "x"
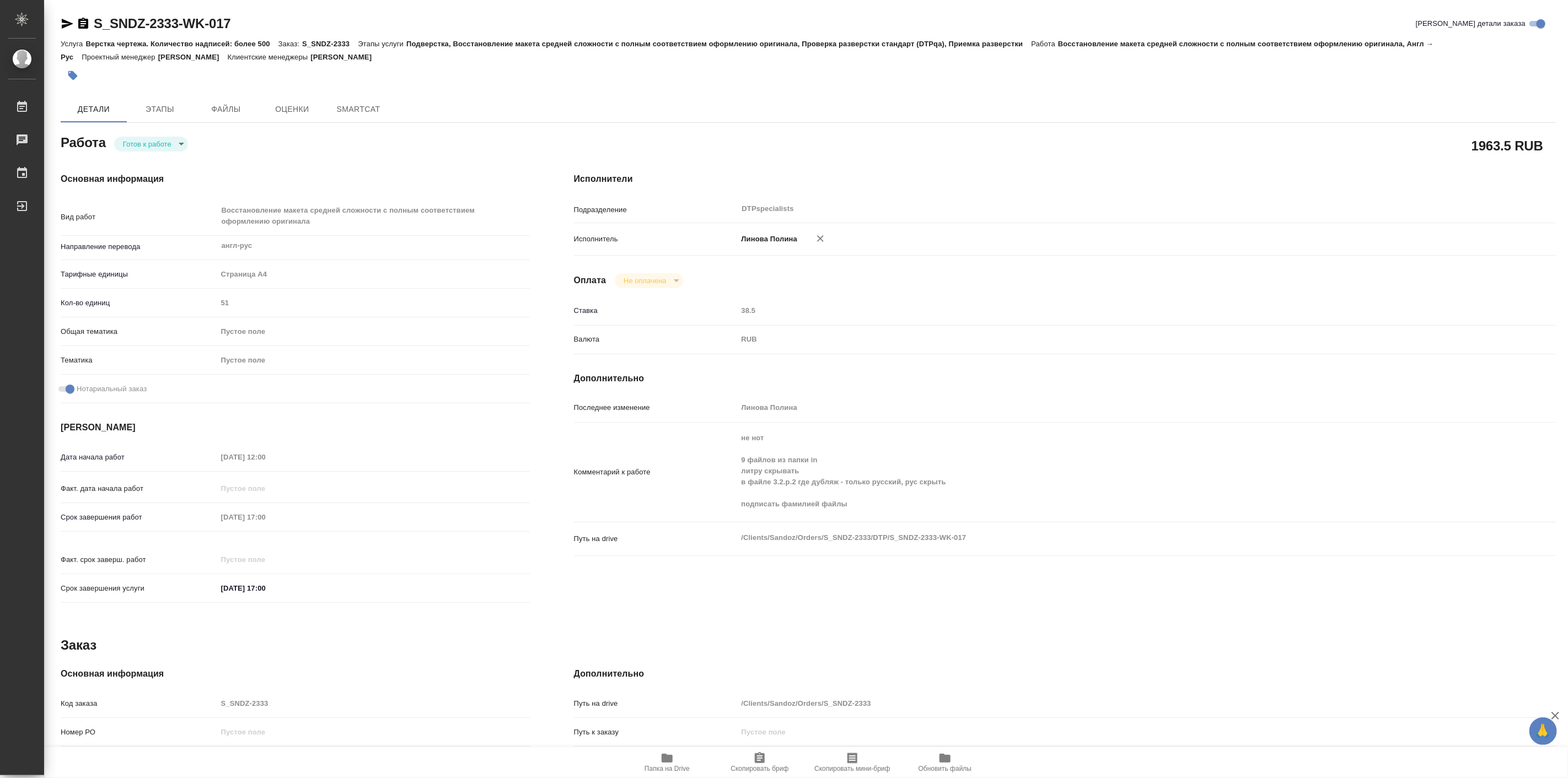
type textarea "x"
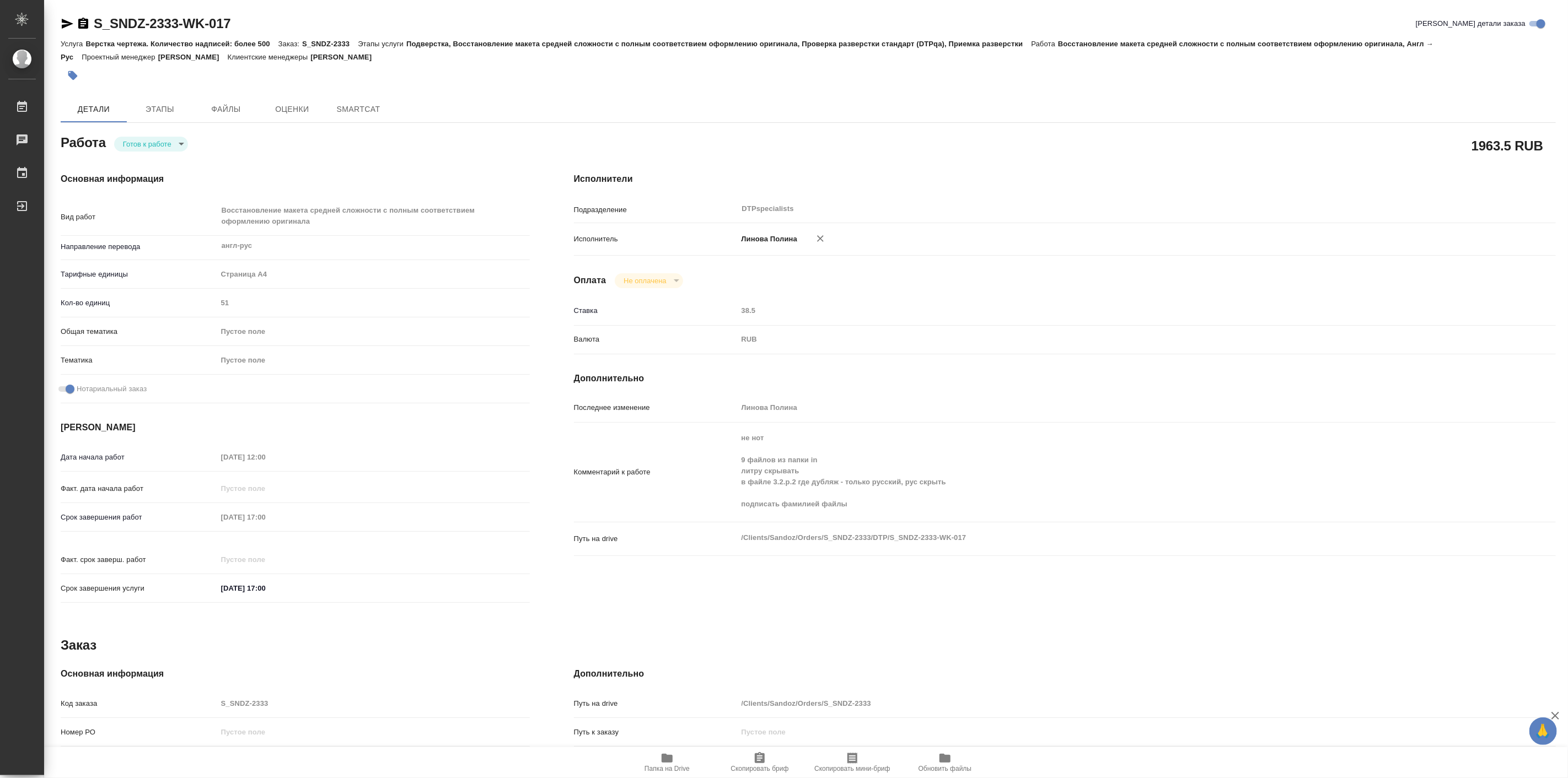
type textarea "x"
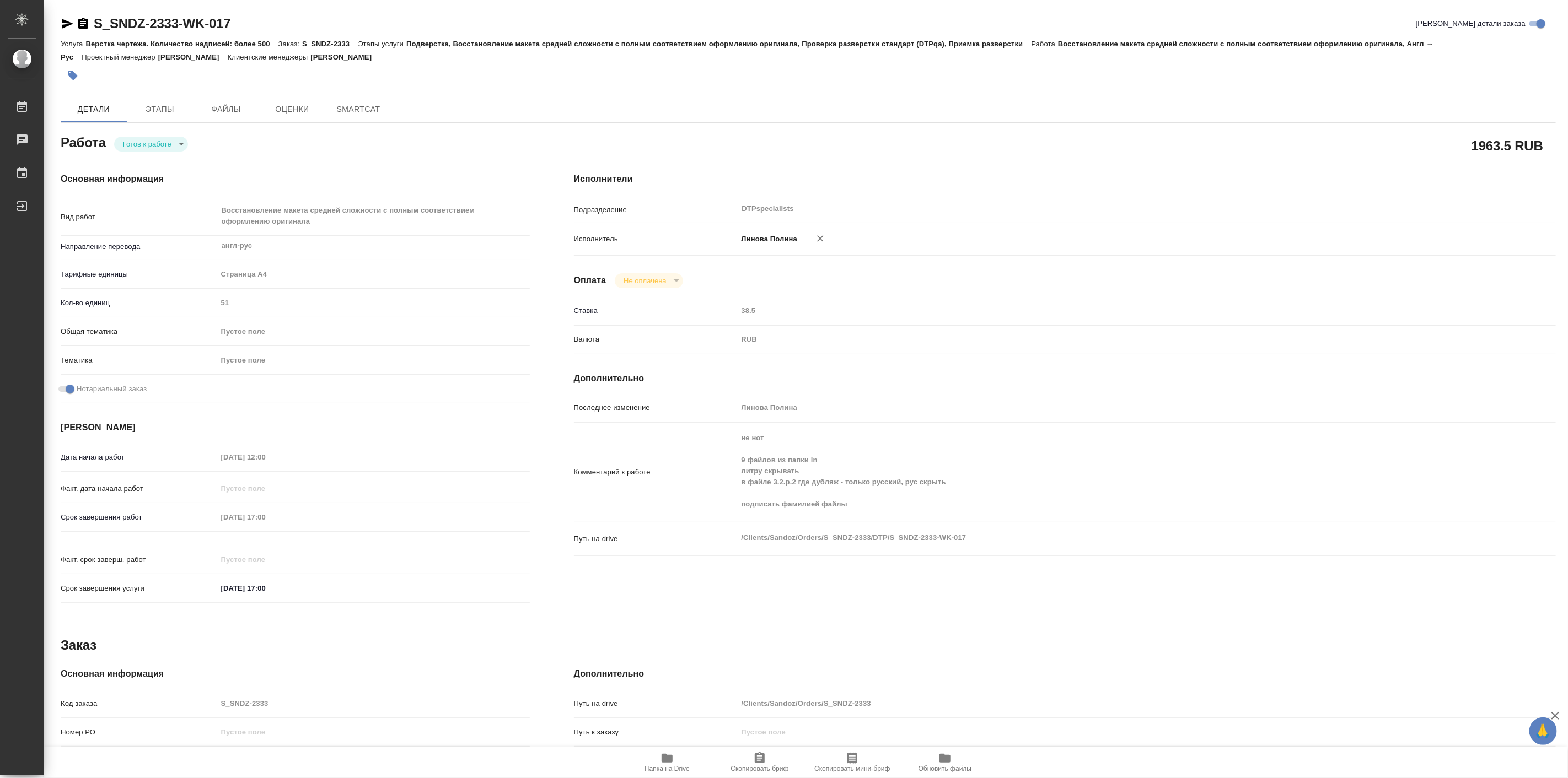
type textarea "x"
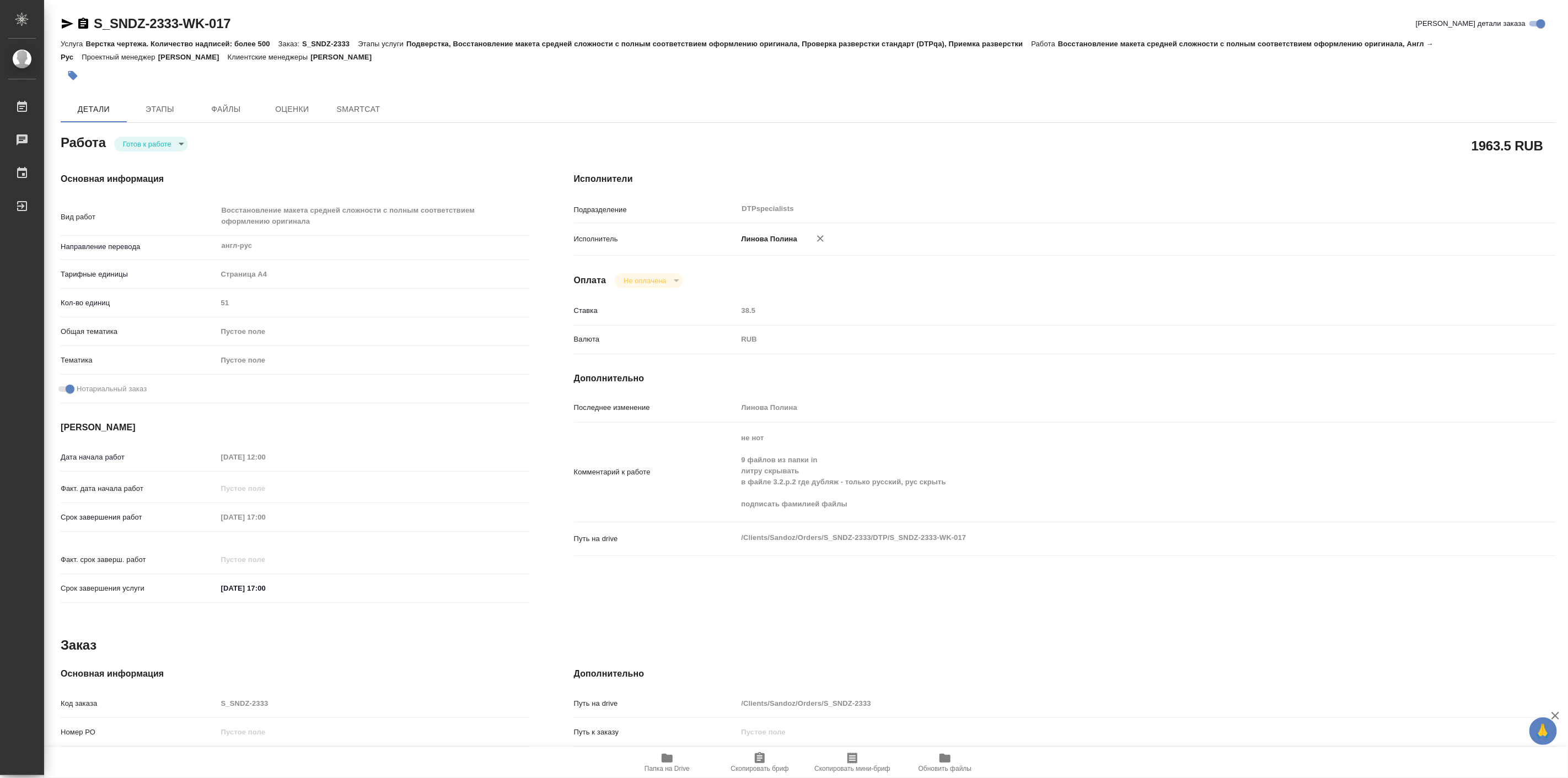
type textarea "x"
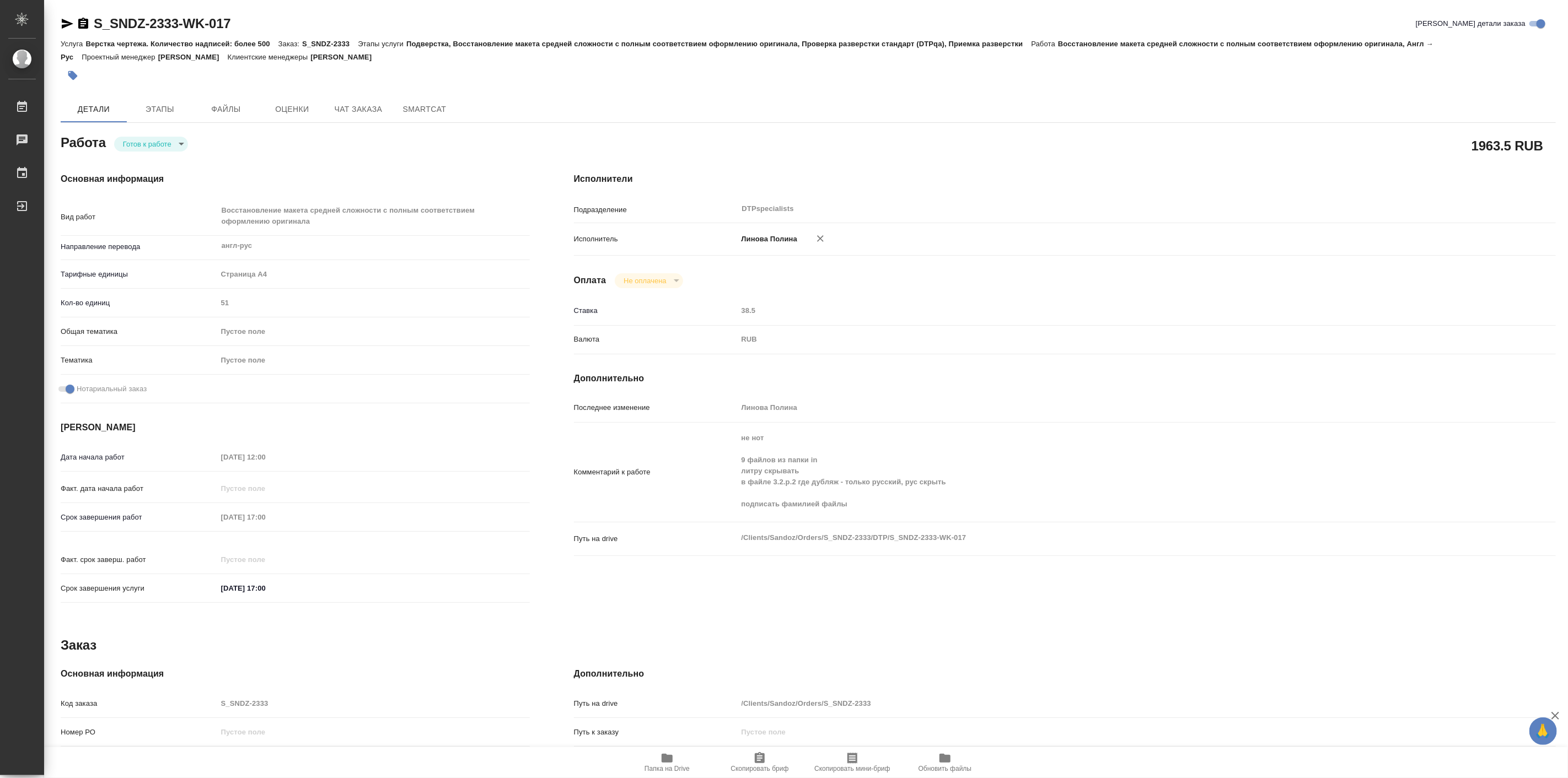
type textarea "x"
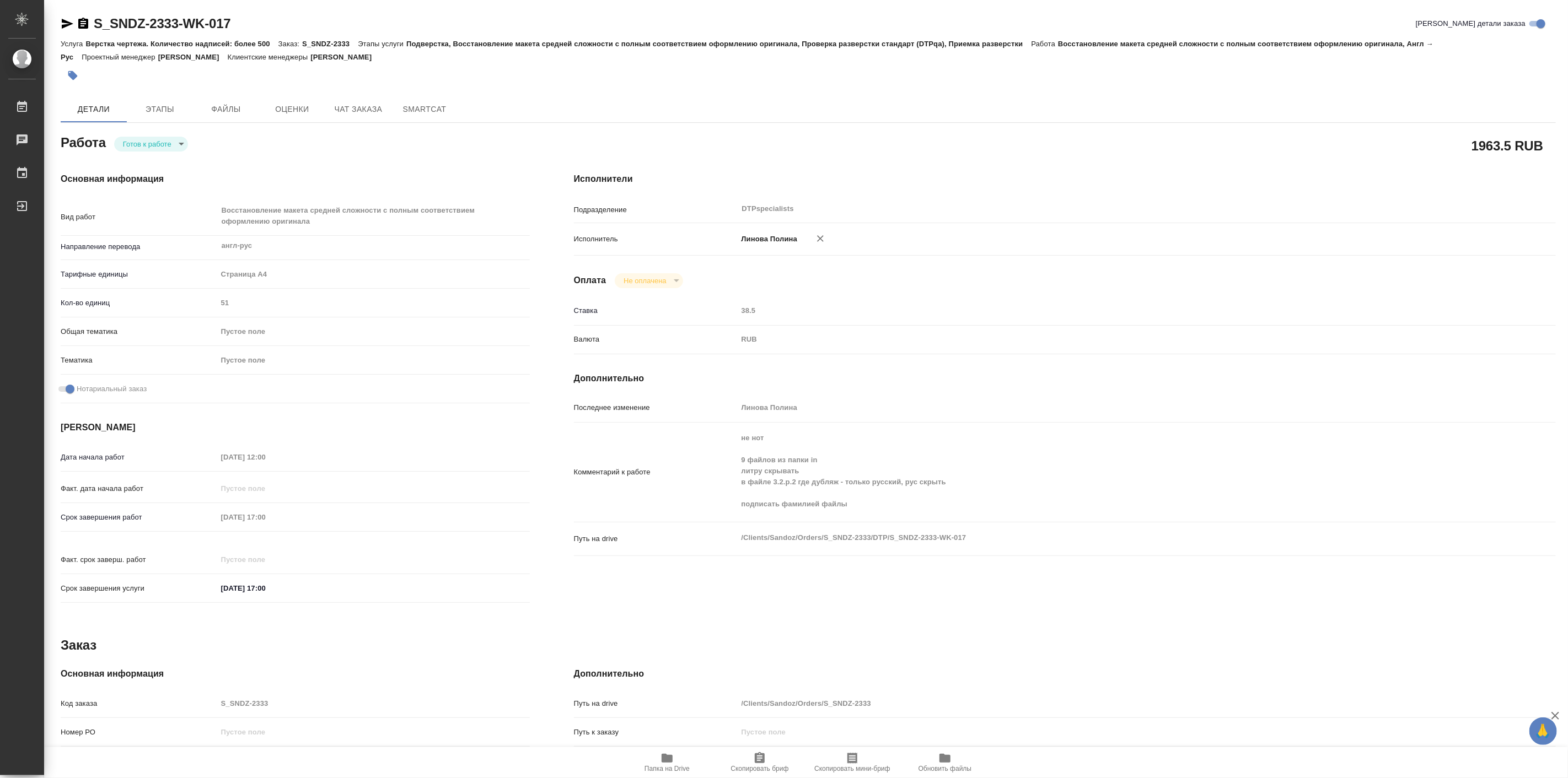
type textarea "x"
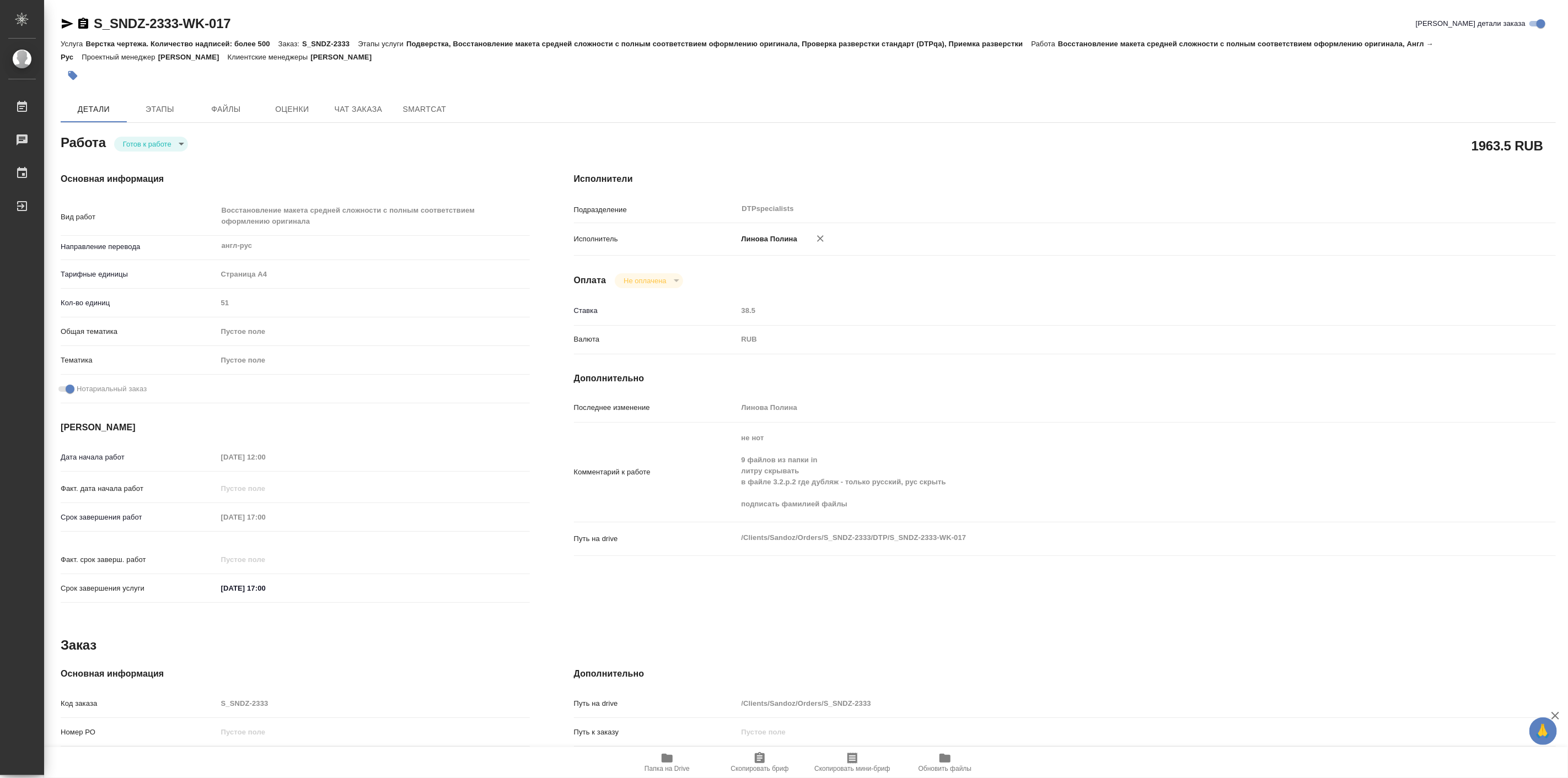
type textarea "x"
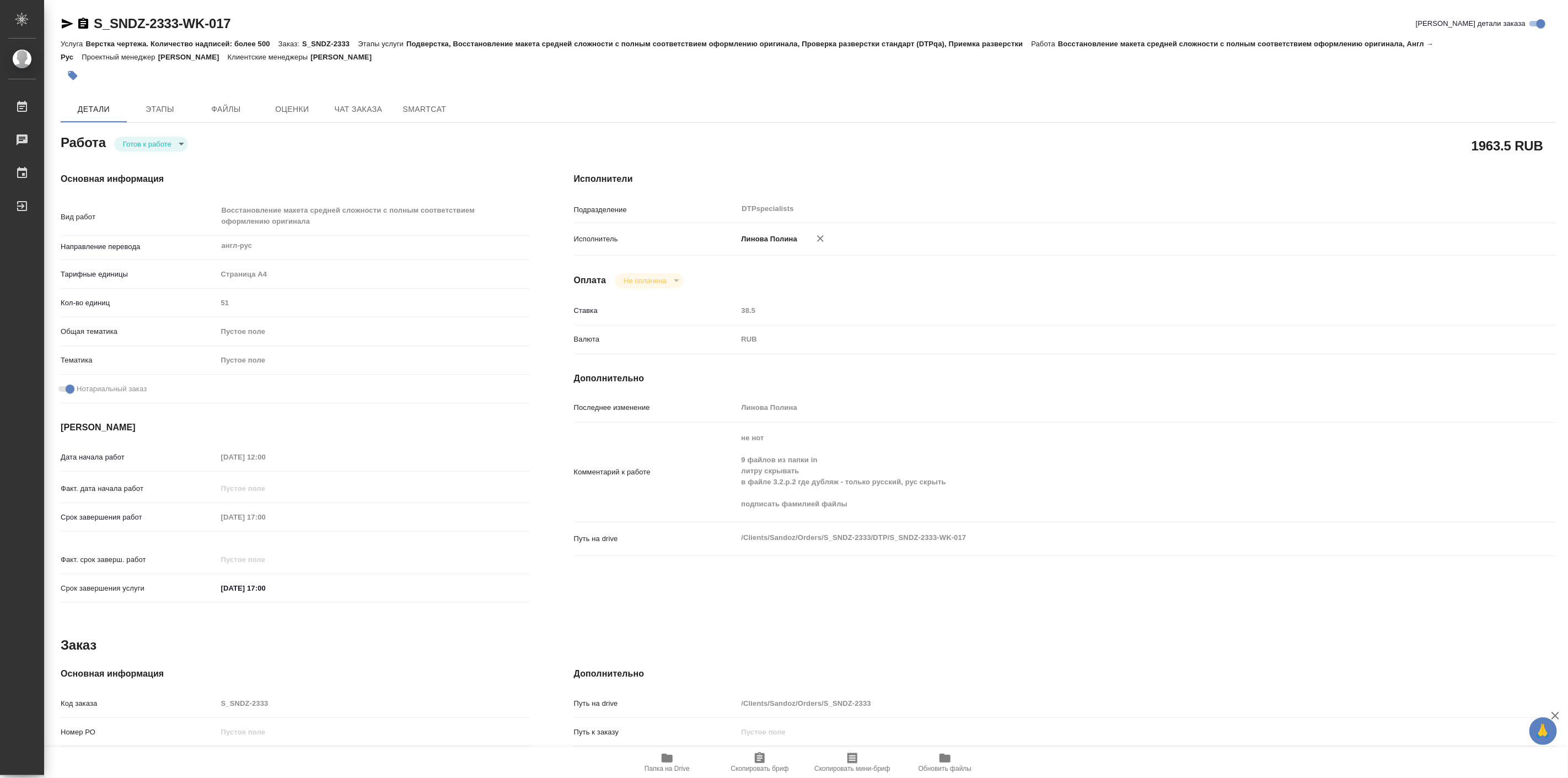
type textarea "x"
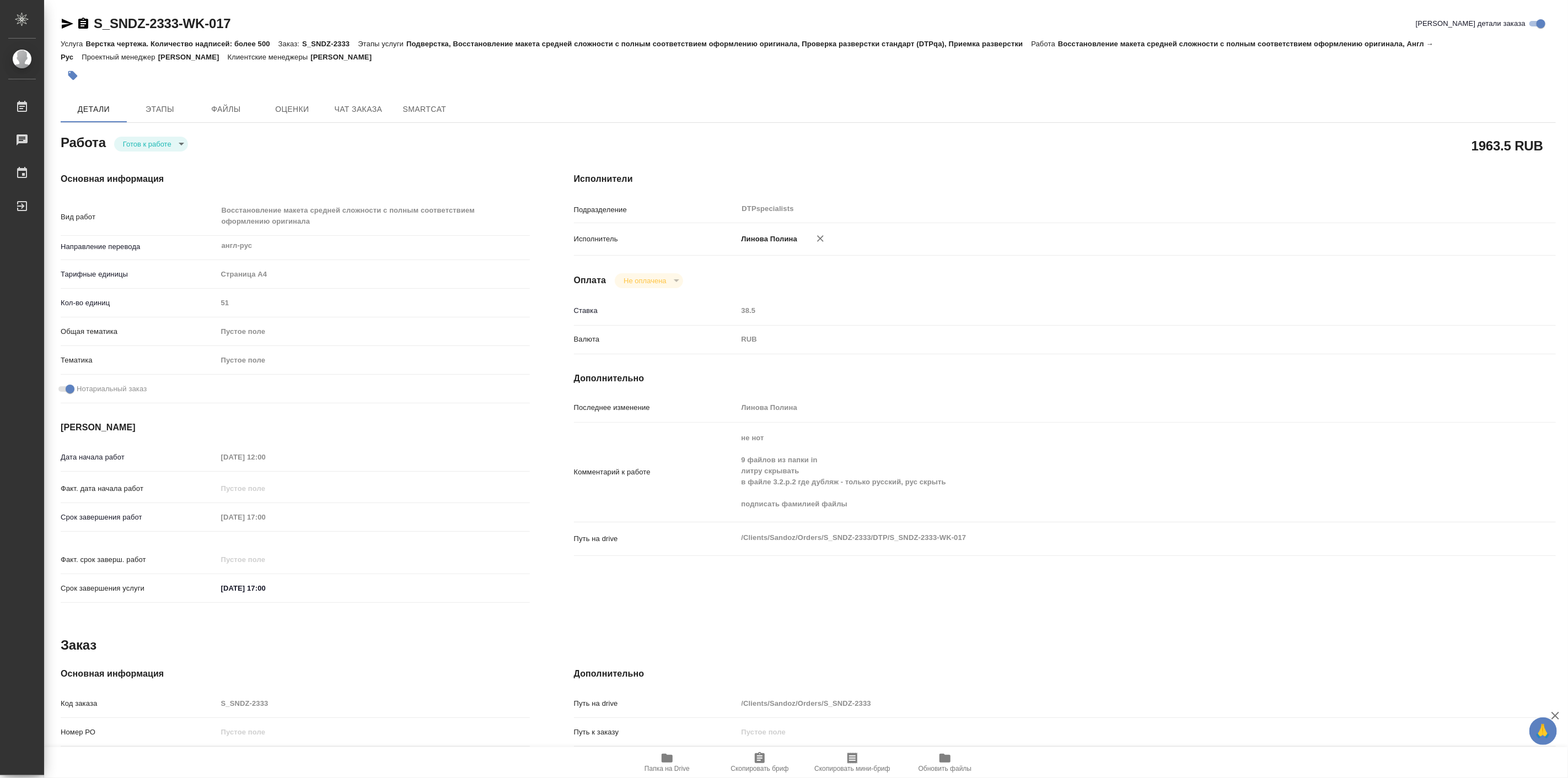
type textarea "x"
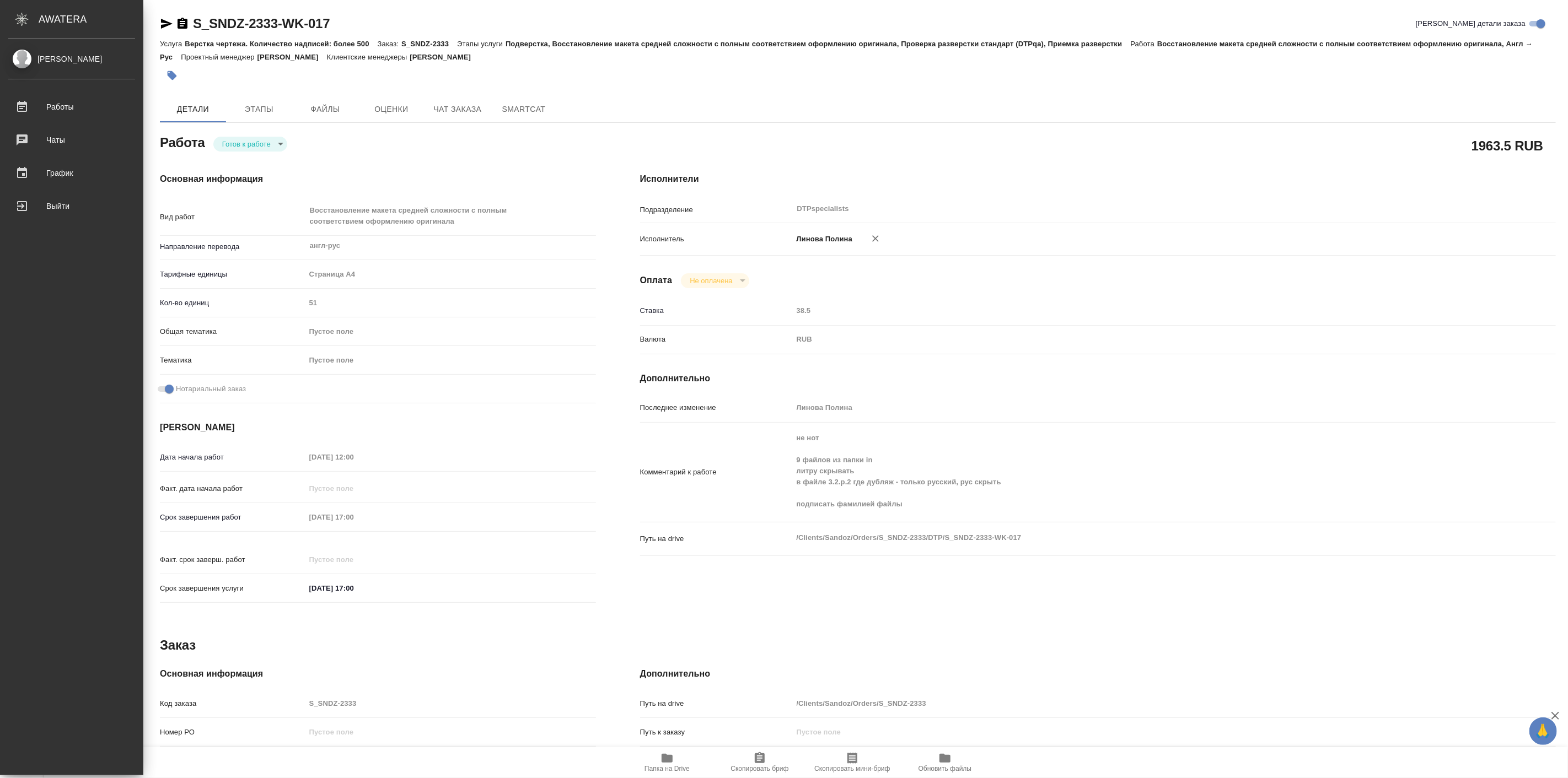
type textarea "x"
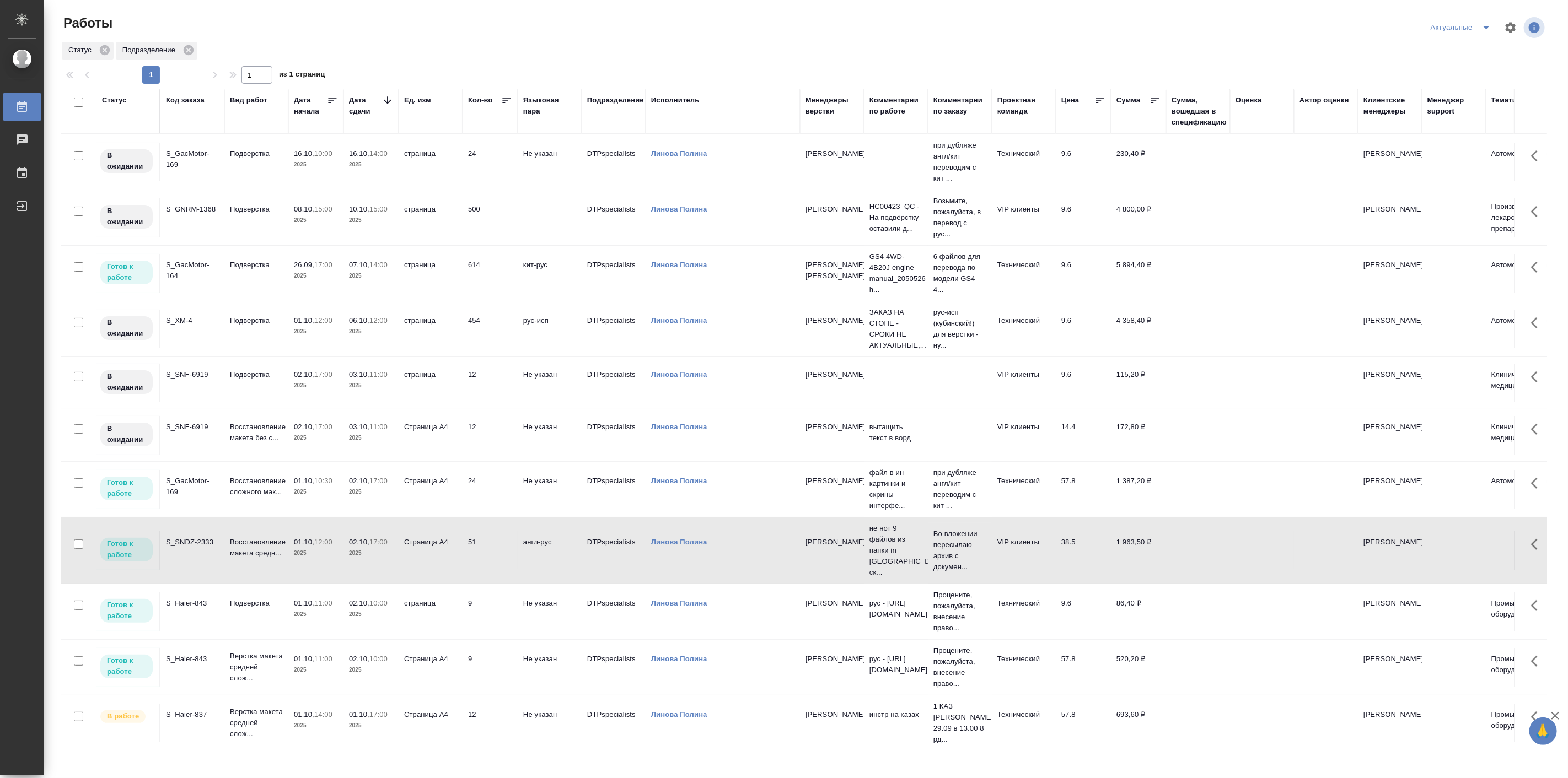
scroll to position [56, 0]
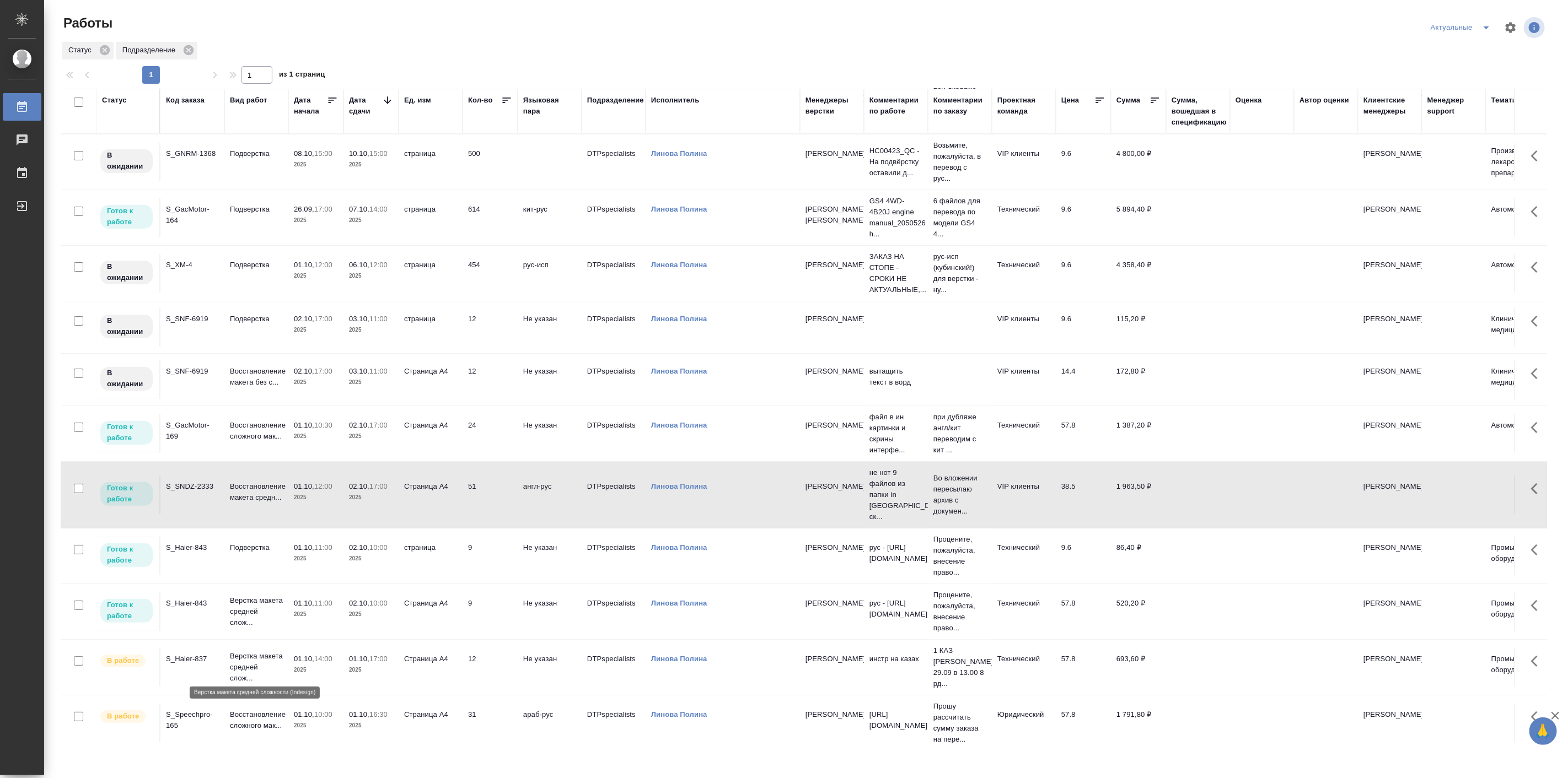
click at [269, 656] on p "Верстка макета средней слож..." at bounding box center [256, 667] width 53 height 33
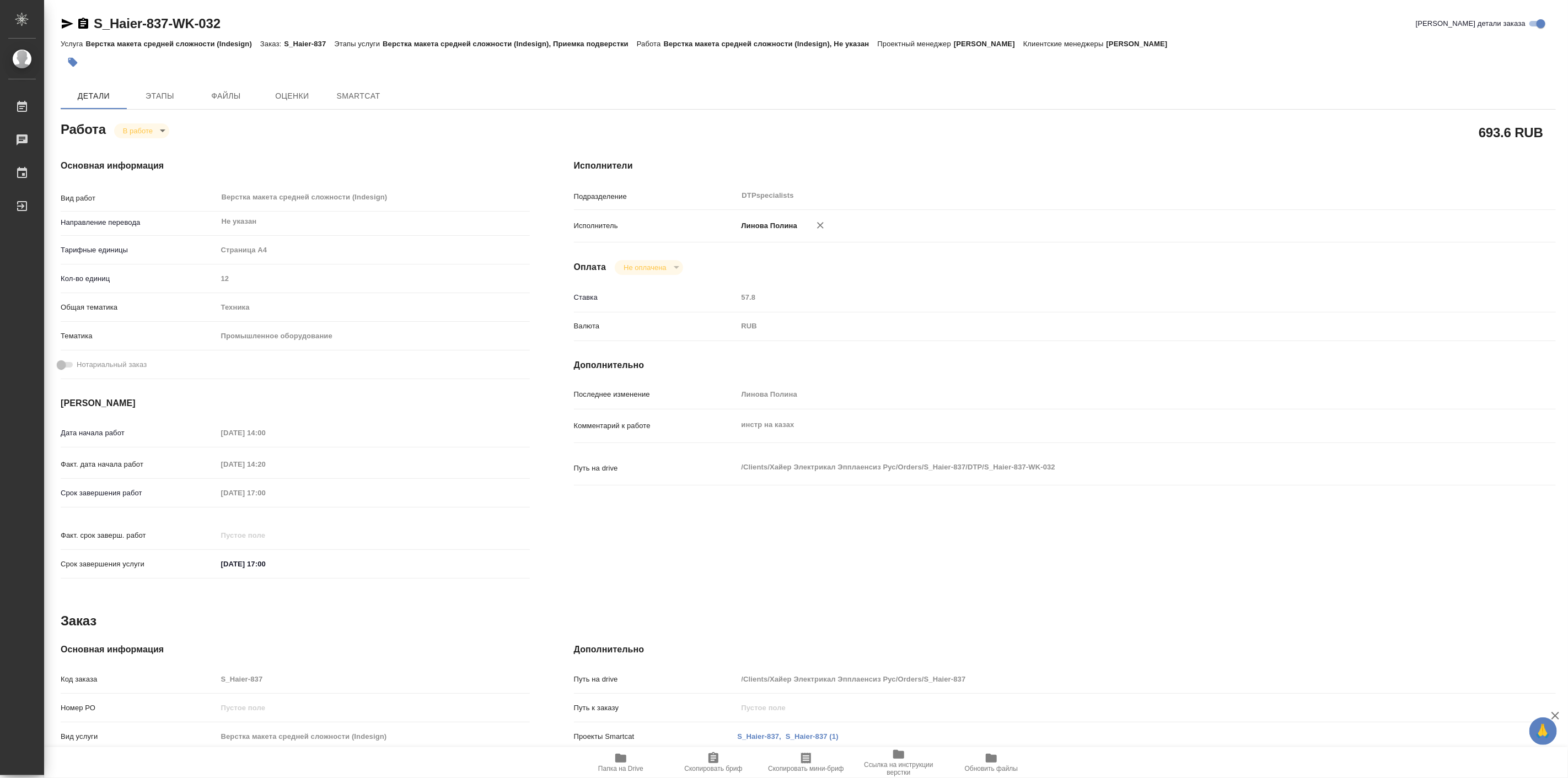
type textarea "x"
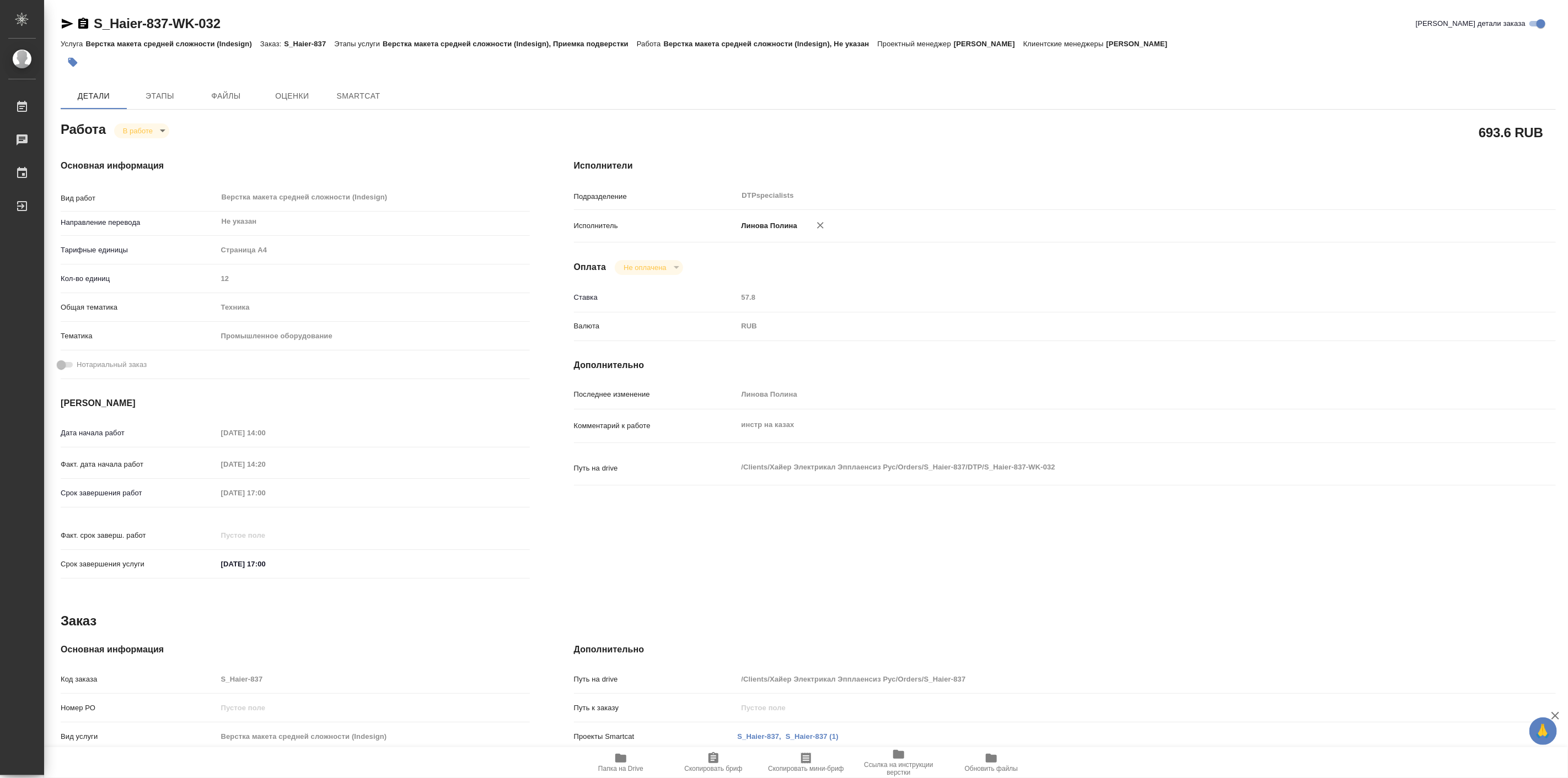
type textarea "x"
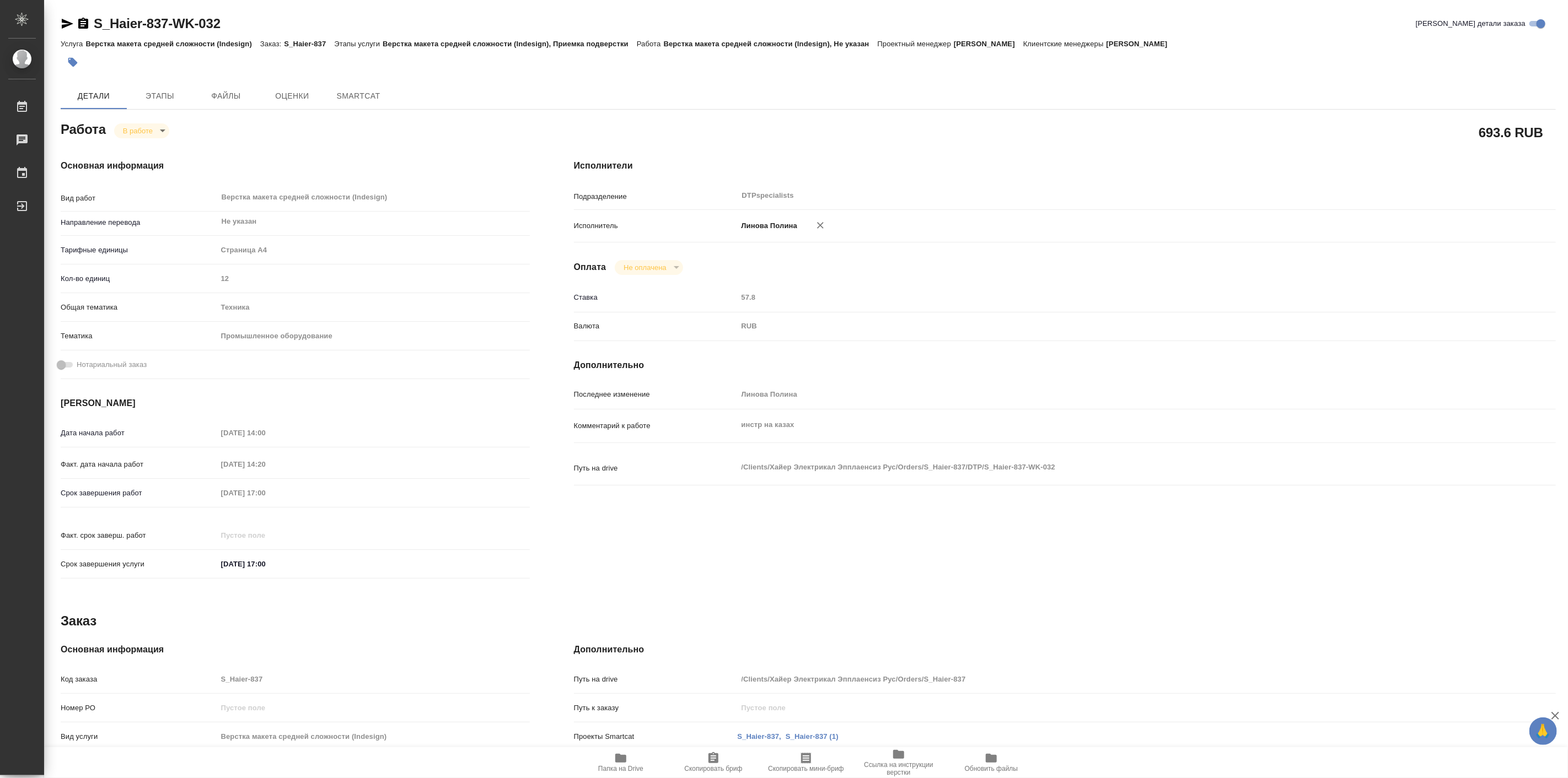
type textarea "x"
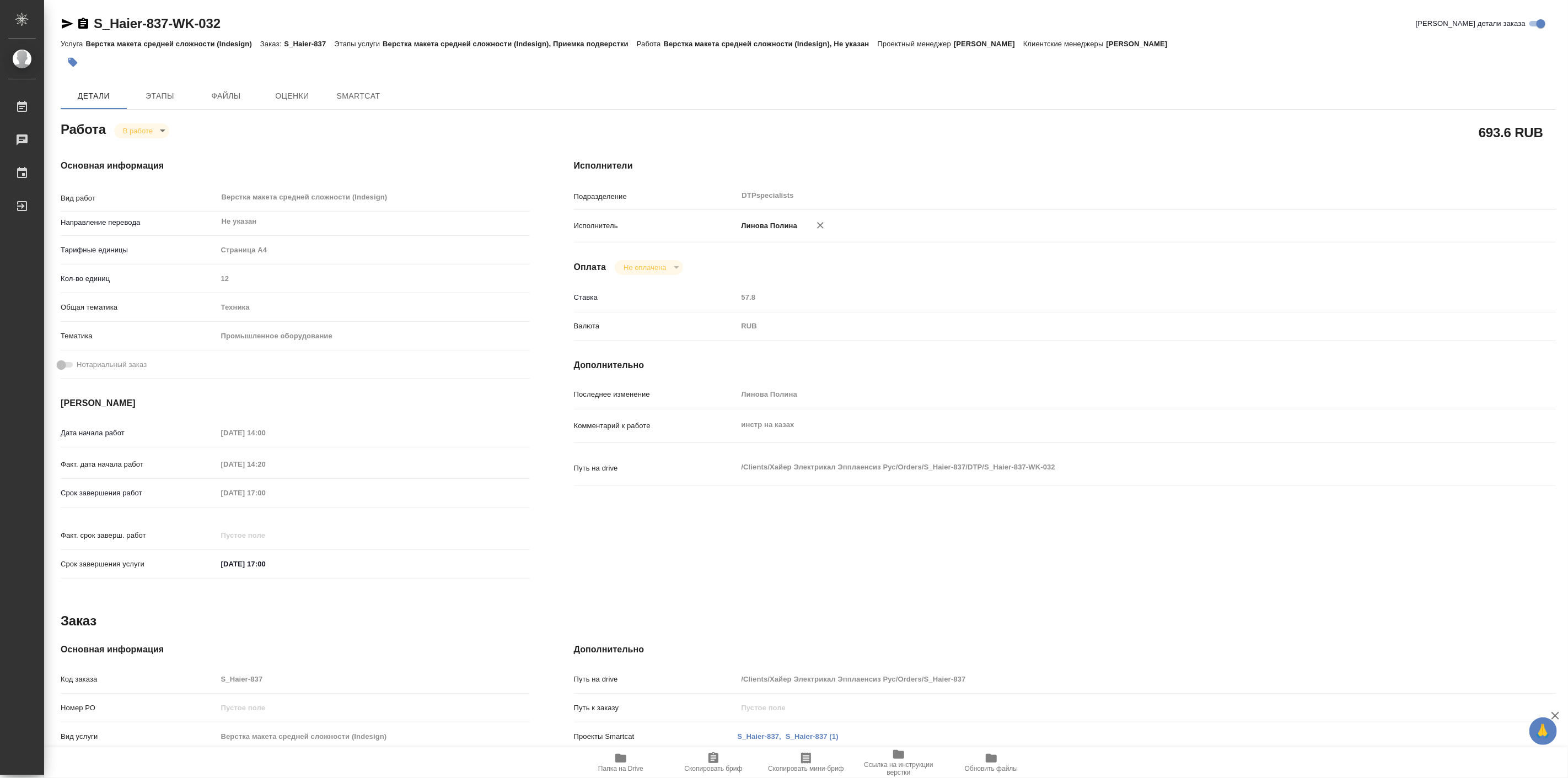
type textarea "x"
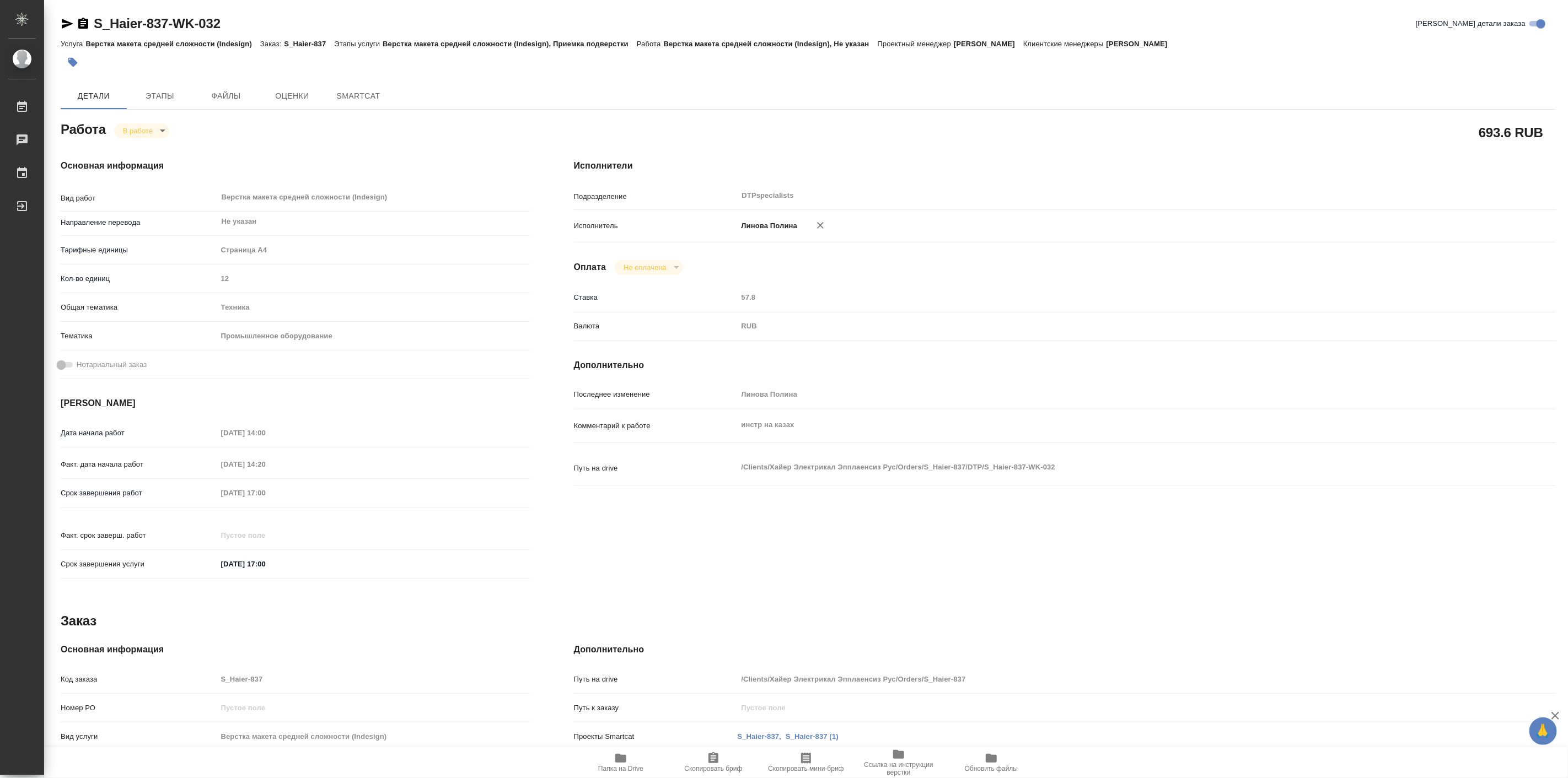
type textarea "x"
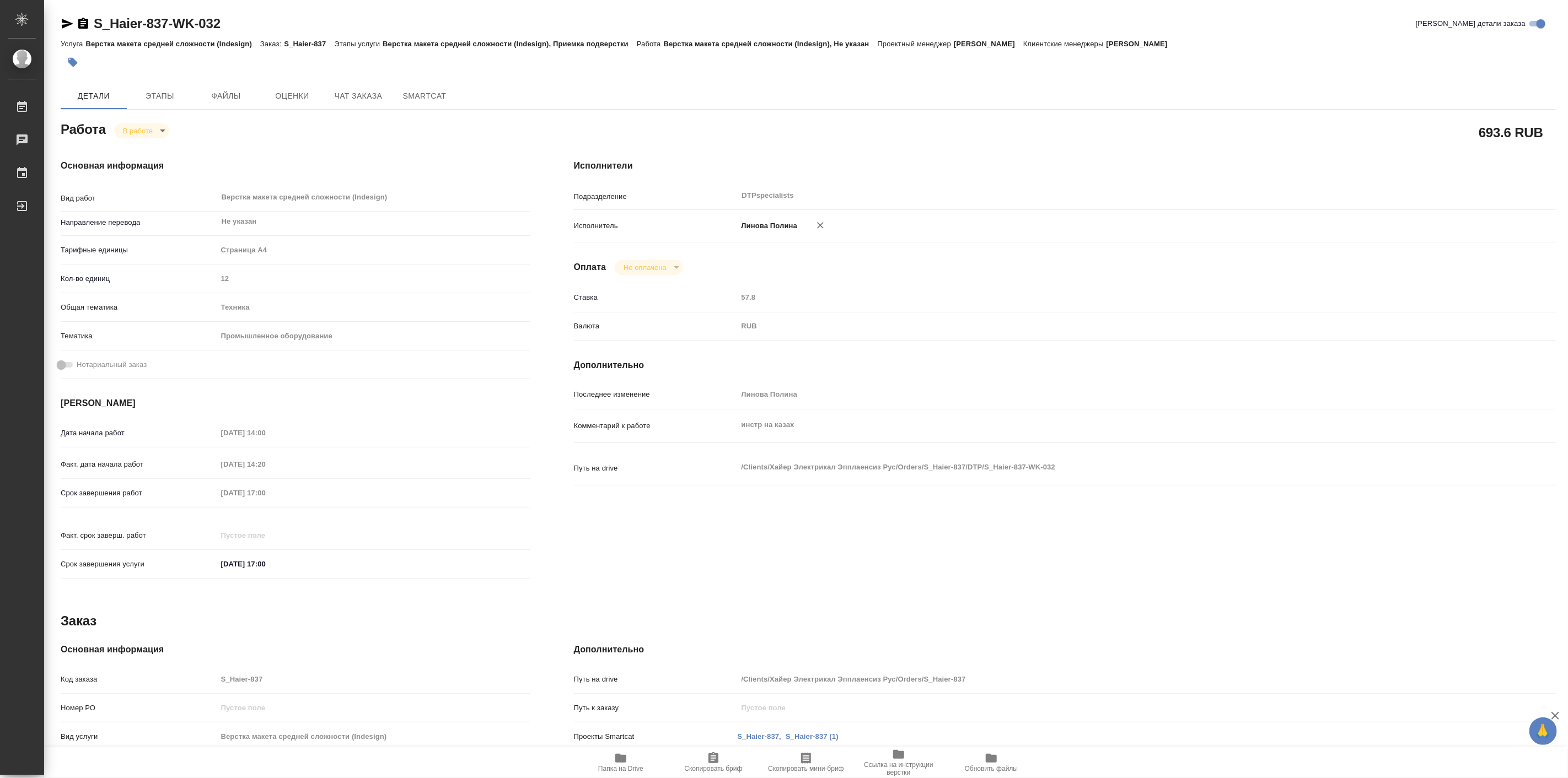
type textarea "x"
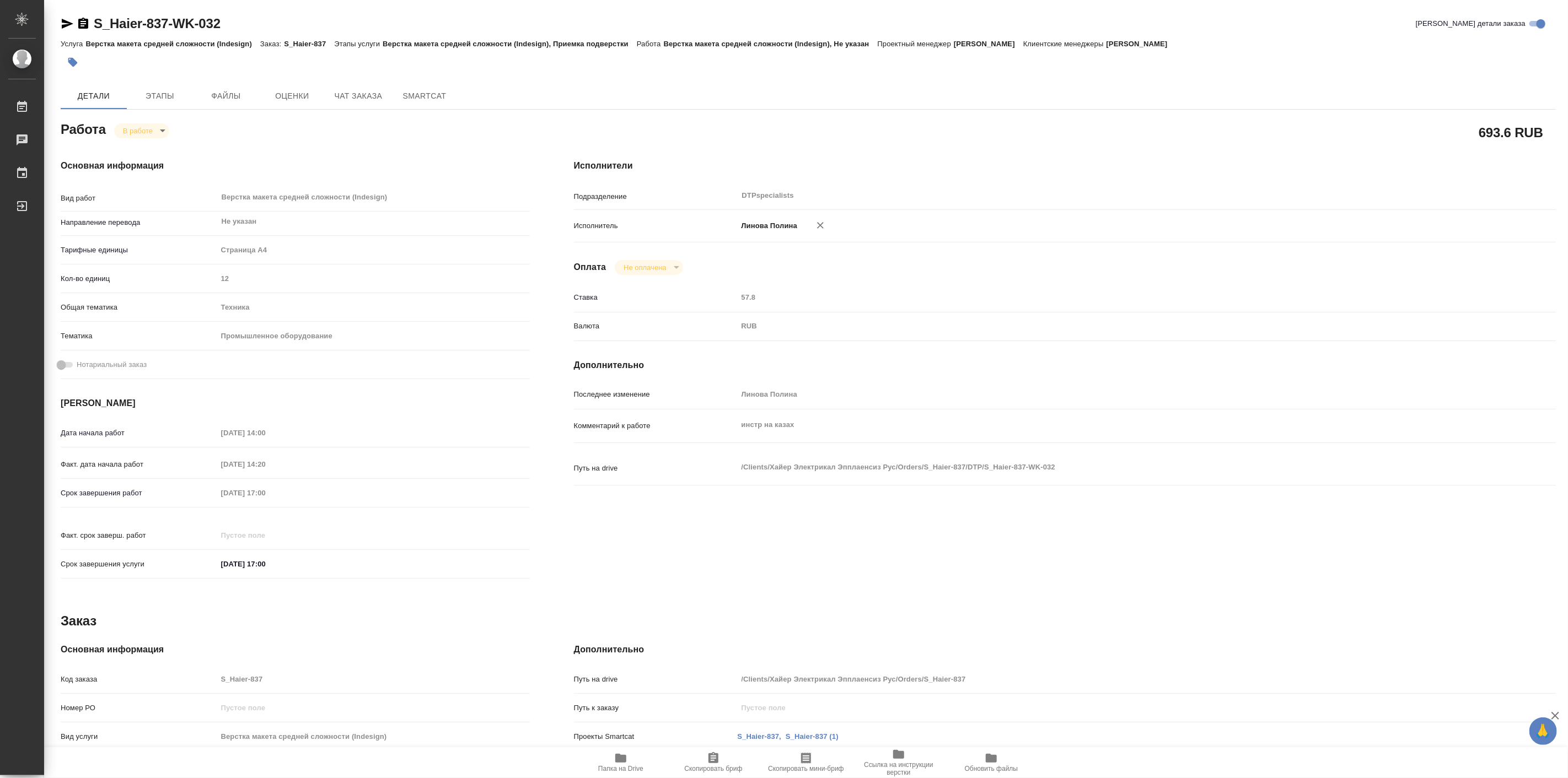
type textarea "x"
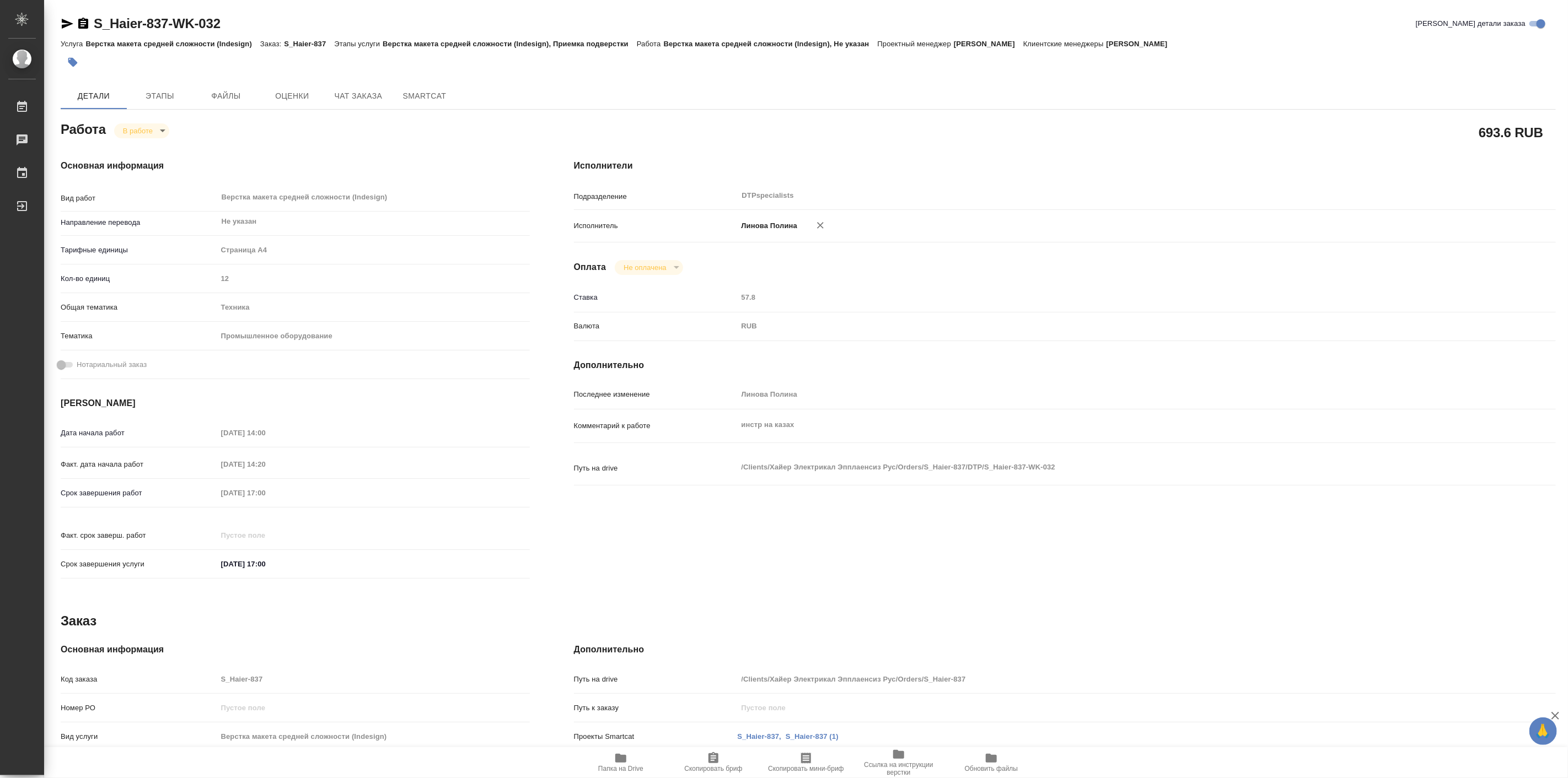
click at [624, 754] on icon "button" at bounding box center [621, 758] width 13 height 13
type textarea "x"
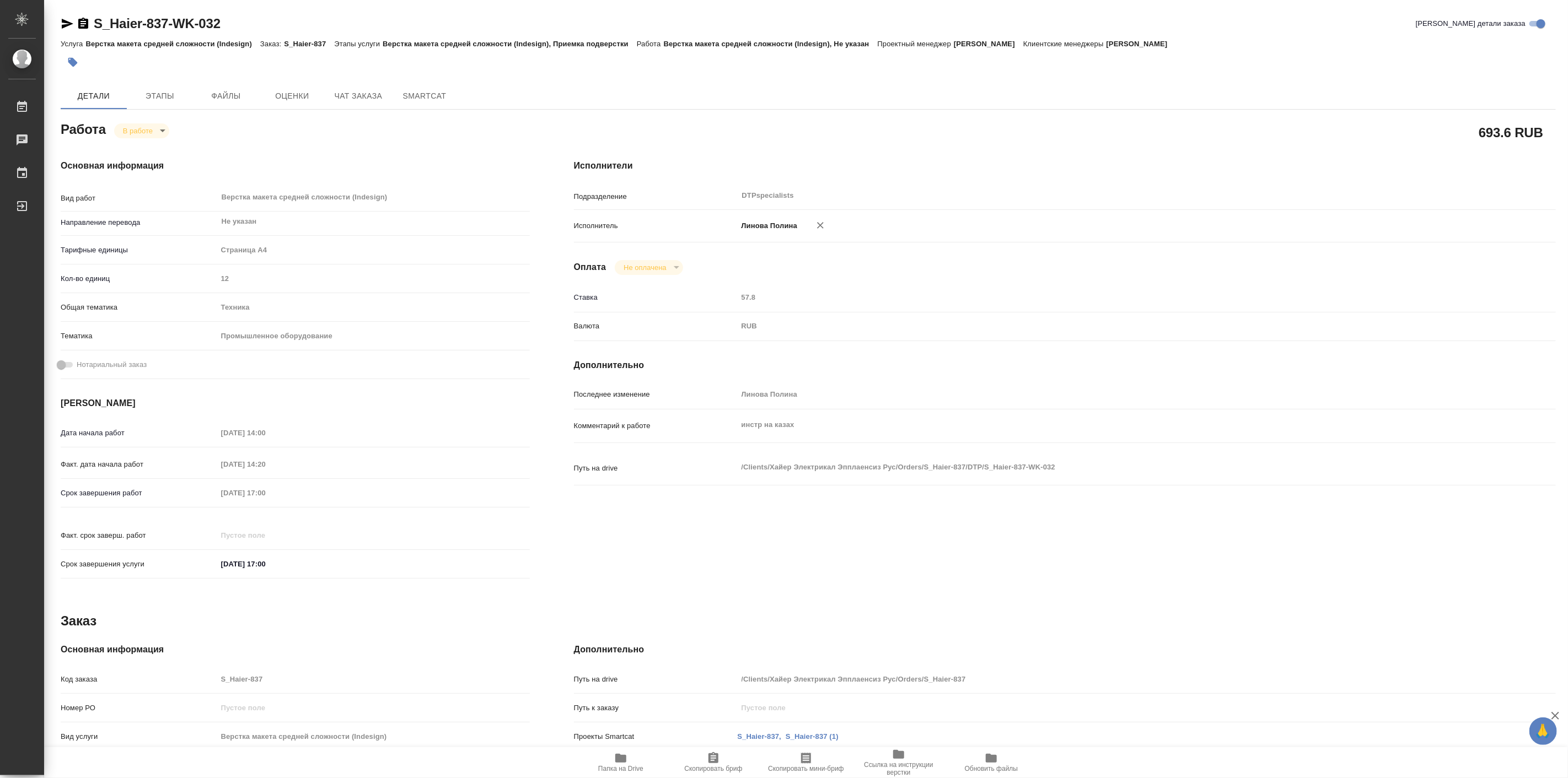
type textarea "x"
